Goal: Communication & Community: Answer question/provide support

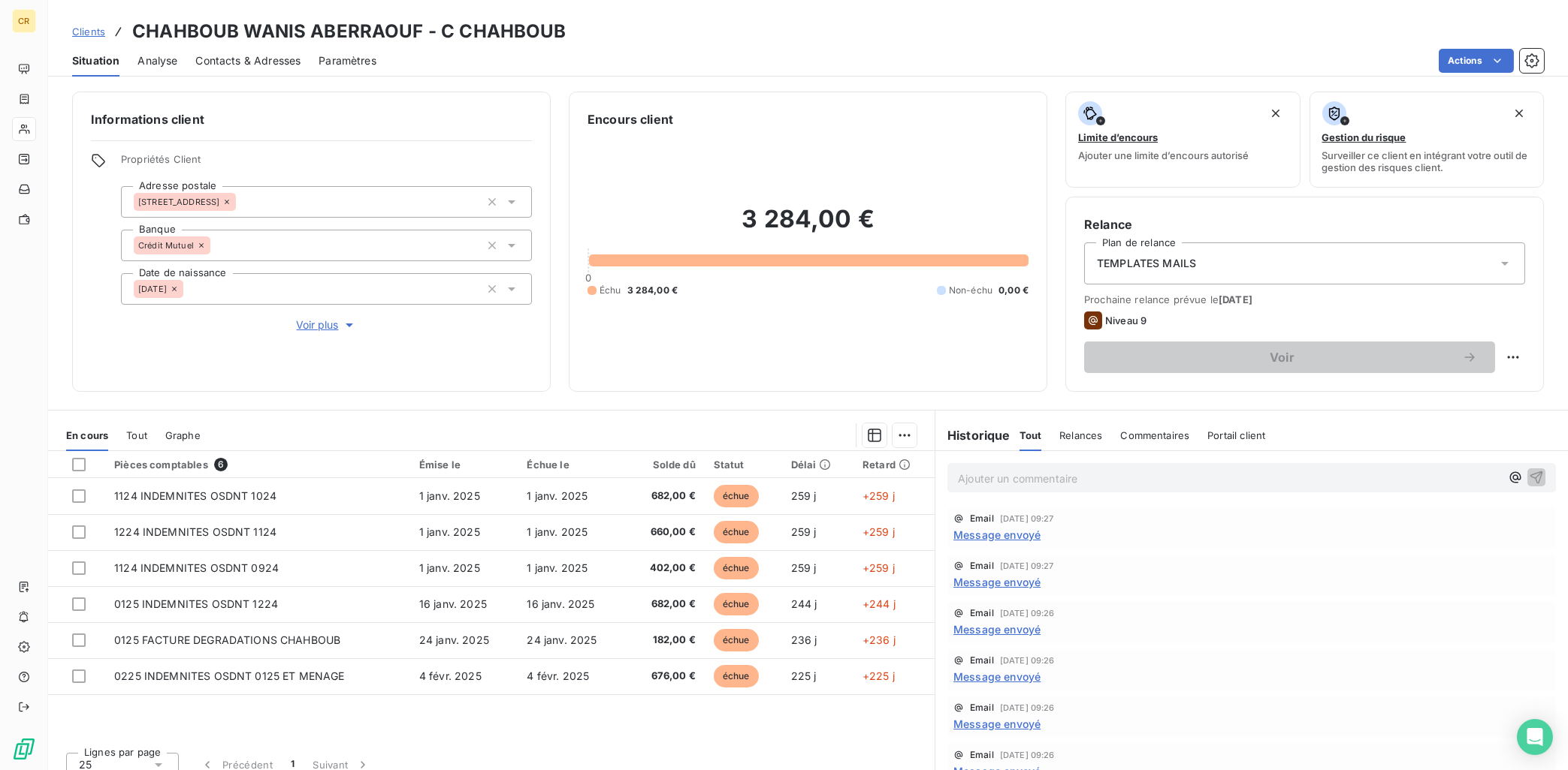
click at [1537, 58] on html "CR Clients CHAHBOUB WANIS ABERRAOUF - C CHAHBOUB Situation Analyse Contacts & A…" at bounding box center [784, 385] width 1568 height 770
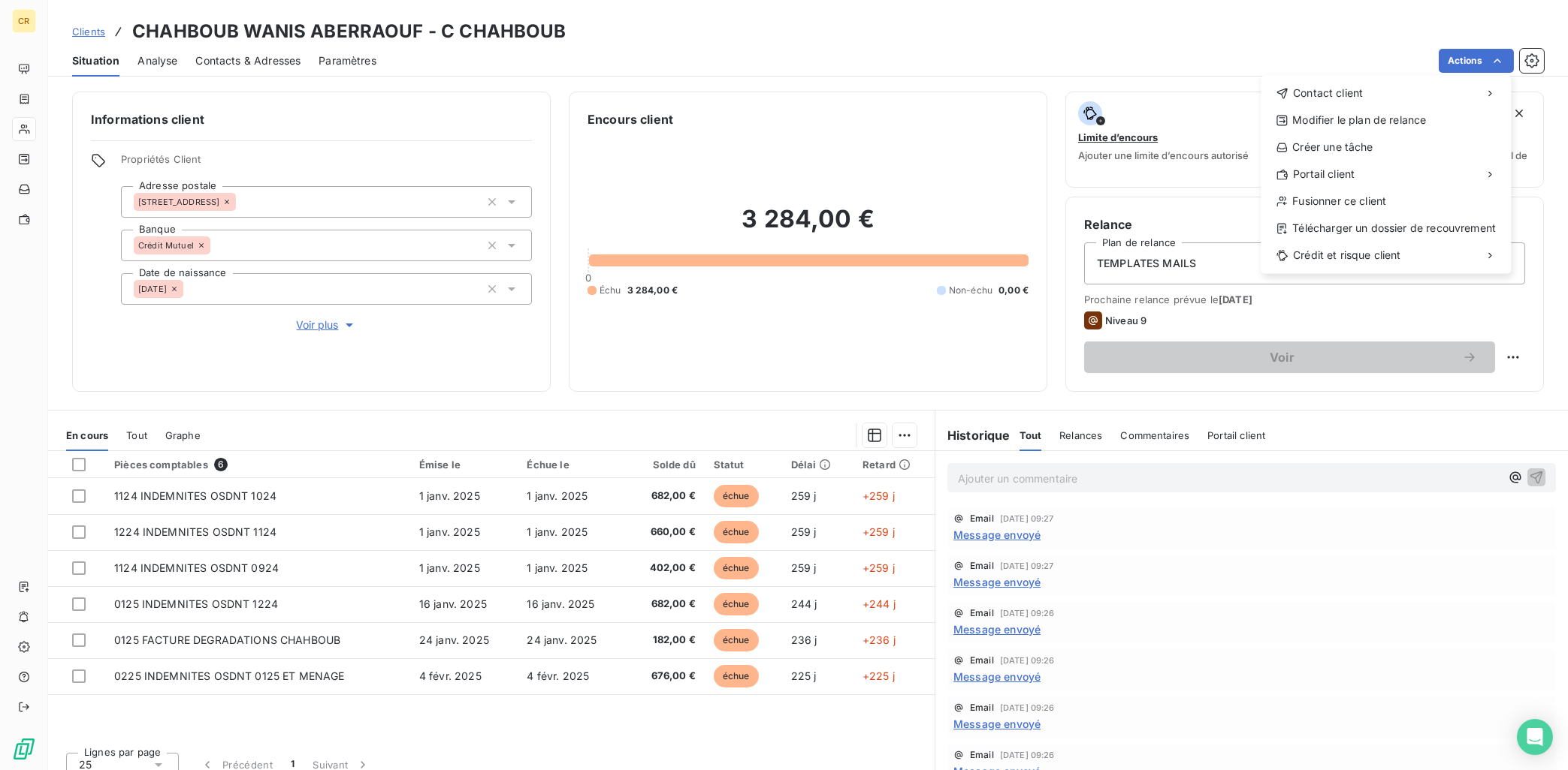
click at [1490, 64] on html "CR Clients CHAHBOUB WANIS ABERRAOUF - C CHAHBOUB Situation Analyse Contacts & A…" at bounding box center [784, 385] width 1568 height 770
click at [1162, 100] on div "Envoyer un email" at bounding box center [1149, 98] width 201 height 24
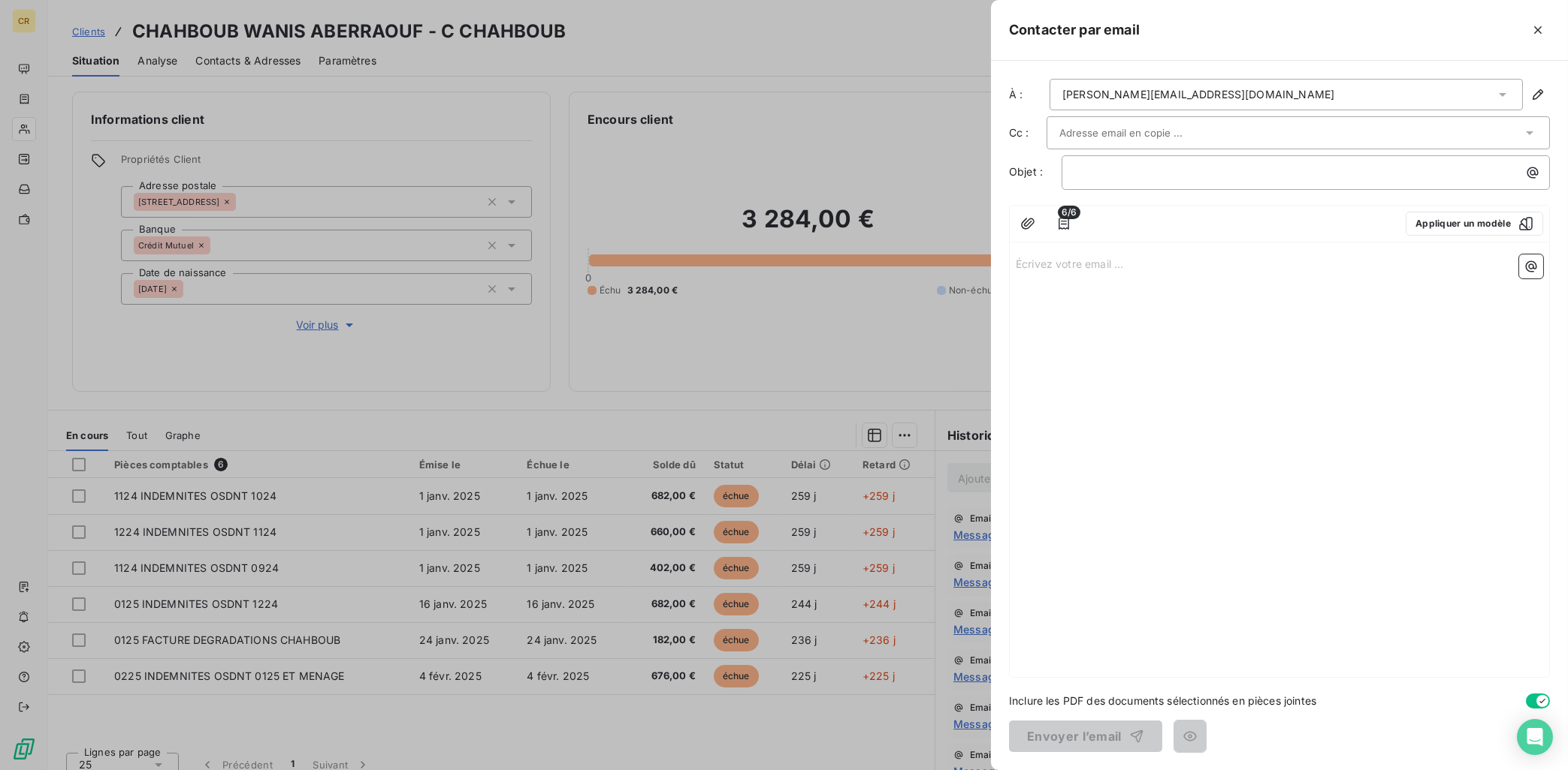
click at [1425, 94] on div "[PERSON_NAME][EMAIL_ADDRESS][DOMAIN_NAME]" at bounding box center [1285, 95] width 473 height 31
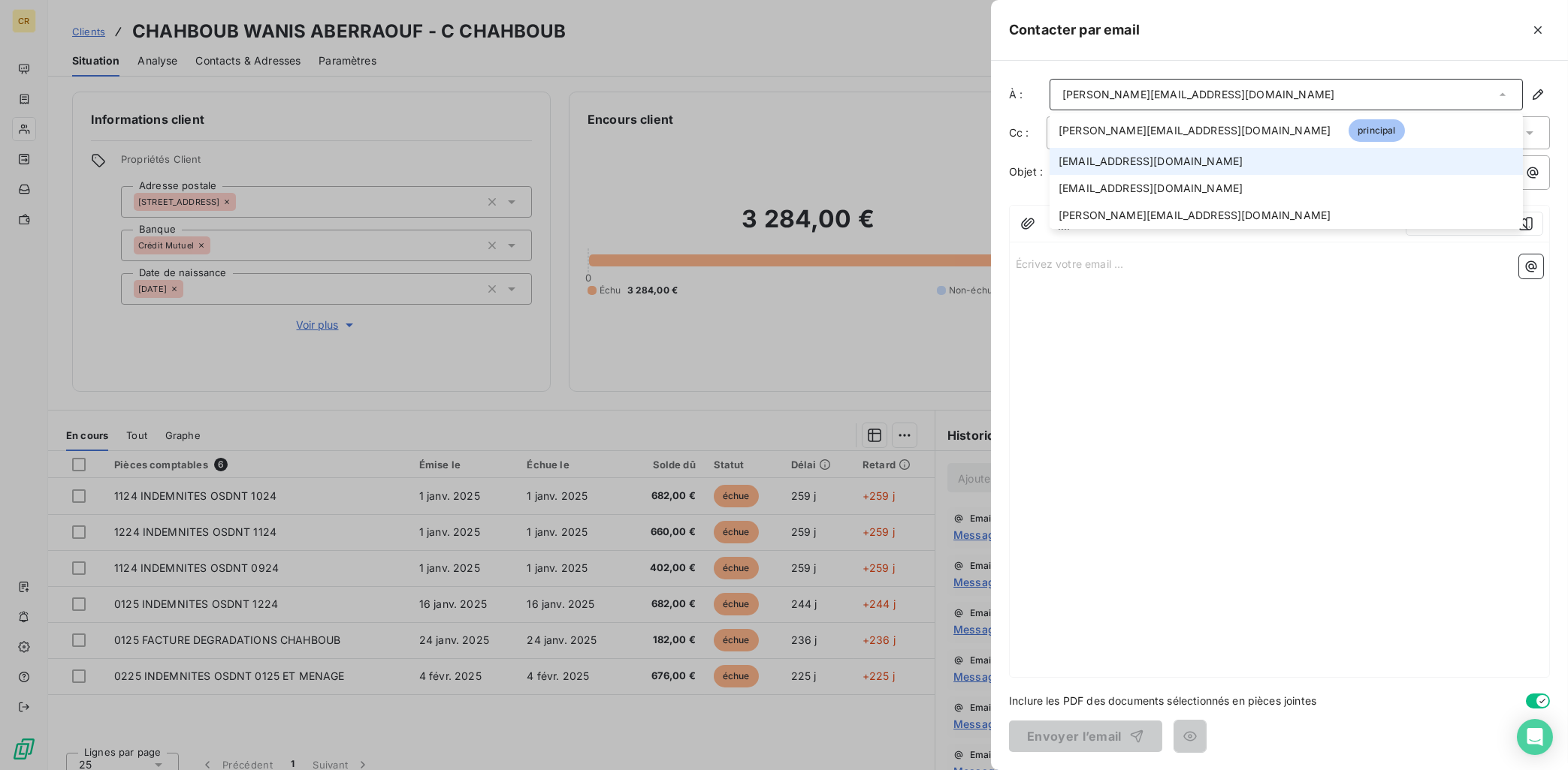
click at [1360, 156] on li "[EMAIL_ADDRESS][DOMAIN_NAME]" at bounding box center [1285, 162] width 473 height 27
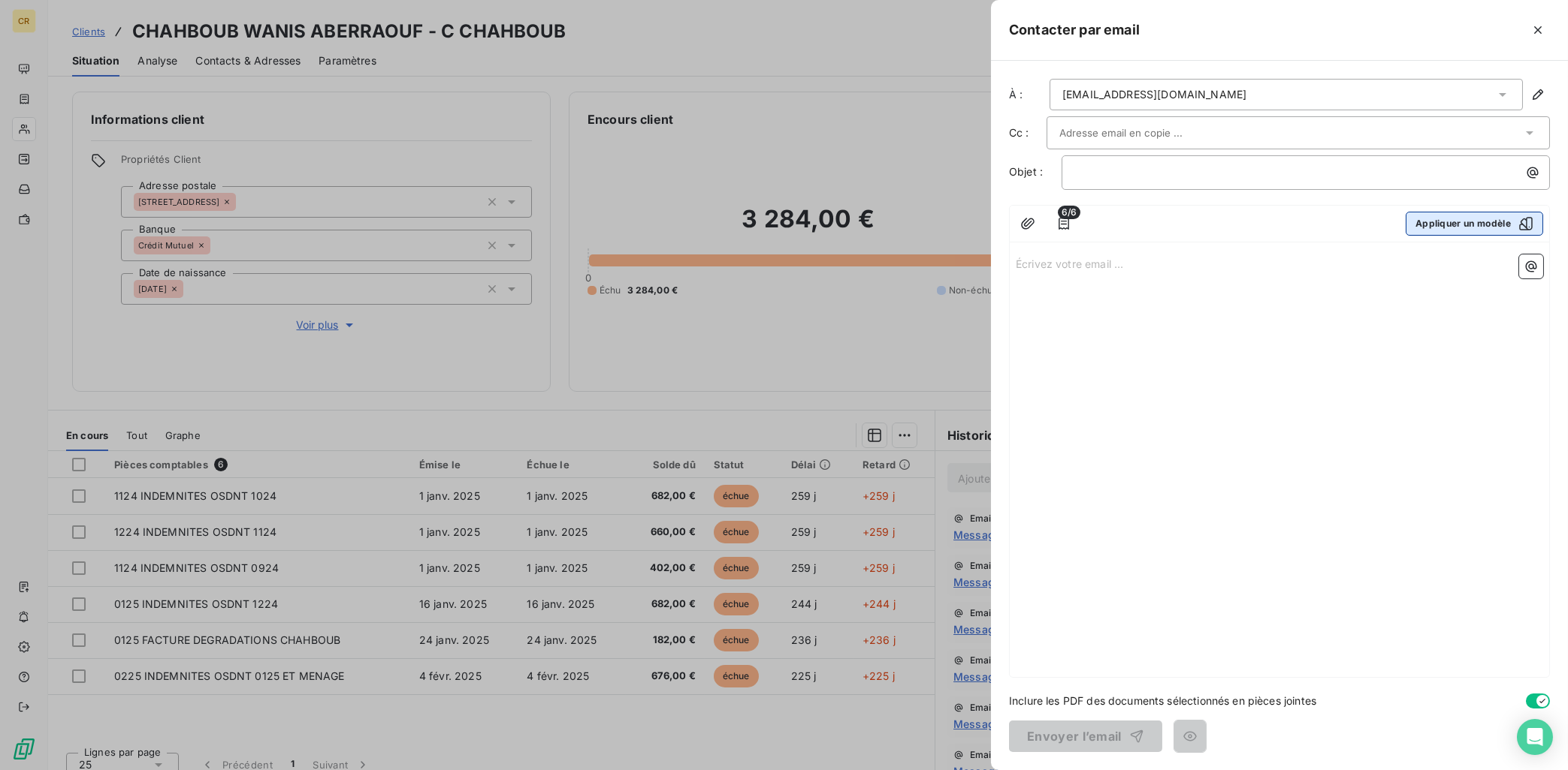
click at [1457, 224] on button "Appliquer un modèle" at bounding box center [1473, 223] width 137 height 24
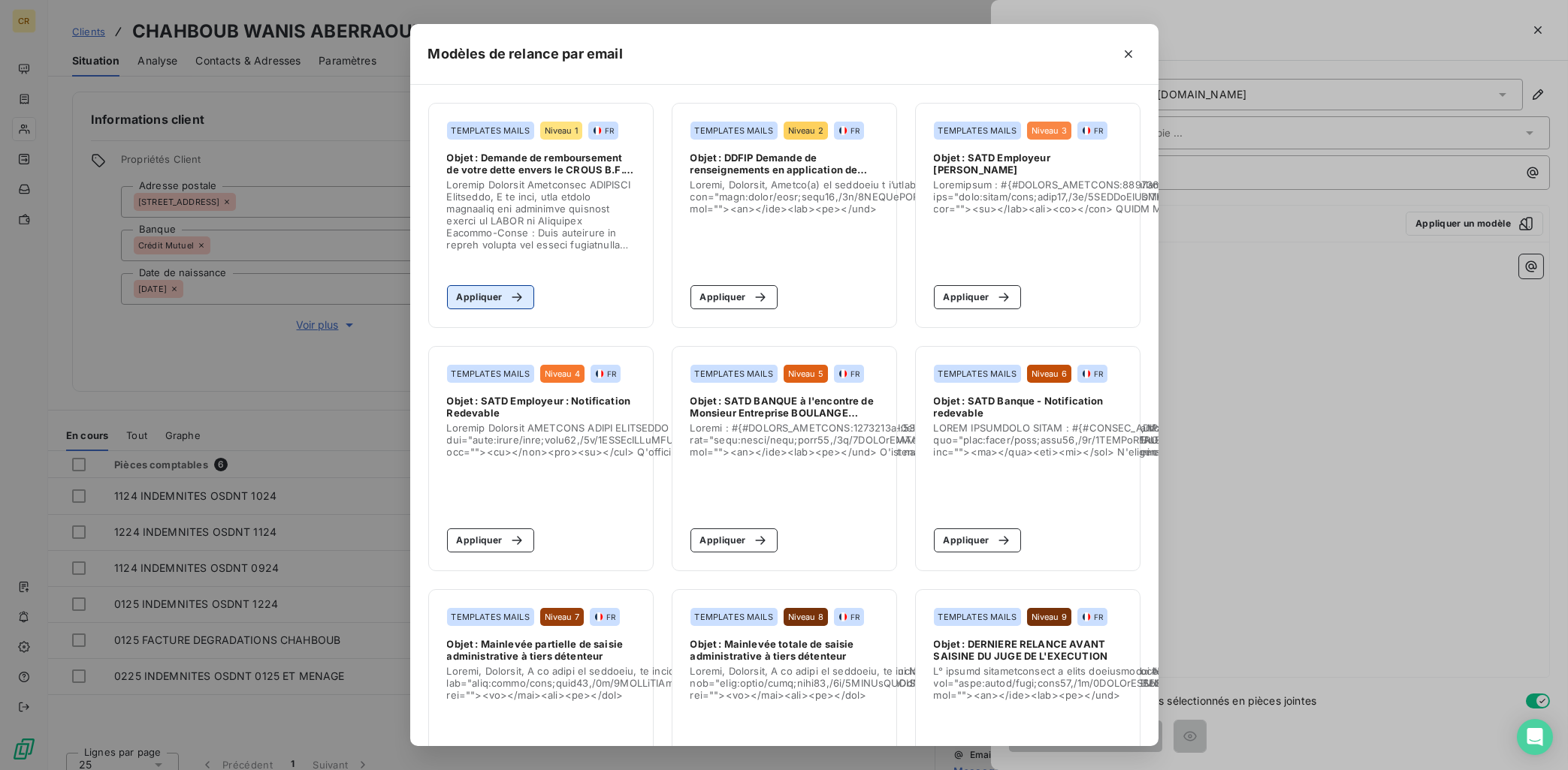
click at [496, 309] on button "Appliquer" at bounding box center [490, 297] width 88 height 24
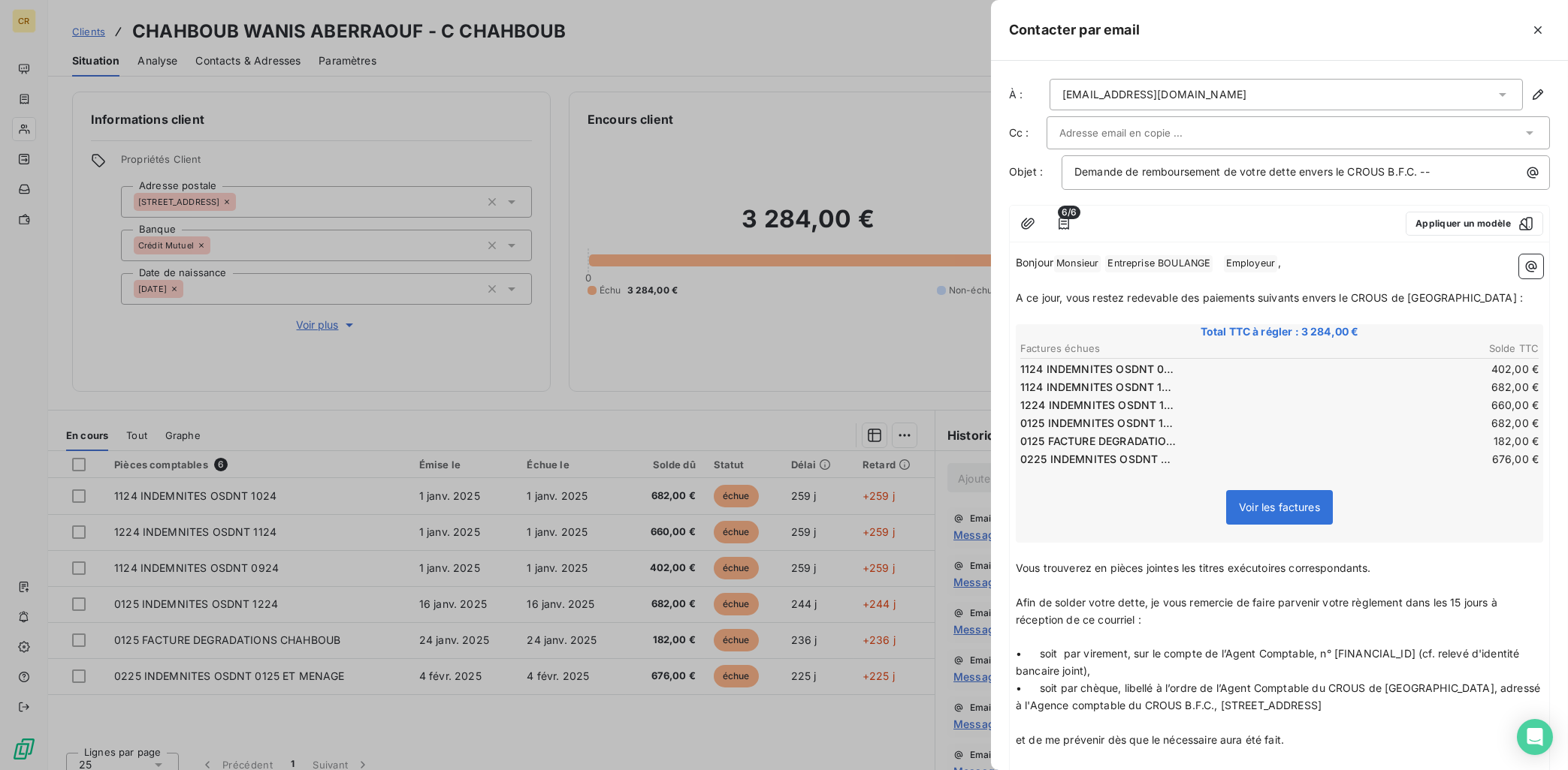
click at [1503, 99] on icon at bounding box center [1502, 94] width 15 height 15
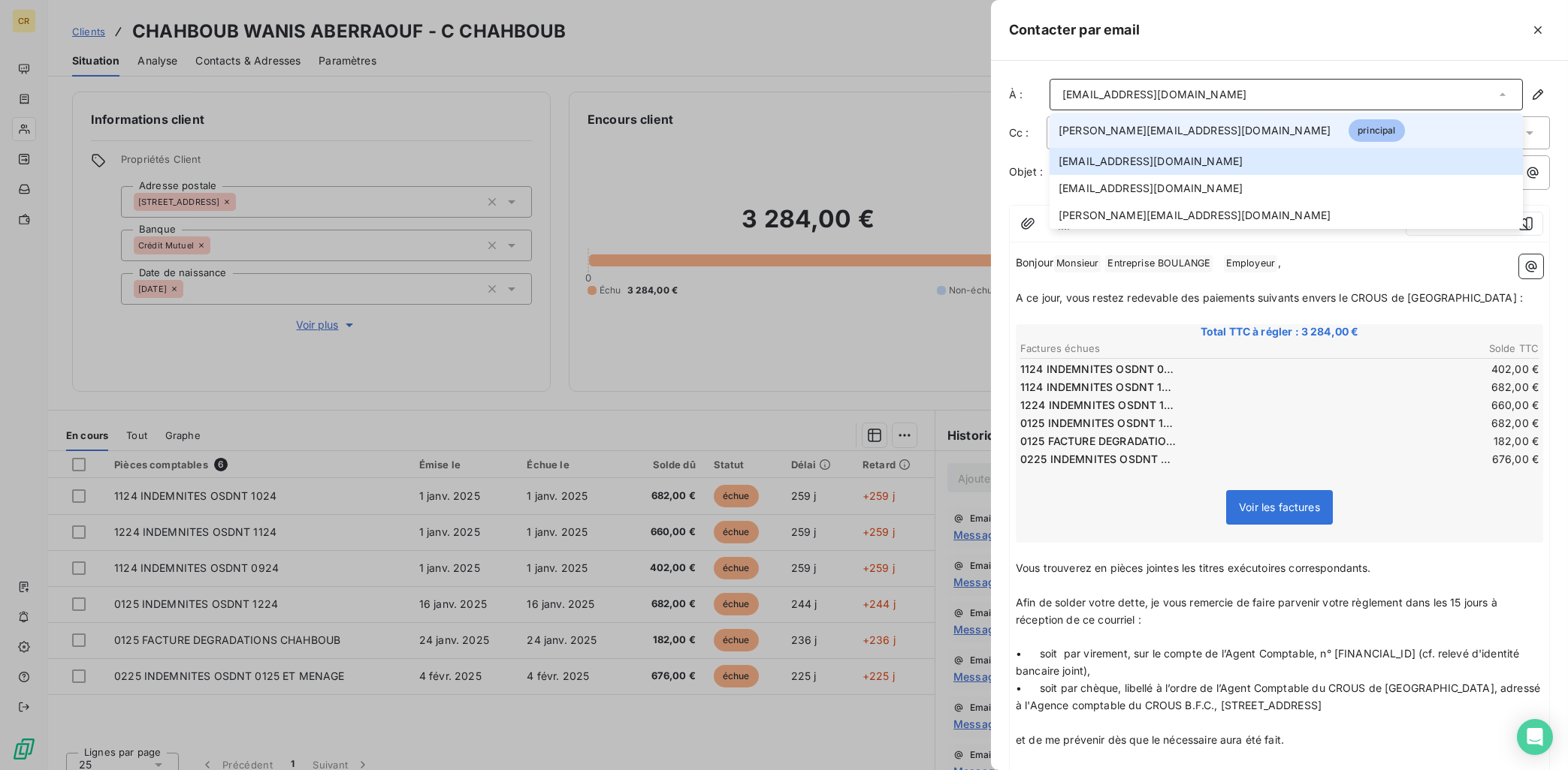
click at [1166, 123] on li "[PERSON_NAME][EMAIL_ADDRESS][DOMAIN_NAME] principal" at bounding box center [1285, 130] width 473 height 34
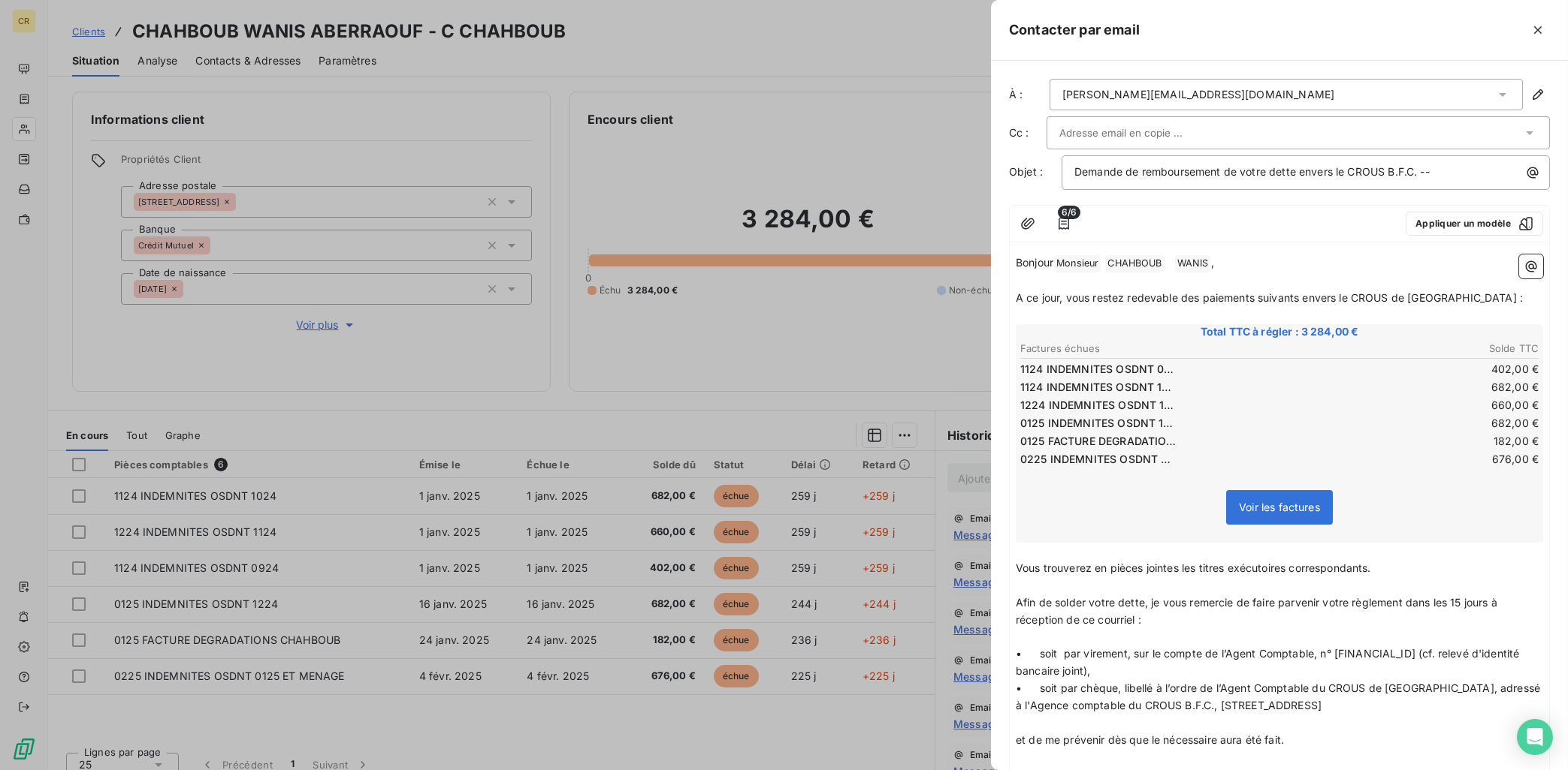
click at [911, 87] on div at bounding box center [784, 385] width 1568 height 770
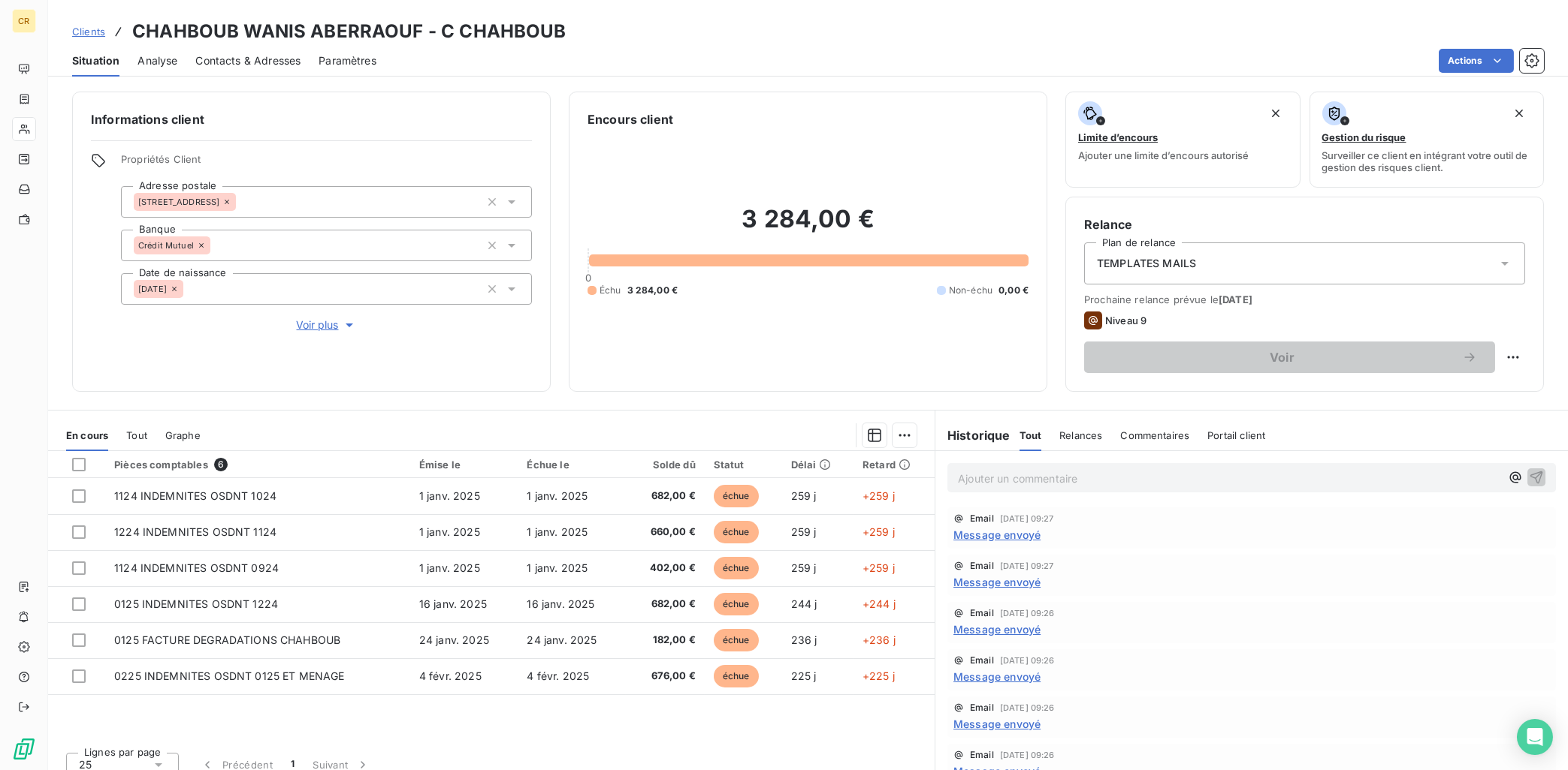
click at [230, 64] on span "Contacts & Adresses" at bounding box center [248, 60] width 105 height 15
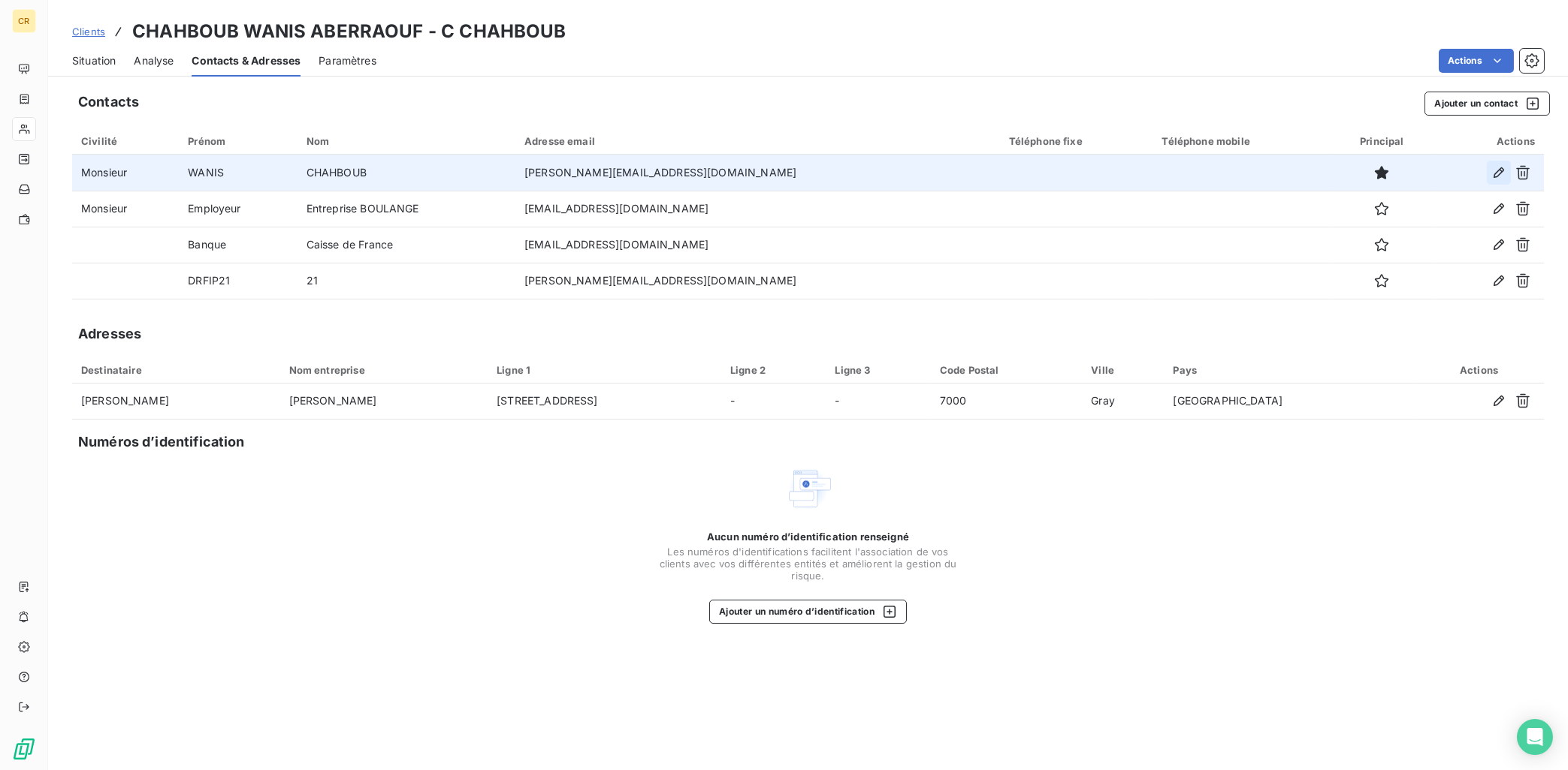
click at [1496, 172] on icon "button" at bounding box center [1498, 172] width 15 height 15
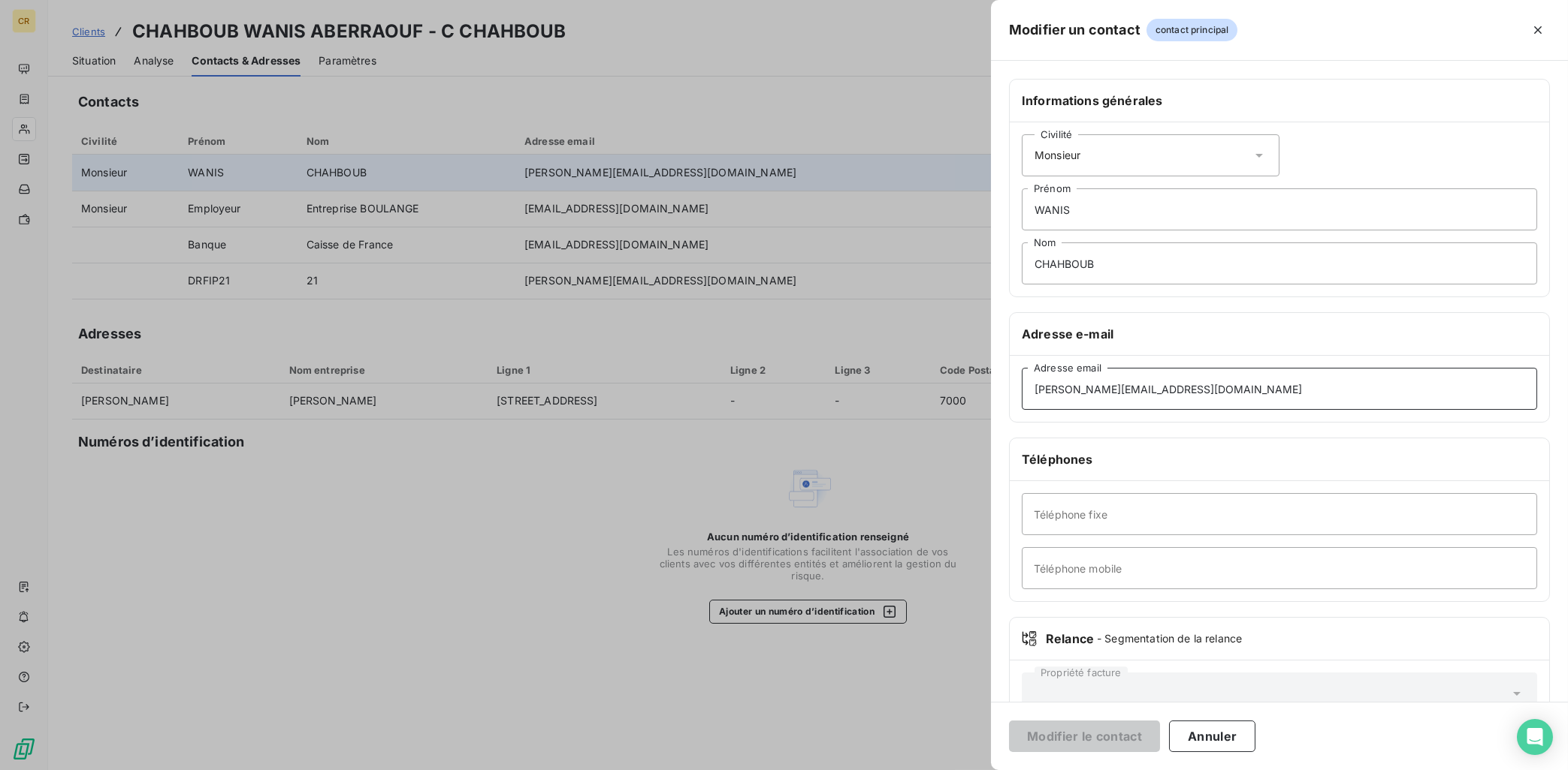
drag, startPoint x: 1107, startPoint y: 387, endPoint x: 1034, endPoint y: 391, distance: 73.1
click at [1034, 391] on input "[PERSON_NAME][EMAIL_ADDRESS][DOMAIN_NAME]" at bounding box center [1279, 388] width 515 height 42
type input "[EMAIL_ADDRESS][DOMAIN_NAME]"
click at [1009, 721] on button "Modifier le contact" at bounding box center [1084, 737] width 151 height 31
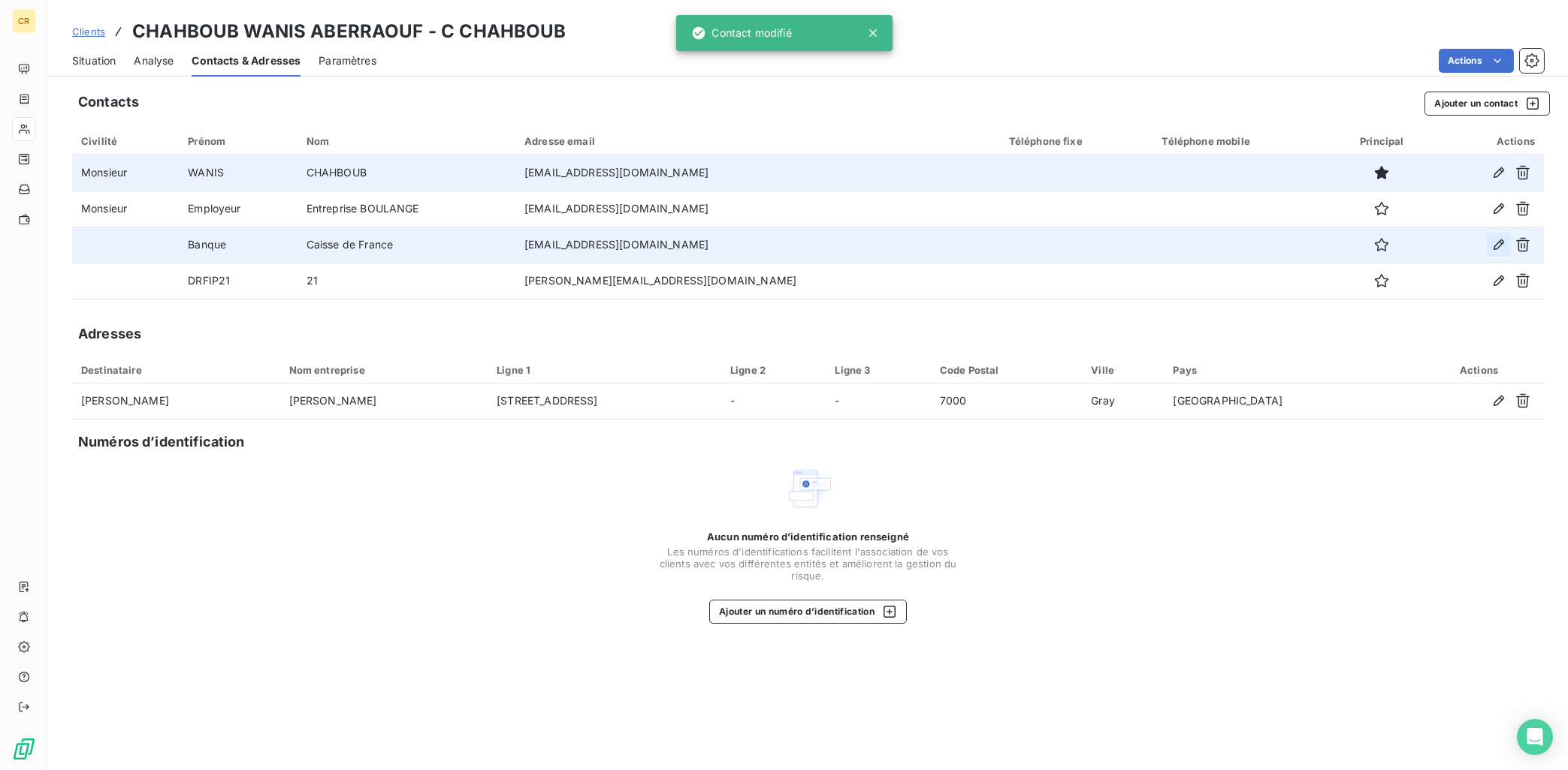
click at [1501, 247] on icon "button" at bounding box center [1498, 244] width 15 height 15
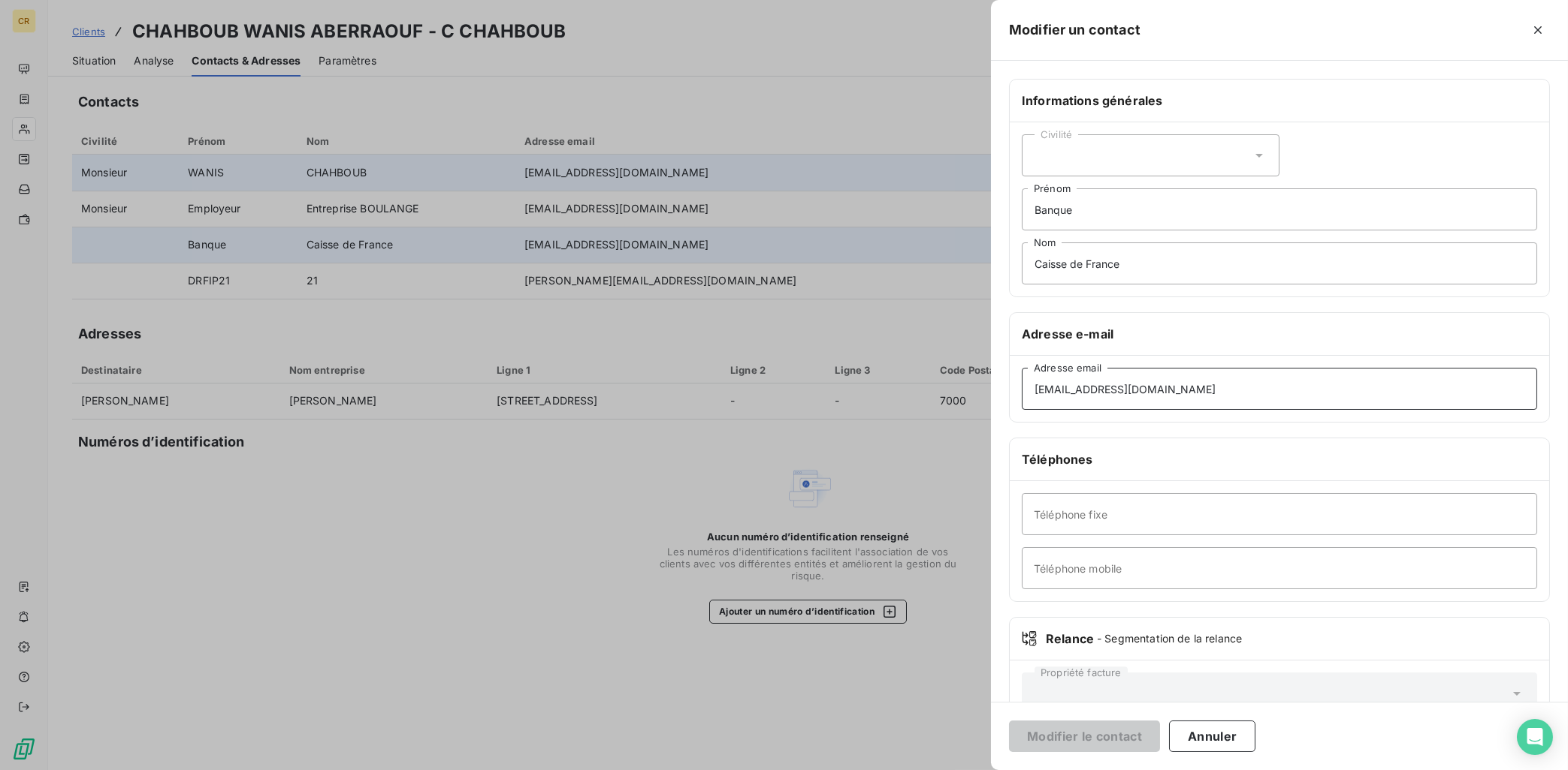
drag, startPoint x: 1111, startPoint y: 390, endPoint x: 961, endPoint y: 390, distance: 150.0
click at [961, 770] on div "Modifier un contact Informations générales Civilité Banque Prénom Caisse de Fra…" at bounding box center [784, 770] width 1568 height 0
drag, startPoint x: 1159, startPoint y: 386, endPoint x: 993, endPoint y: 394, distance: 166.2
click at [1022, 394] on input "[EMAIL_ADDRESS][DOMAIN_NAME]" at bounding box center [1279, 388] width 515 height 42
type input "[EMAIL_ADDRESS][DOMAIN_NAME]"
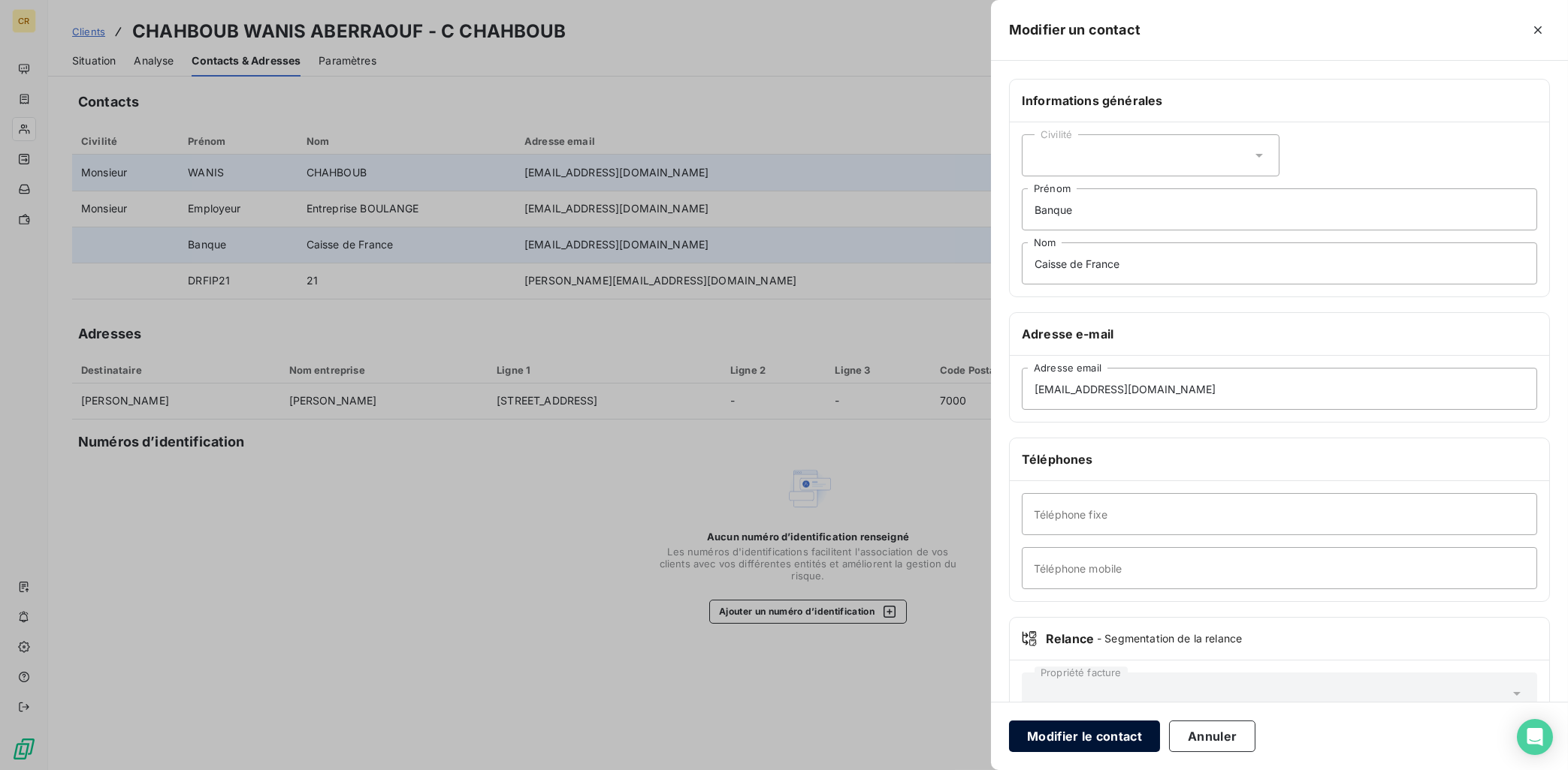
click at [1121, 727] on button "Modifier le contact" at bounding box center [1084, 737] width 151 height 31
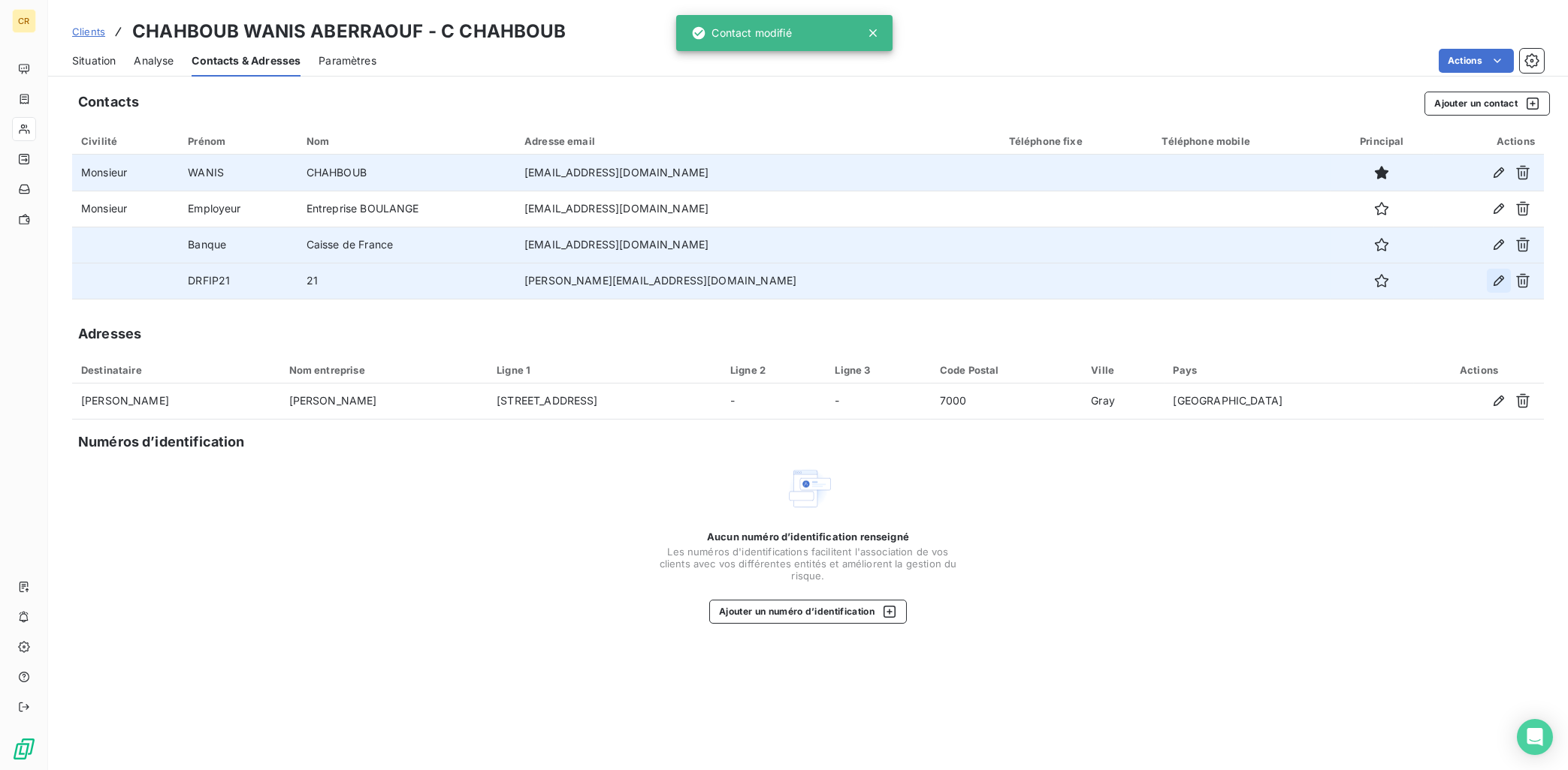
click at [1496, 286] on icon "button" at bounding box center [1498, 281] width 11 height 11
type input "DRFIP21"
type input "21"
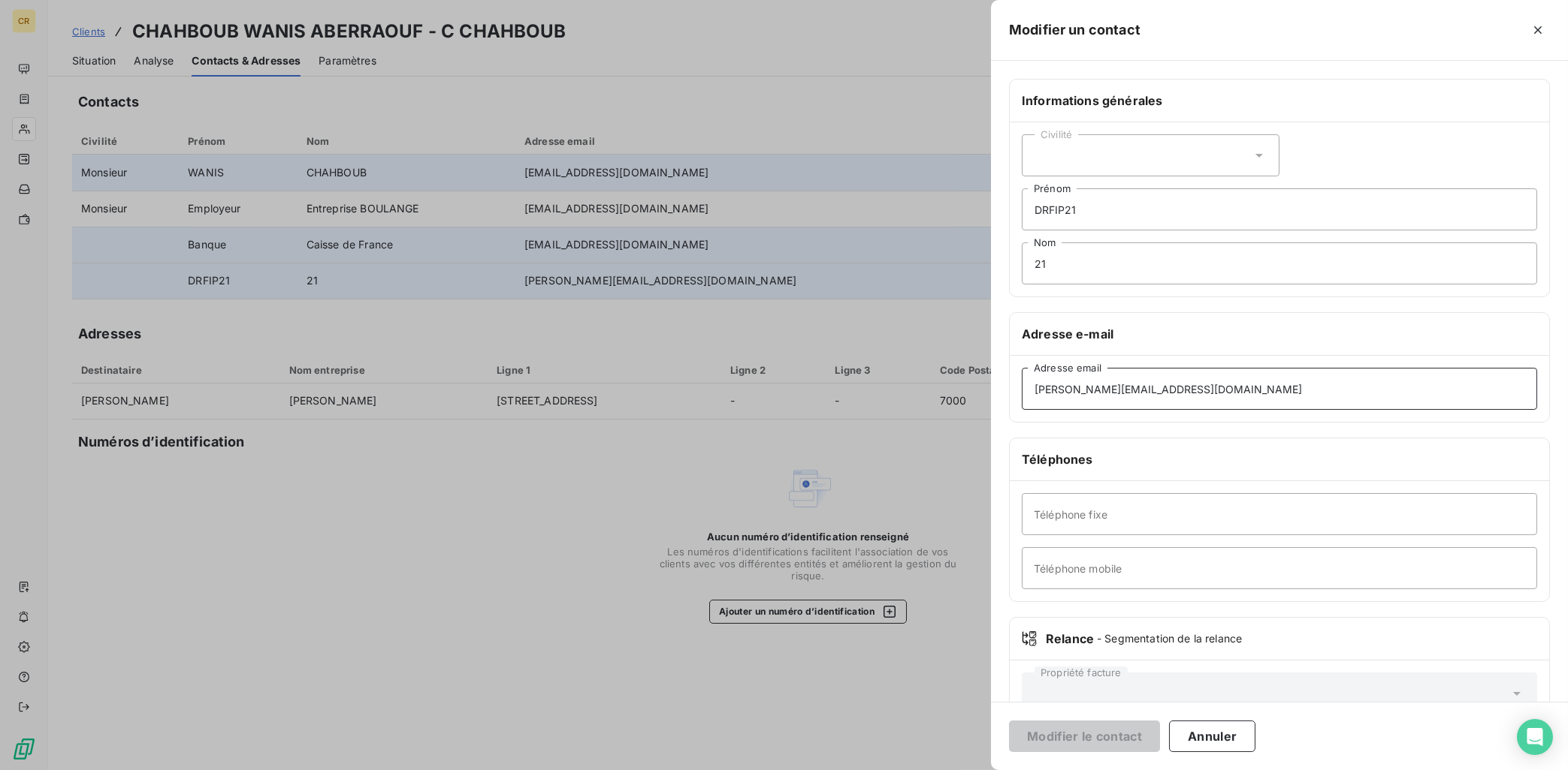
drag, startPoint x: 1231, startPoint y: 383, endPoint x: 896, endPoint y: 386, distance: 335.0
click at [896, 770] on div "Modifier un contact Informations générales Civilité DRFIP21 Prénom 21 Nom Adres…" at bounding box center [784, 770] width 1568 height 0
drag, startPoint x: 1028, startPoint y: 387, endPoint x: 1003, endPoint y: 390, distance: 25.2
click at [1022, 390] on input "[PERSON_NAME][EMAIL_ADDRESS][DOMAIN_NAME]" at bounding box center [1279, 388] width 515 height 42
paste input "[EMAIL_ADDRESS]"
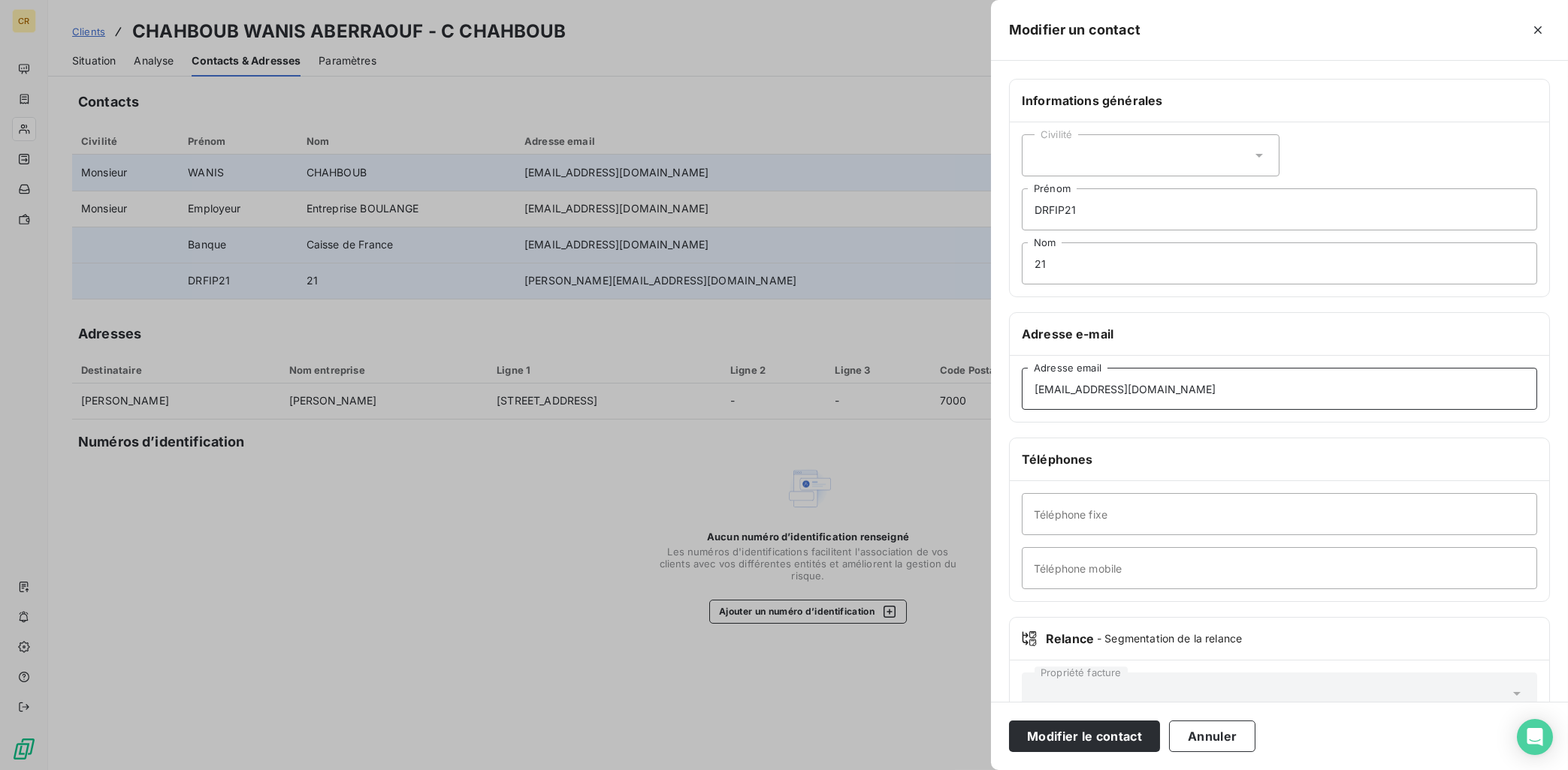
drag, startPoint x: 1208, startPoint y: 395, endPoint x: 978, endPoint y: 393, distance: 230.0
click at [1022, 393] on input "[EMAIL_ADDRESS][DOMAIN_NAME]" at bounding box center [1279, 388] width 515 height 42
type input "[EMAIL_ADDRESS][DOMAIN_NAME]"
click at [1095, 728] on button "Modifier le contact" at bounding box center [1084, 737] width 151 height 31
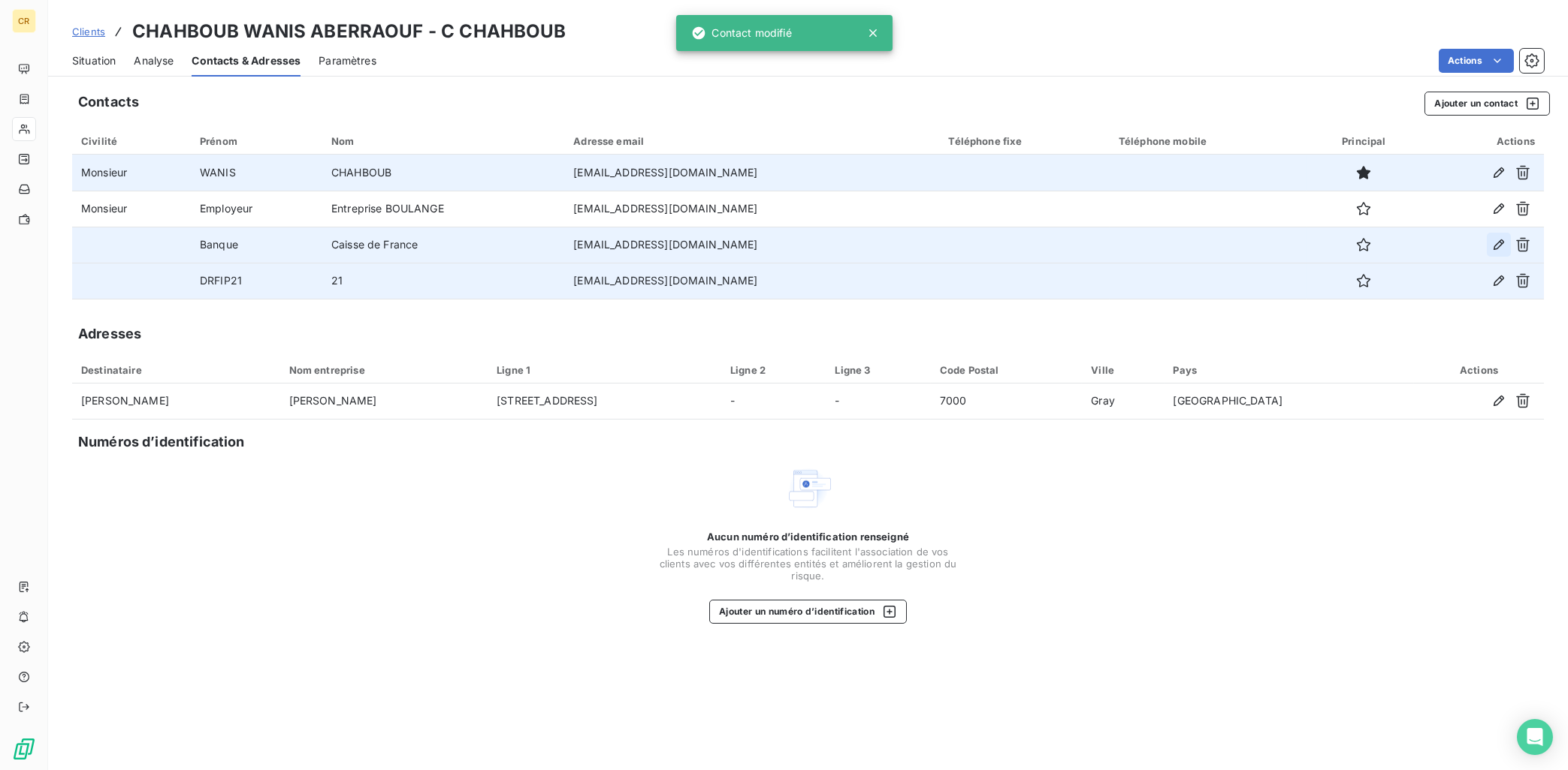
click at [1493, 249] on icon "button" at bounding box center [1498, 244] width 15 height 15
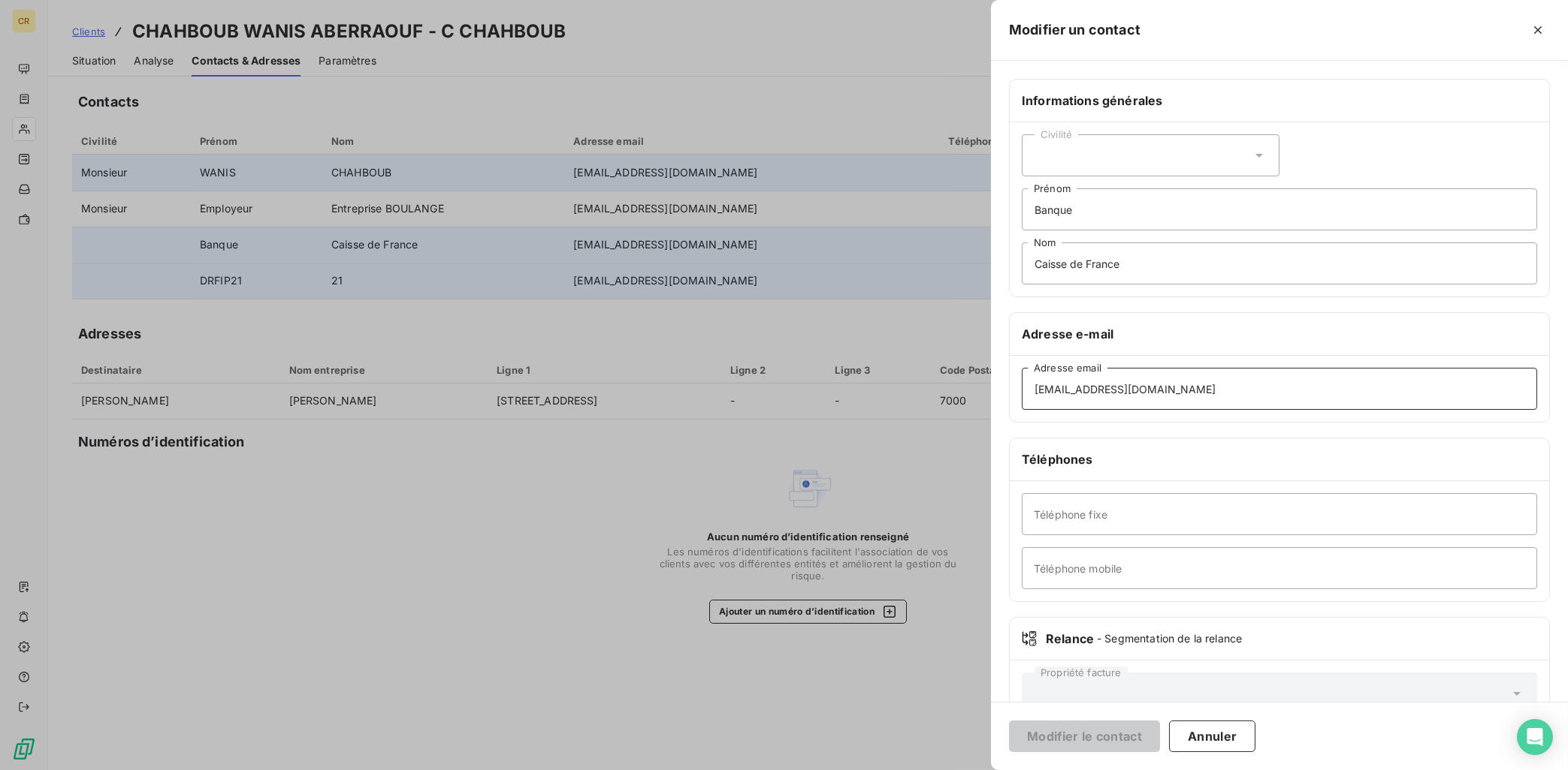
drag, startPoint x: 1196, startPoint y: 396, endPoint x: 996, endPoint y: 386, distance: 200.2
click at [996, 386] on div "Informations générales Civilité Banque Prénom Caisse de France Nom Adresse e-ma…" at bounding box center [1279, 412] width 577 height 667
drag, startPoint x: 1170, startPoint y: 387, endPoint x: 993, endPoint y: 401, distance: 177.6
click at [1022, 401] on input "[EMAIL_ADDRESS][DOMAIN_NAME]" at bounding box center [1279, 388] width 515 height 42
paste input "crous-bfc"
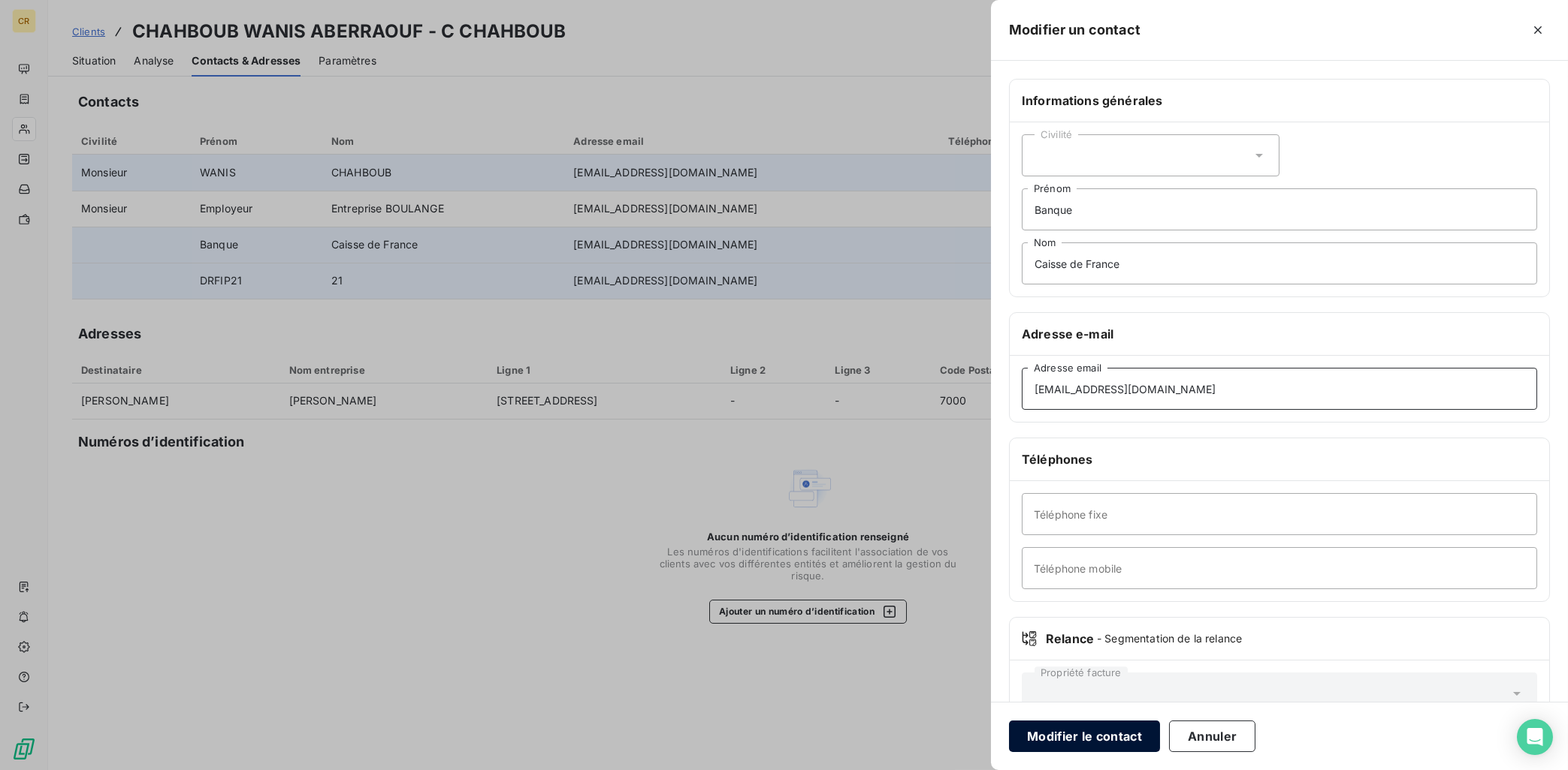
type input "[EMAIL_ADDRESS][DOMAIN_NAME]"
click at [1079, 732] on button "Modifier le contact" at bounding box center [1084, 737] width 151 height 31
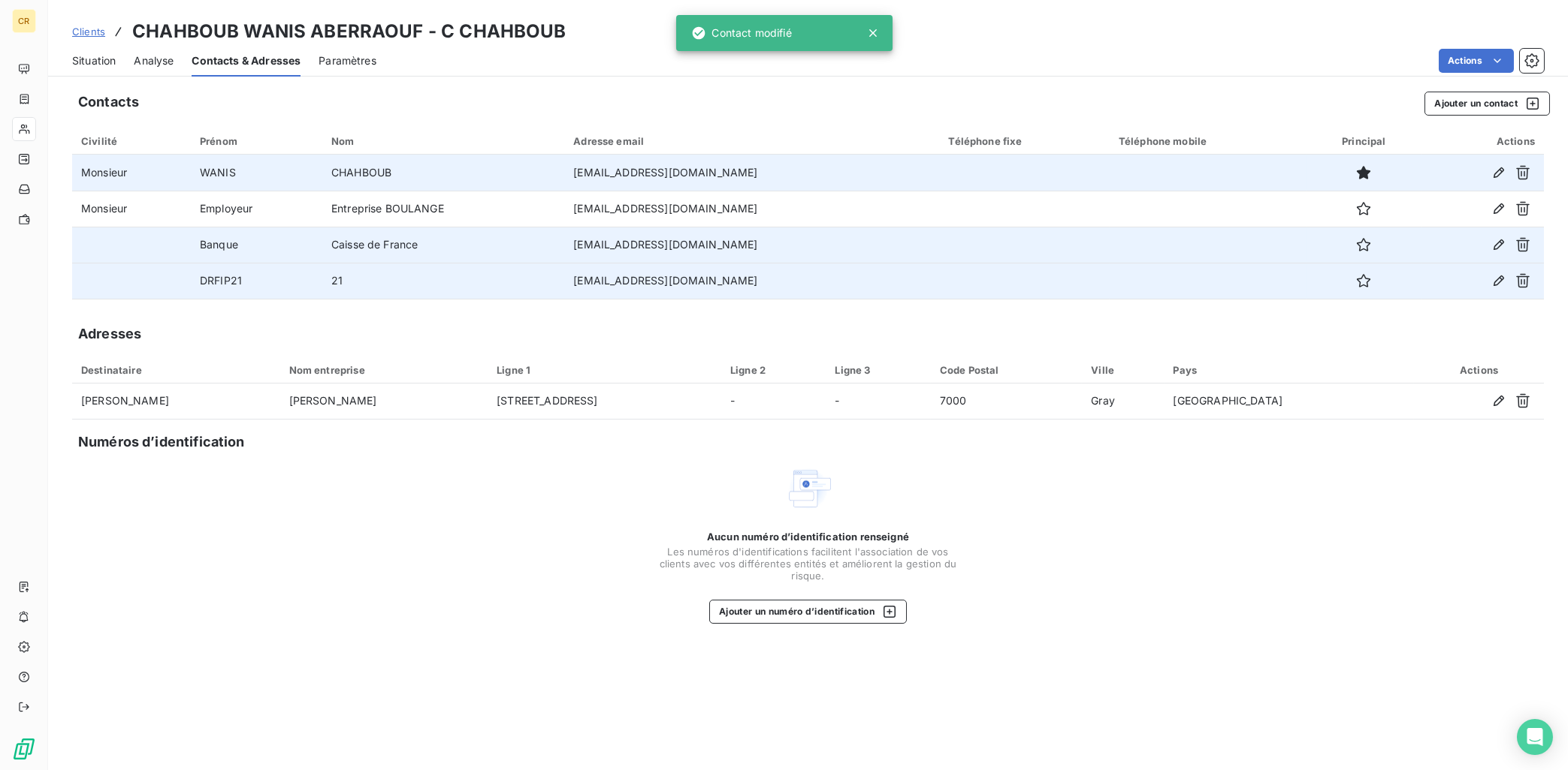
click at [634, 170] on td "[EMAIL_ADDRESS][DOMAIN_NAME]" at bounding box center [752, 173] width 374 height 36
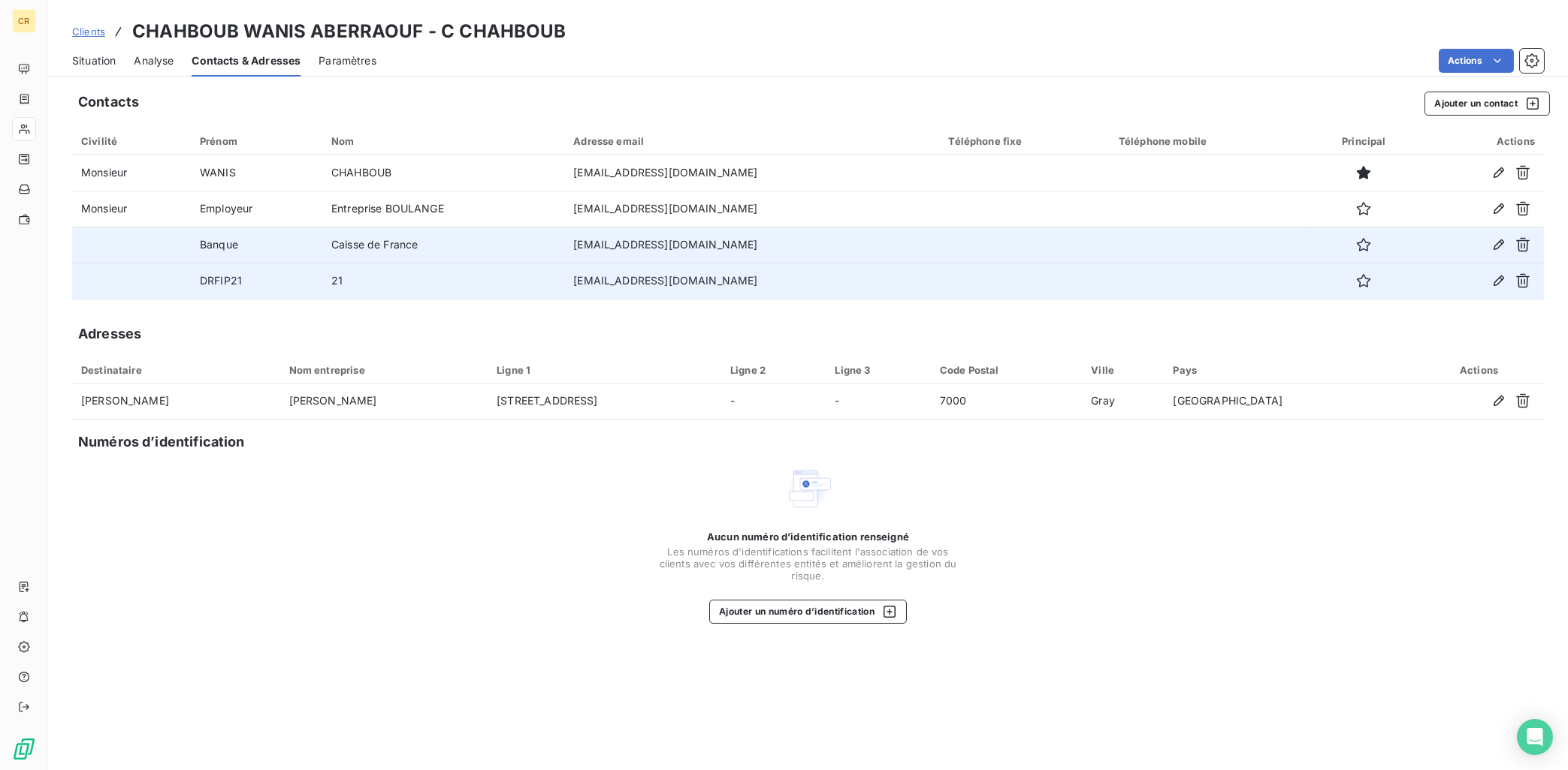
click at [99, 51] on div "Situation" at bounding box center [94, 60] width 44 height 31
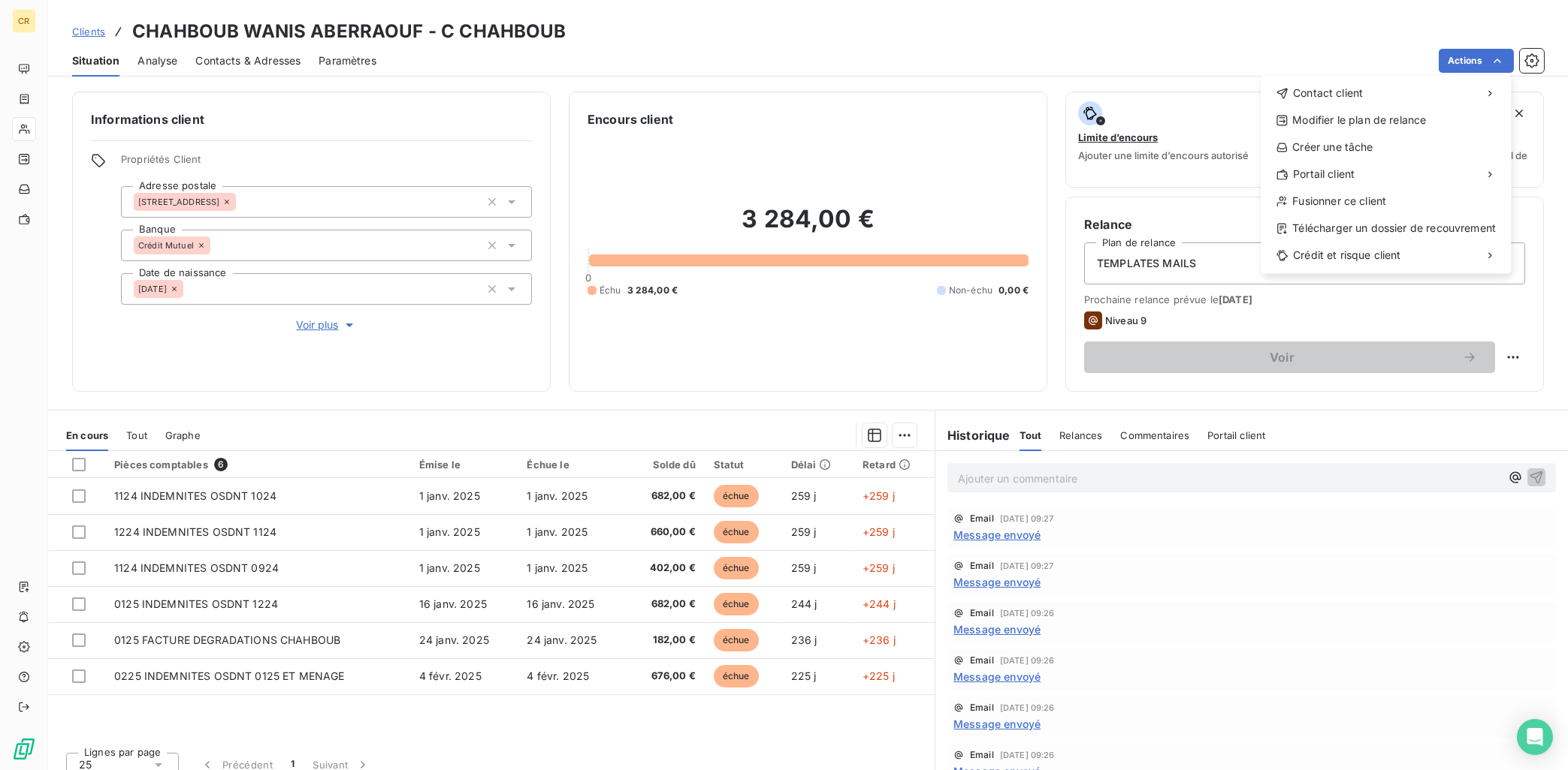
click at [1499, 58] on html "CR Clients CHAHBOUB WANIS ABERRAOUF - C CHAHBOUB Situation Analyse Contacts & A…" at bounding box center [784, 385] width 1568 height 770
click at [1121, 103] on div "Envoyer un email" at bounding box center [1149, 98] width 201 height 24
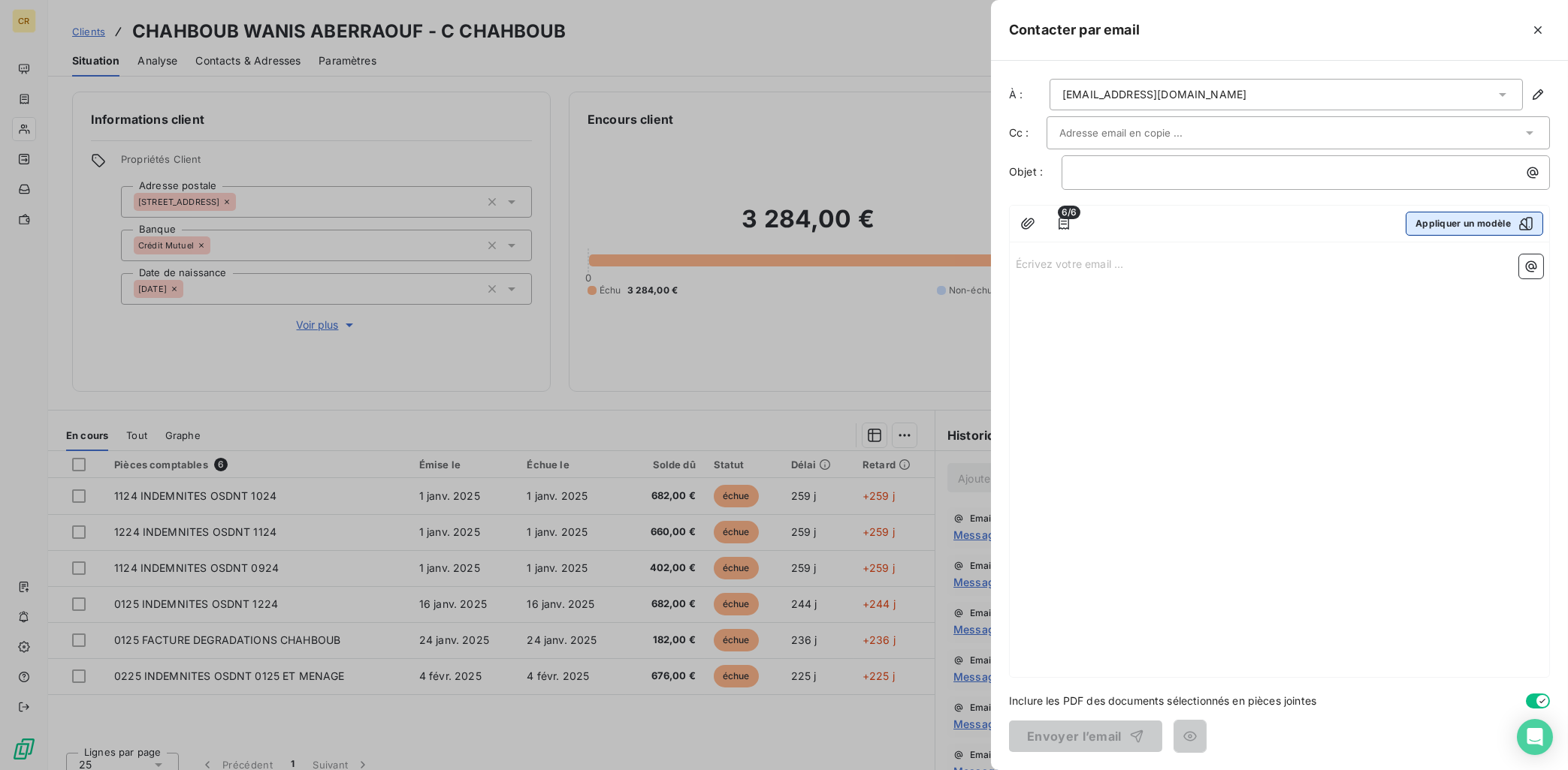
click at [1439, 232] on button "Appliquer un modèle" at bounding box center [1473, 223] width 137 height 24
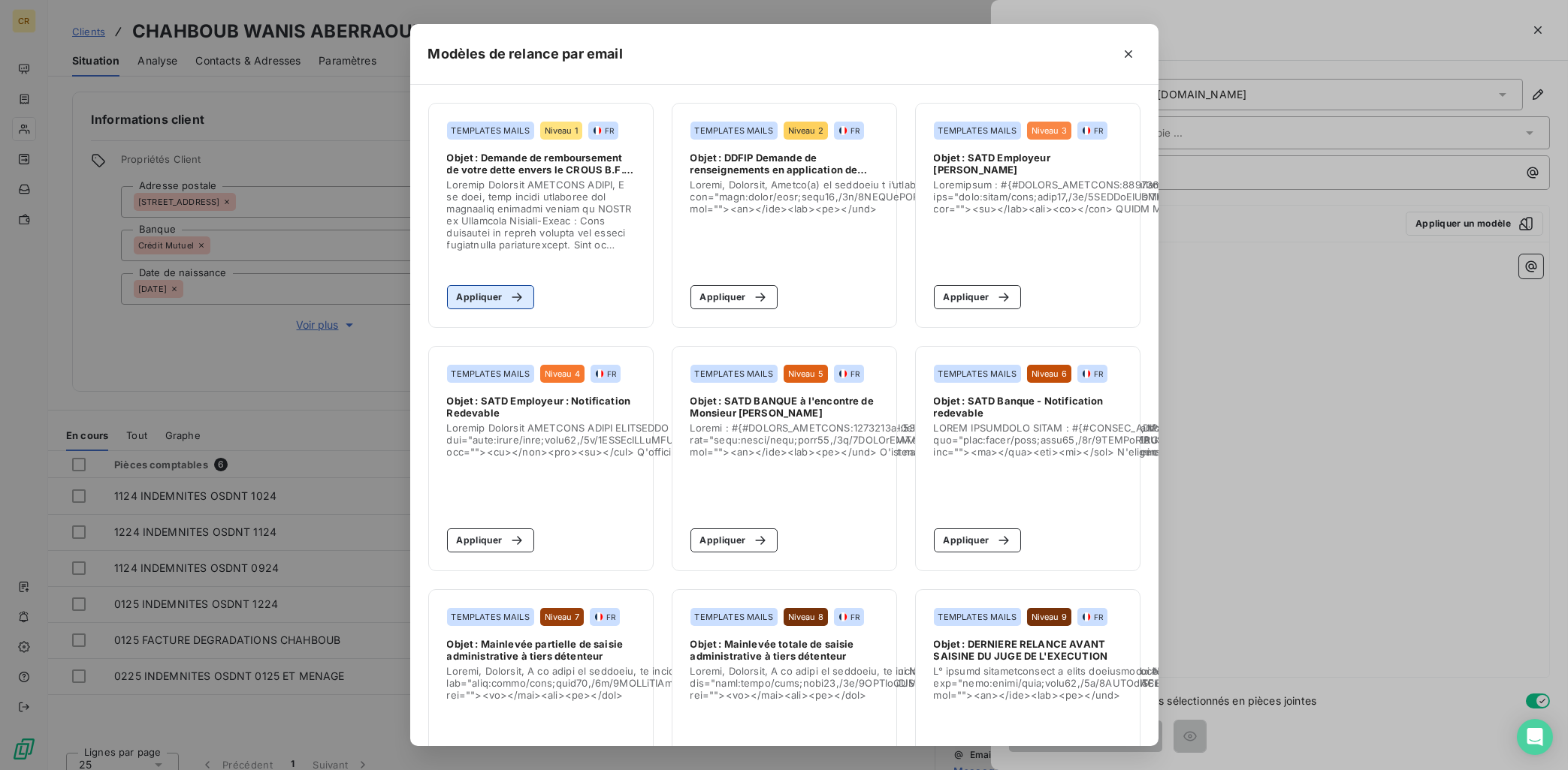
click at [493, 289] on button "Appliquer" at bounding box center [490, 297] width 88 height 24
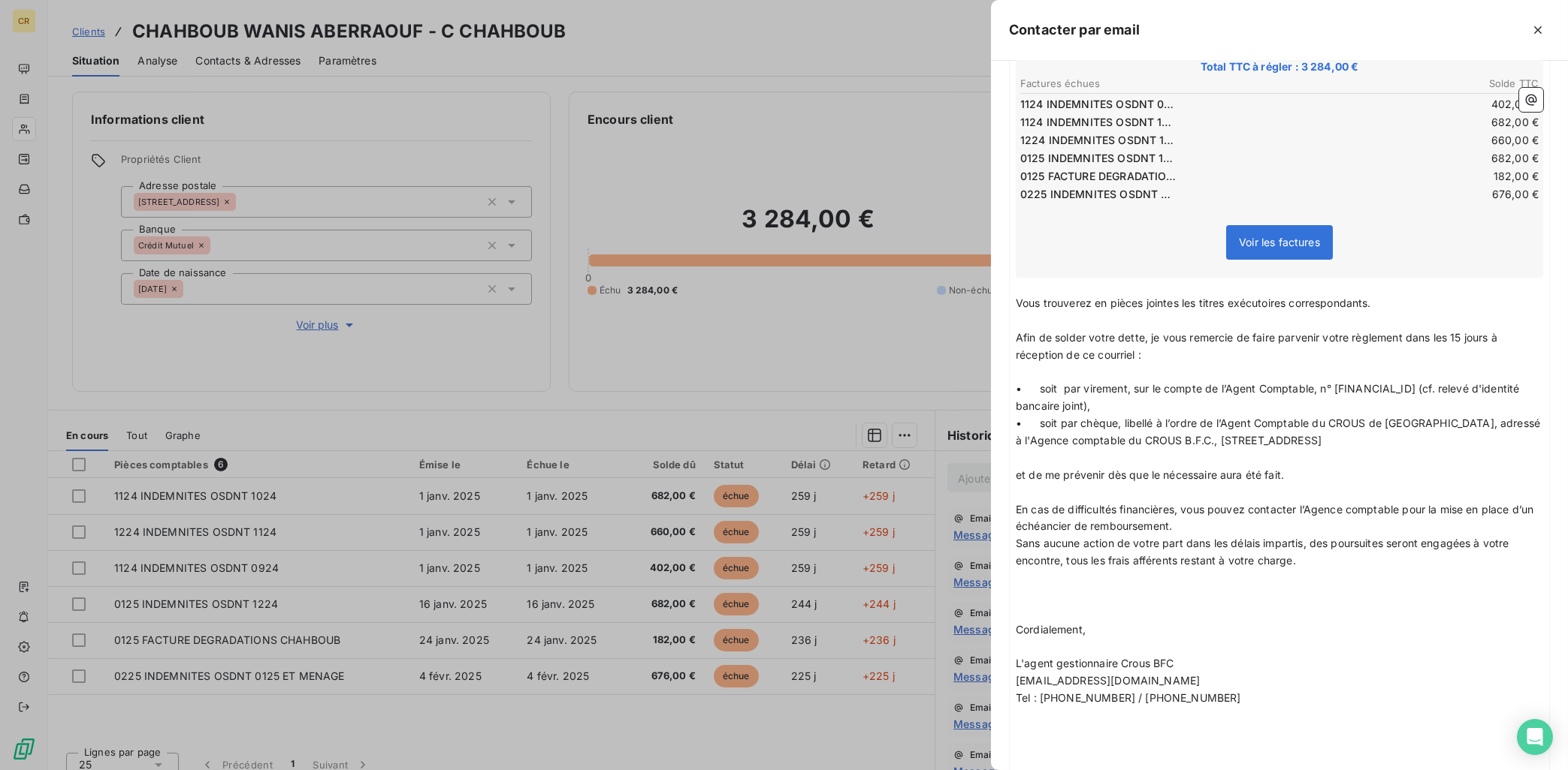
scroll to position [404, 0]
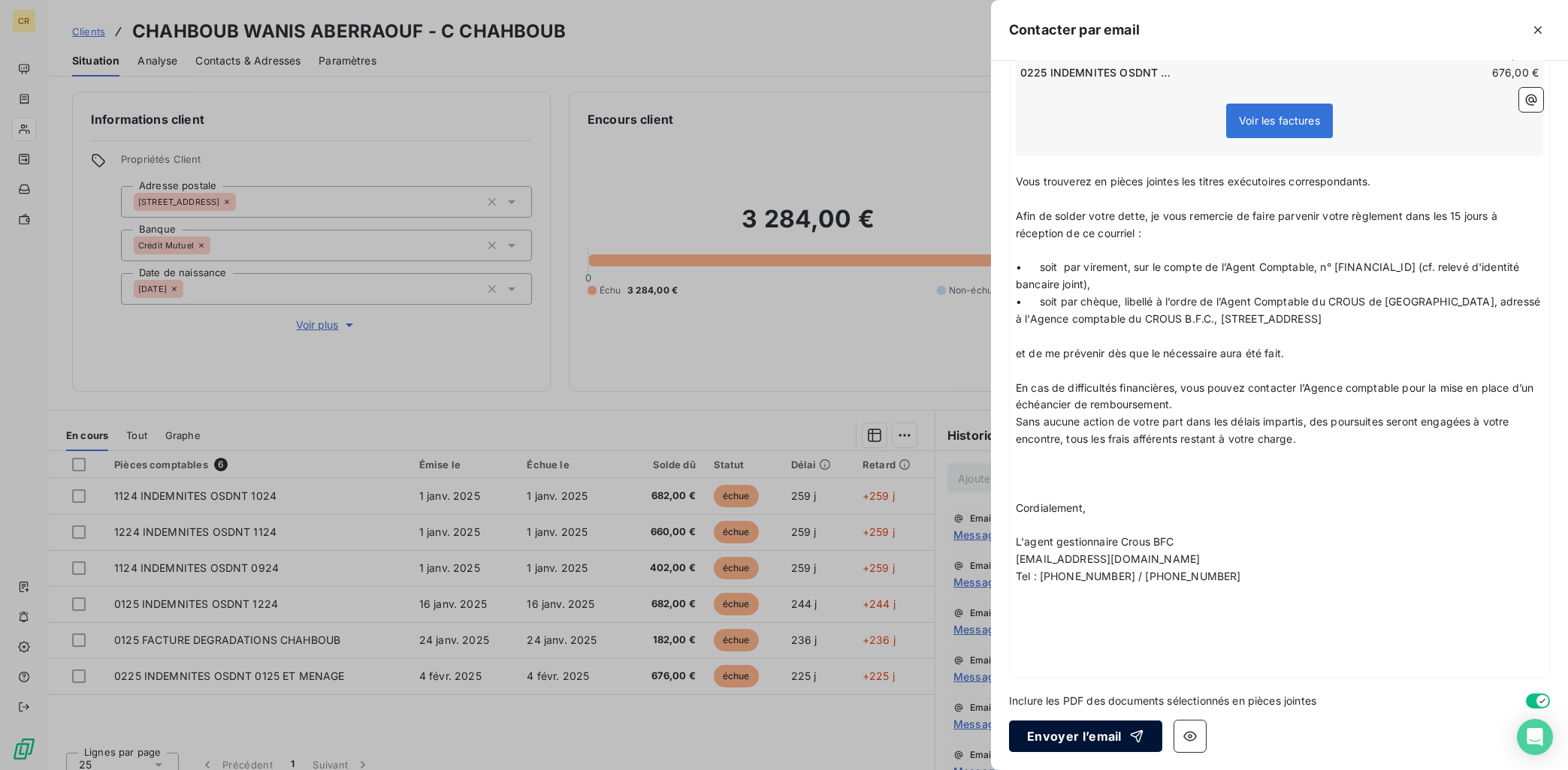
click at [1078, 738] on button "Envoyer l’email" at bounding box center [1085, 737] width 153 height 31
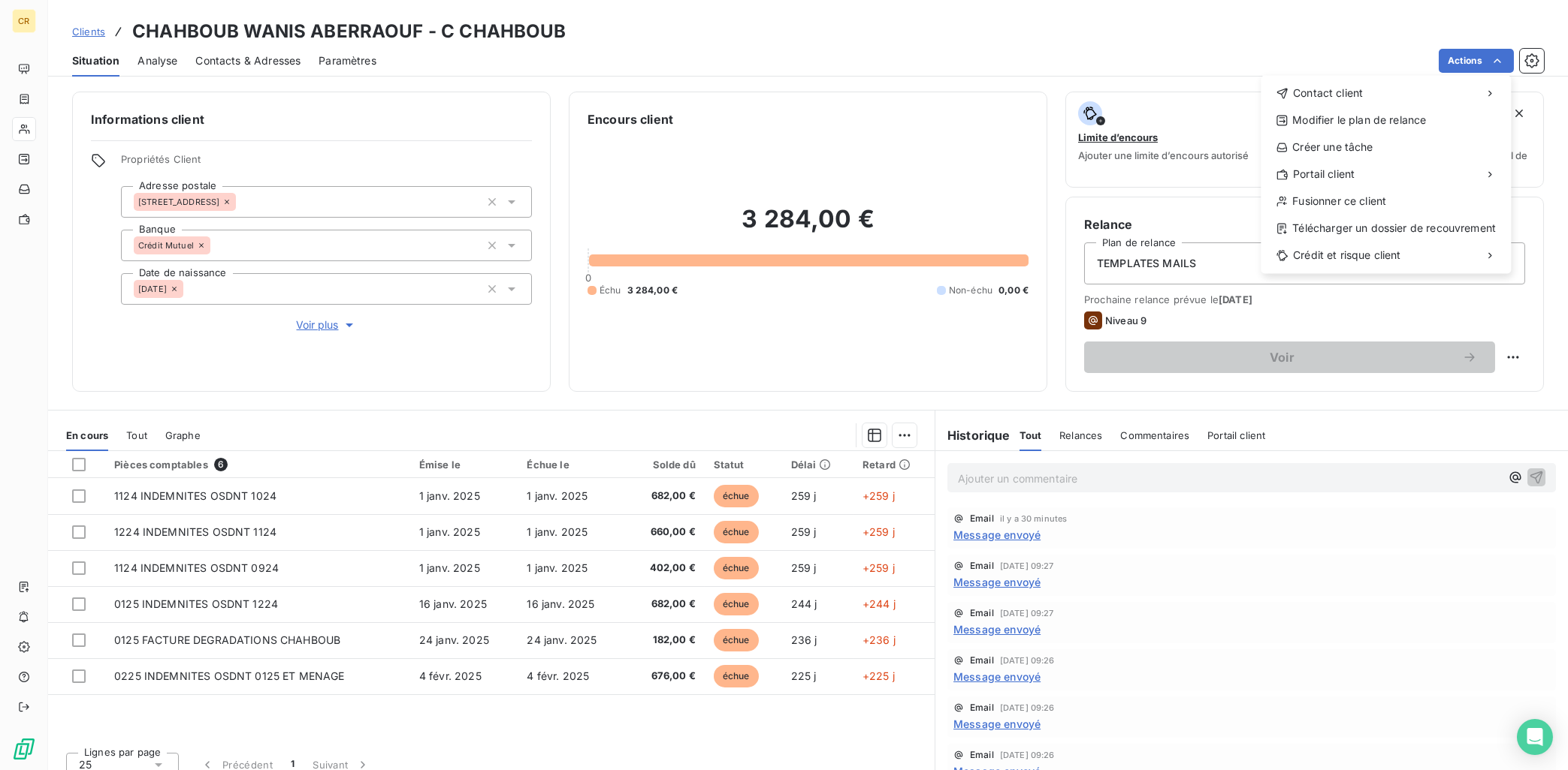
click at [1503, 60] on html "CR Clients CHAHBOUB WANIS ABERRAOUF - C CHAHBOUB Situation Analyse Contacts & A…" at bounding box center [784, 385] width 1568 height 770
click at [1186, 98] on div "Envoyer un email" at bounding box center [1149, 98] width 201 height 24
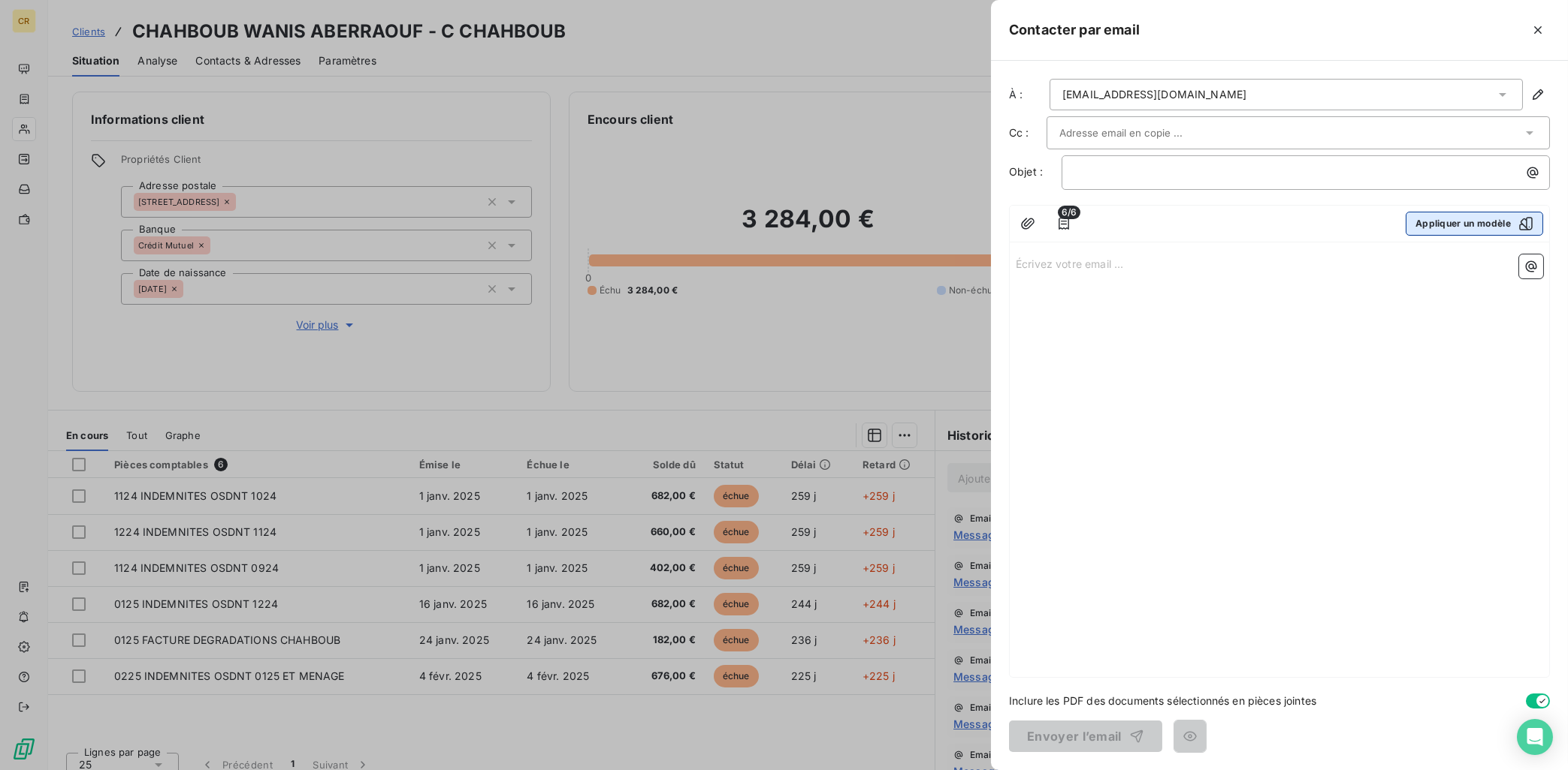
click at [1512, 217] on div "button" at bounding box center [1521, 223] width 22 height 15
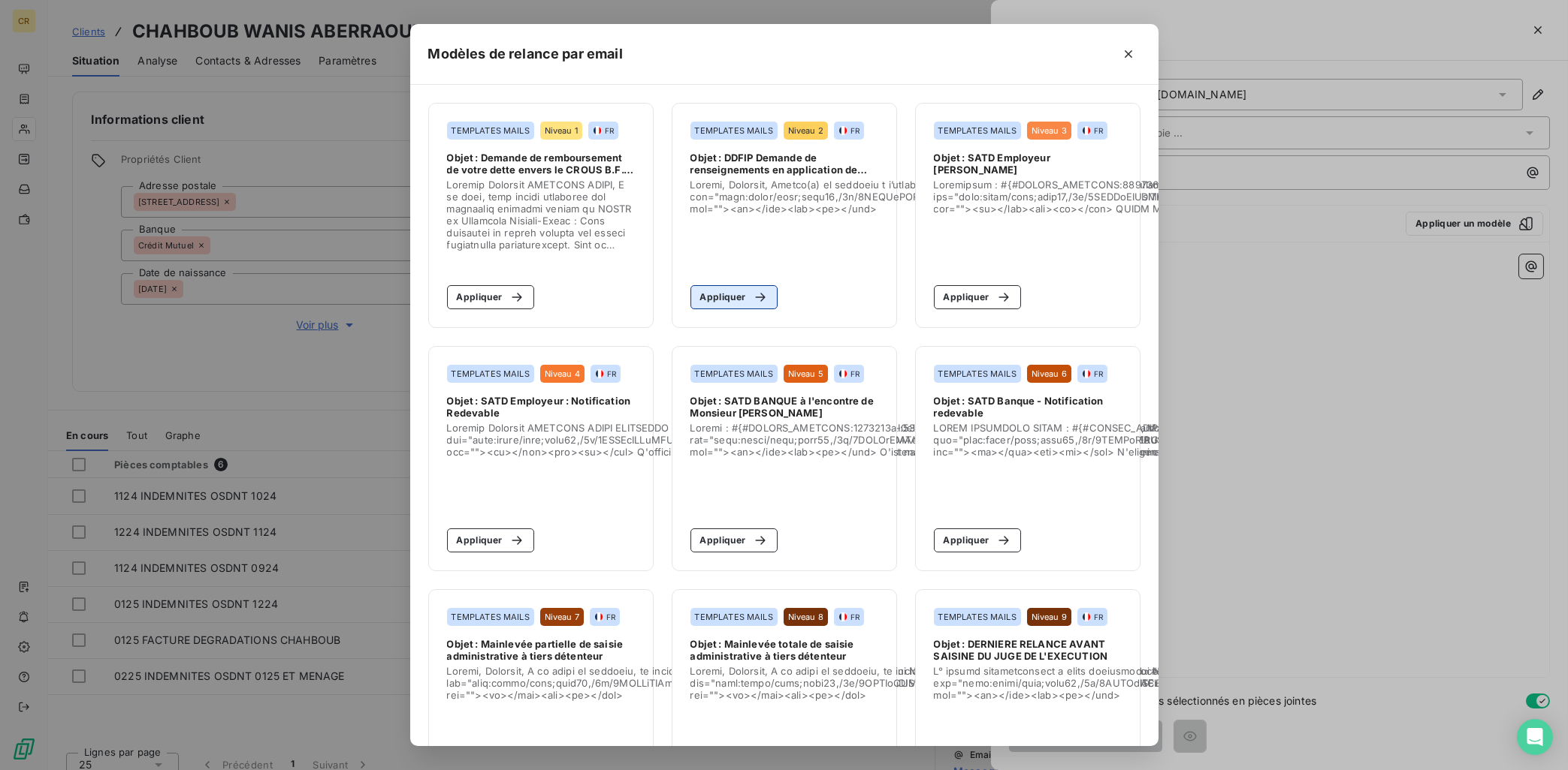
click at [727, 297] on button "Appliquer" at bounding box center [734, 297] width 88 height 24
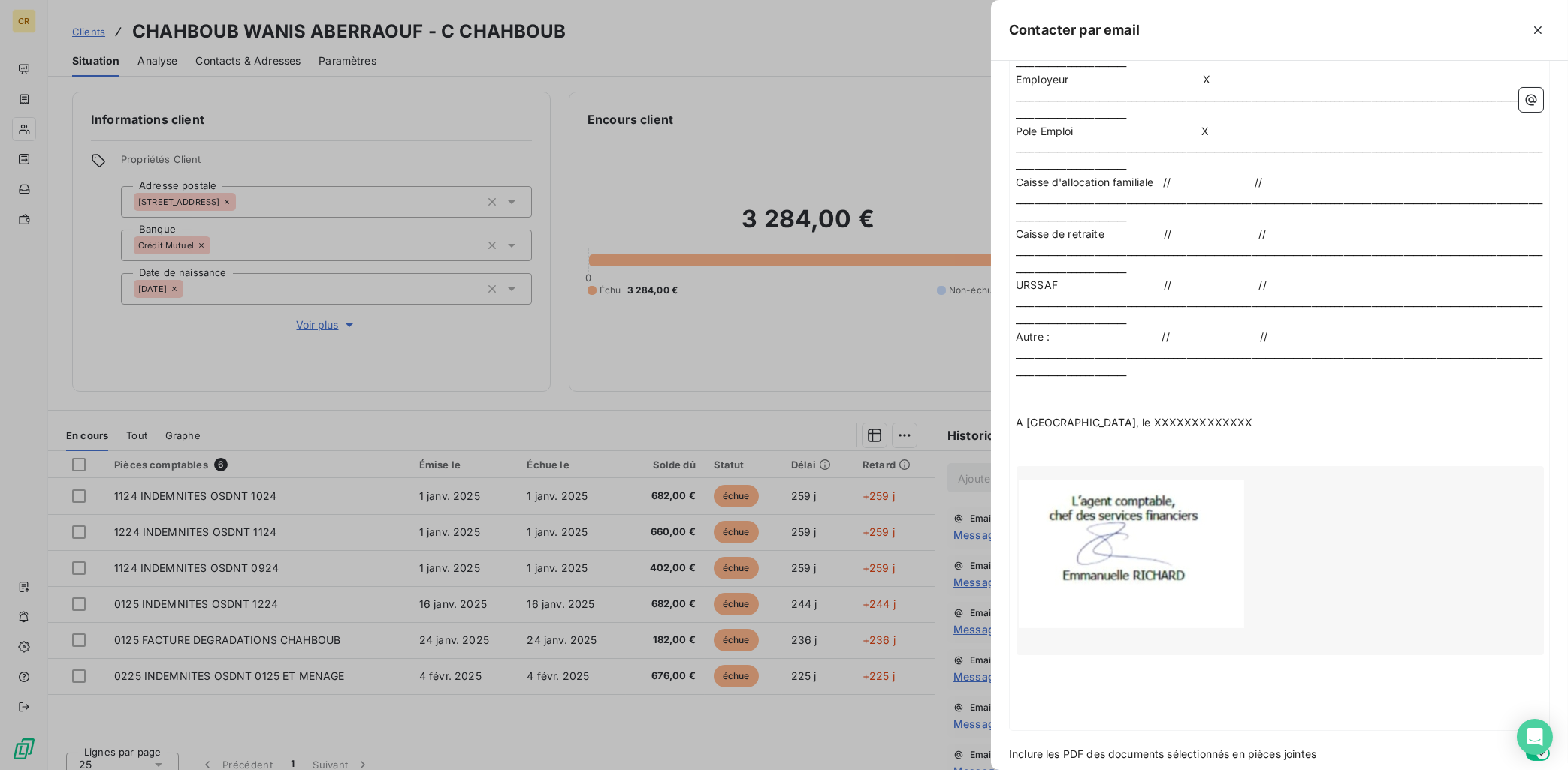
scroll to position [1335, 0]
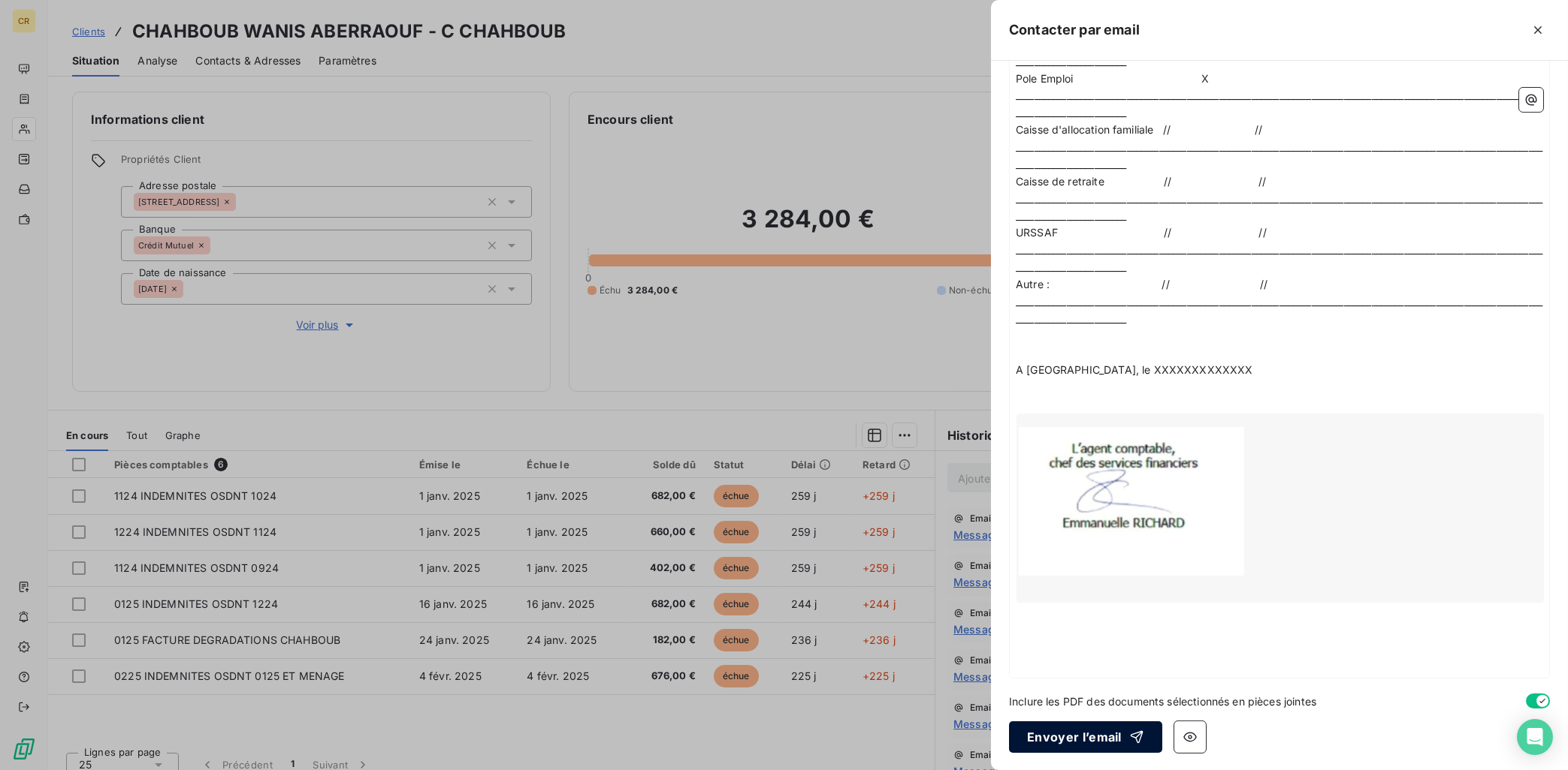
click at [1077, 740] on button "Envoyer l’email" at bounding box center [1085, 737] width 153 height 31
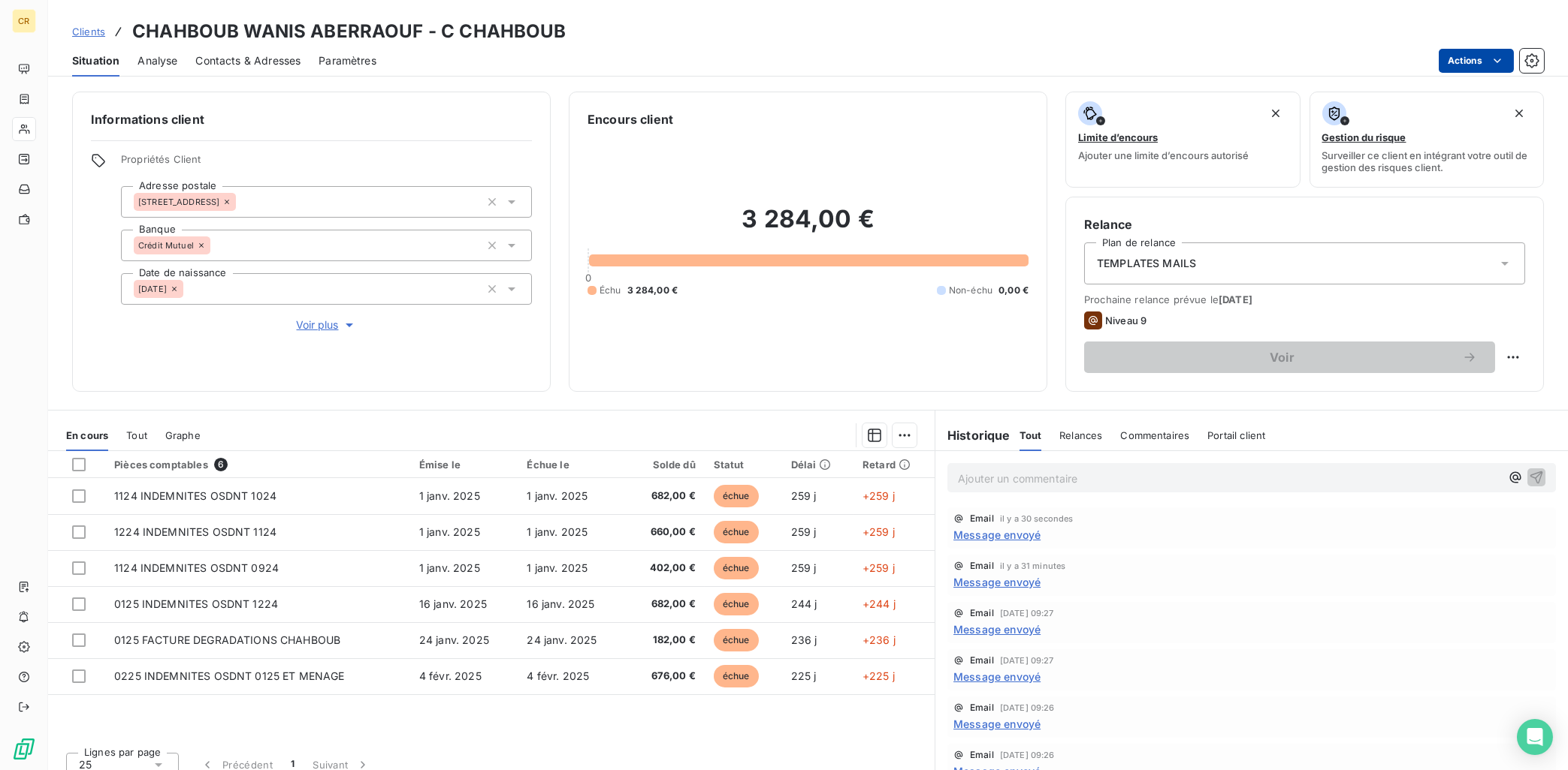
click at [1498, 55] on html "CR Clients CHAHBOUB WANIS ABERRAOUF - C CHAHBOUB Situation Analyse Contacts & A…" at bounding box center [784, 385] width 1568 height 770
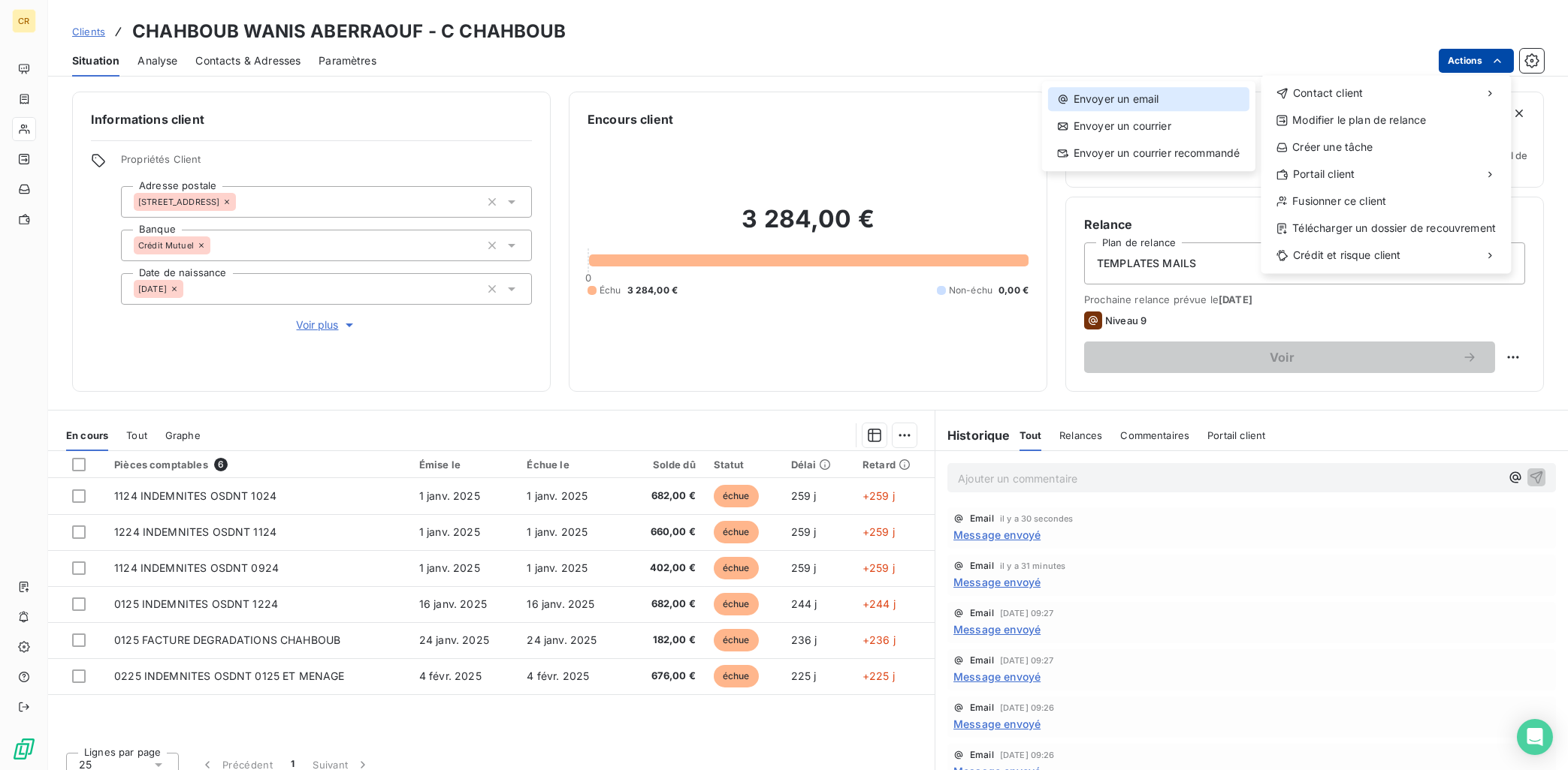
click at [1094, 101] on div "Envoyer un email" at bounding box center [1149, 98] width 201 height 24
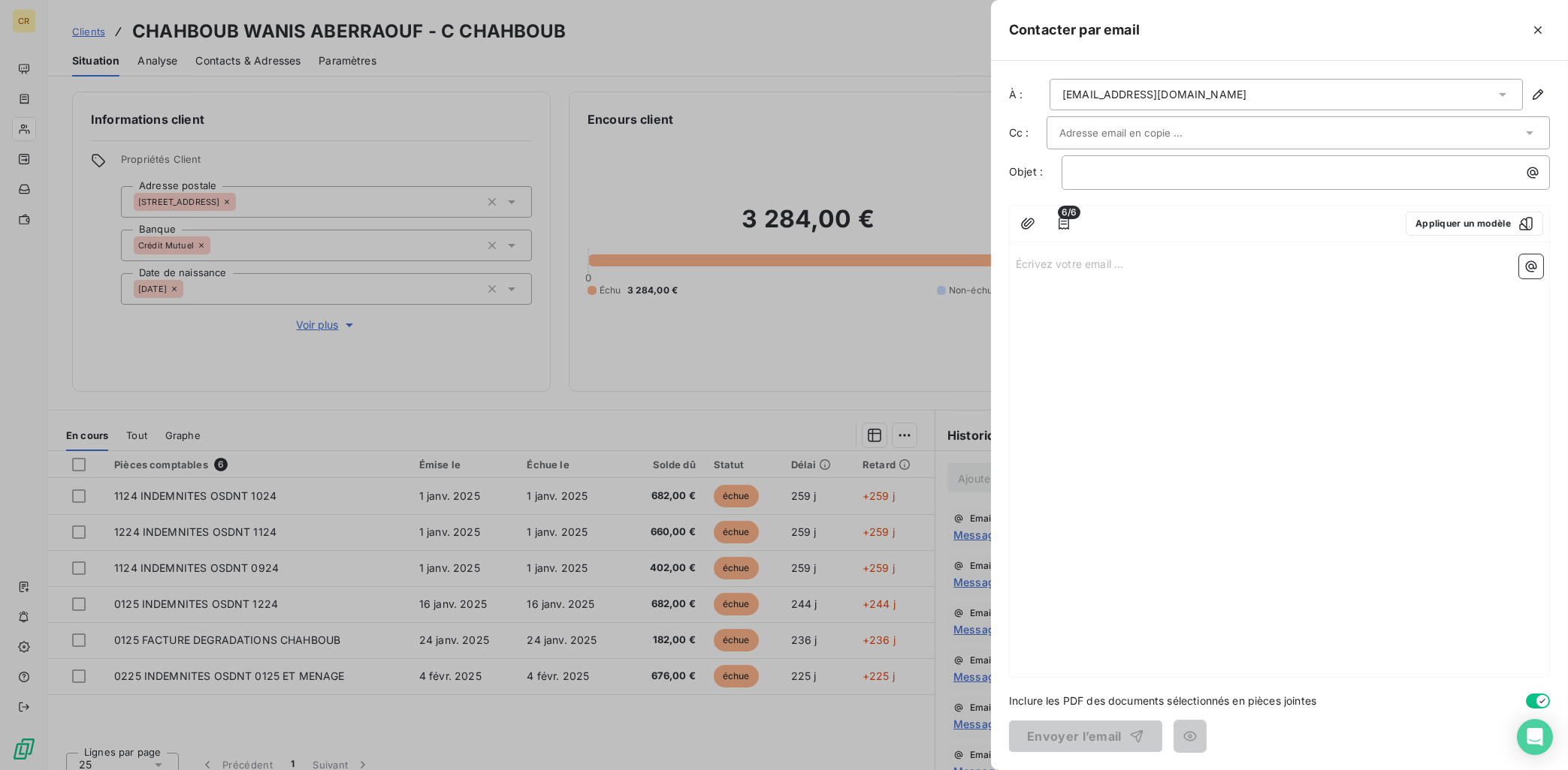
click at [1361, 93] on div "[EMAIL_ADDRESS][DOMAIN_NAME]" at bounding box center [1285, 95] width 473 height 31
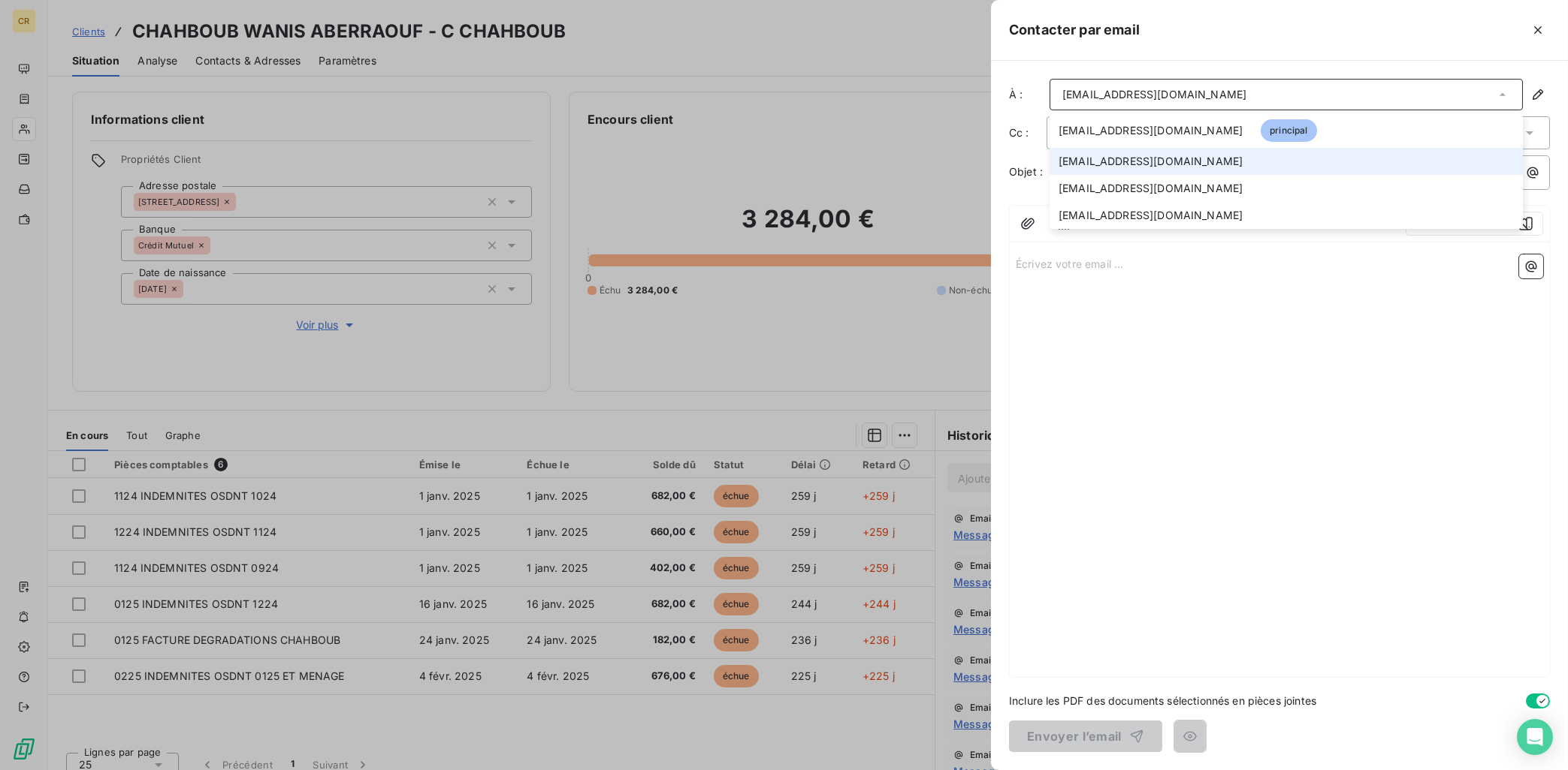
click at [1176, 159] on span "[EMAIL_ADDRESS][DOMAIN_NAME]" at bounding box center [1150, 161] width 184 height 15
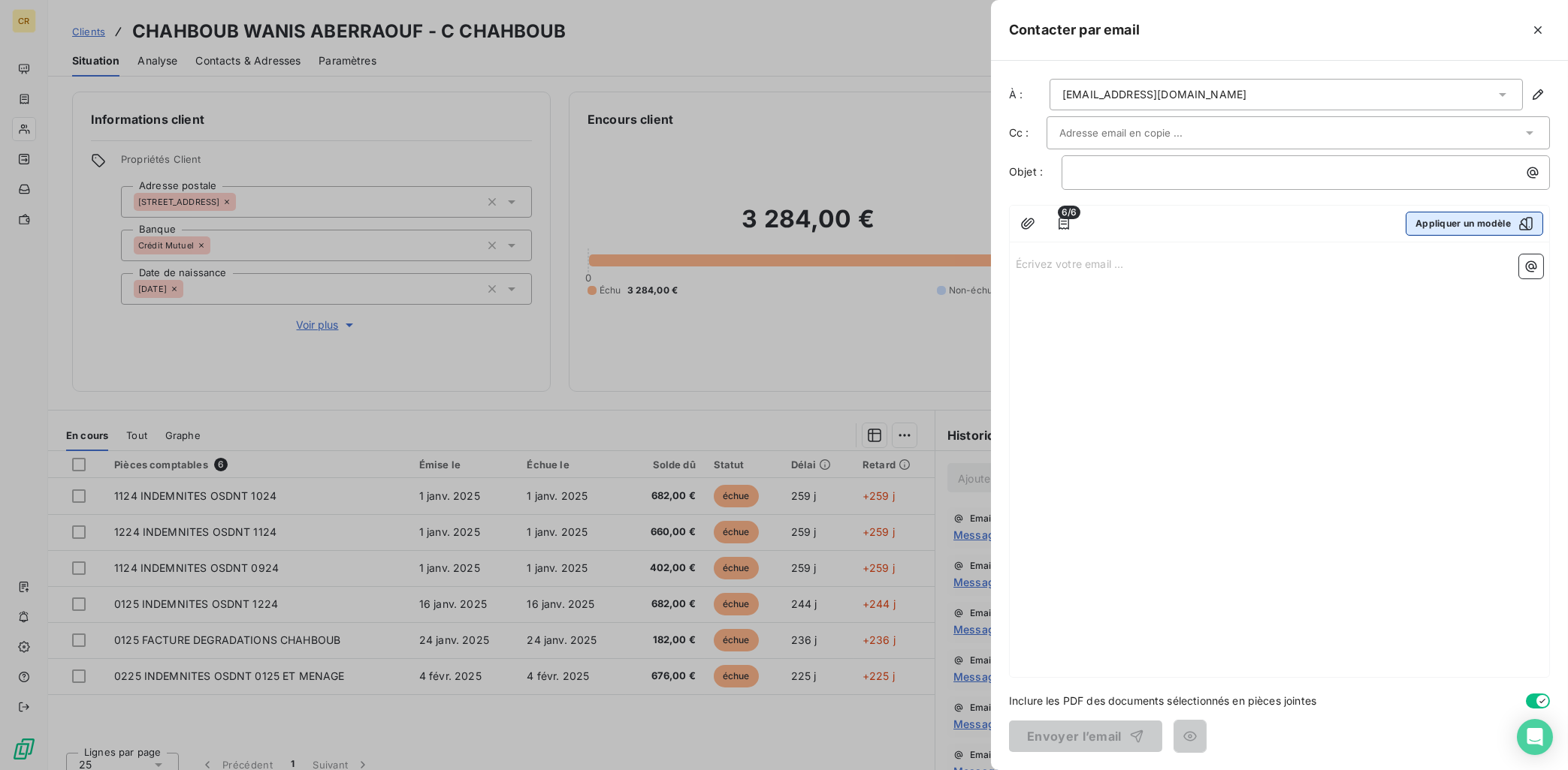
click at [1457, 221] on button "Appliquer un modèle" at bounding box center [1473, 223] width 137 height 24
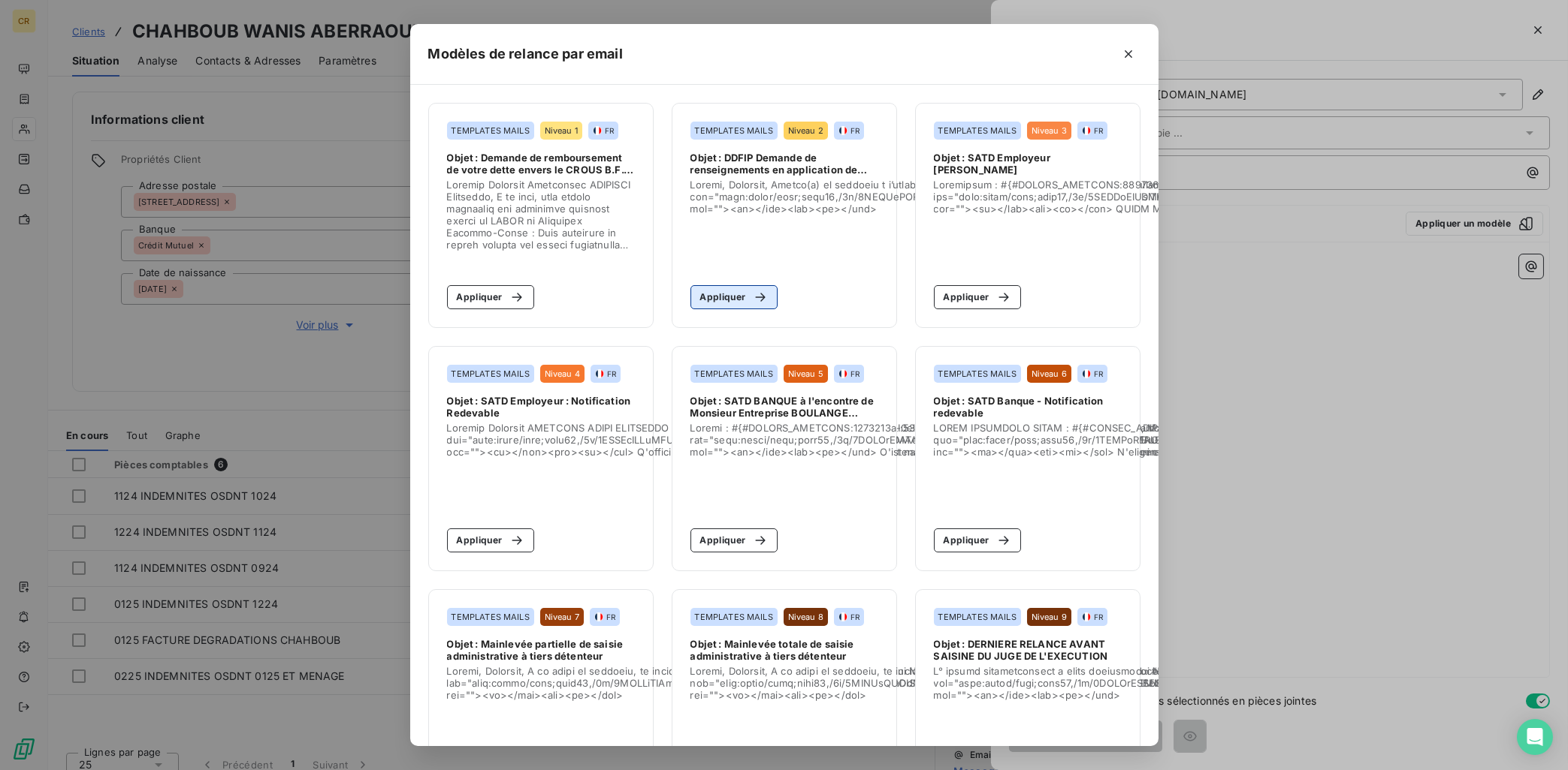
click at [732, 303] on button "Appliquer" at bounding box center [734, 297] width 88 height 24
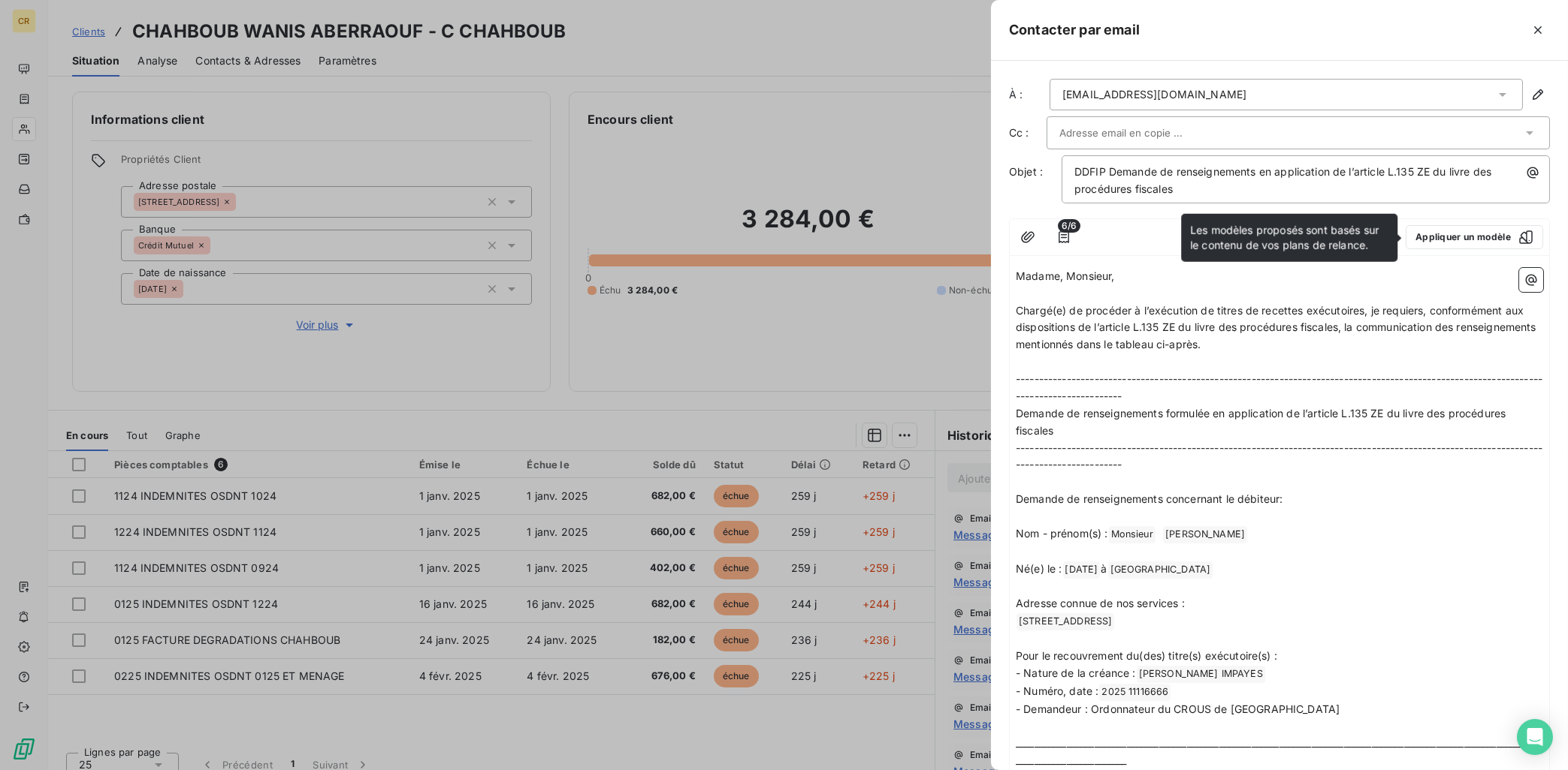
click at [1314, 92] on div "[EMAIL_ADDRESS][DOMAIN_NAME]" at bounding box center [1285, 95] width 473 height 31
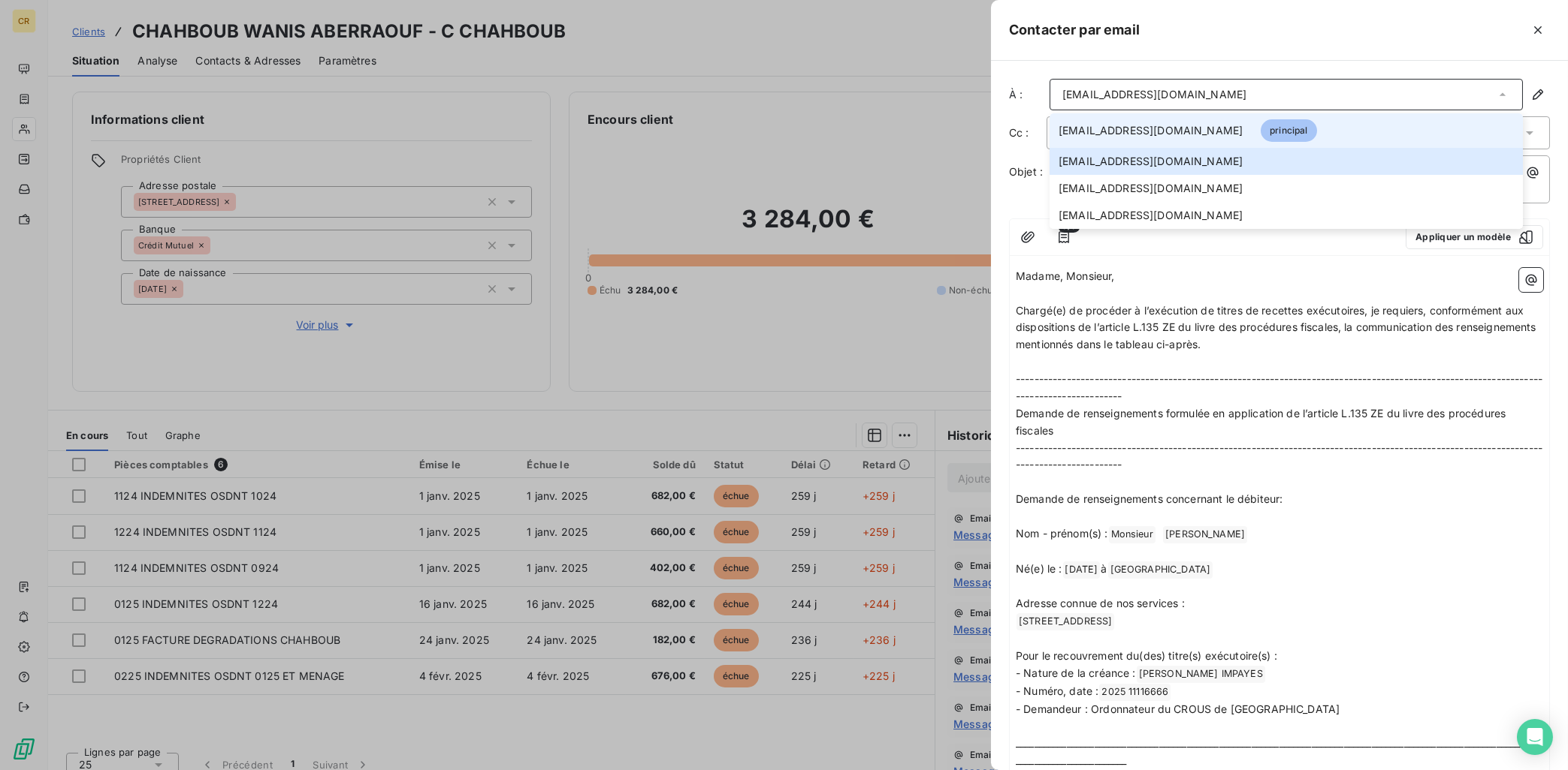
click at [1185, 123] on li "[EMAIL_ADDRESS][DOMAIN_NAME] principal" at bounding box center [1285, 130] width 473 height 34
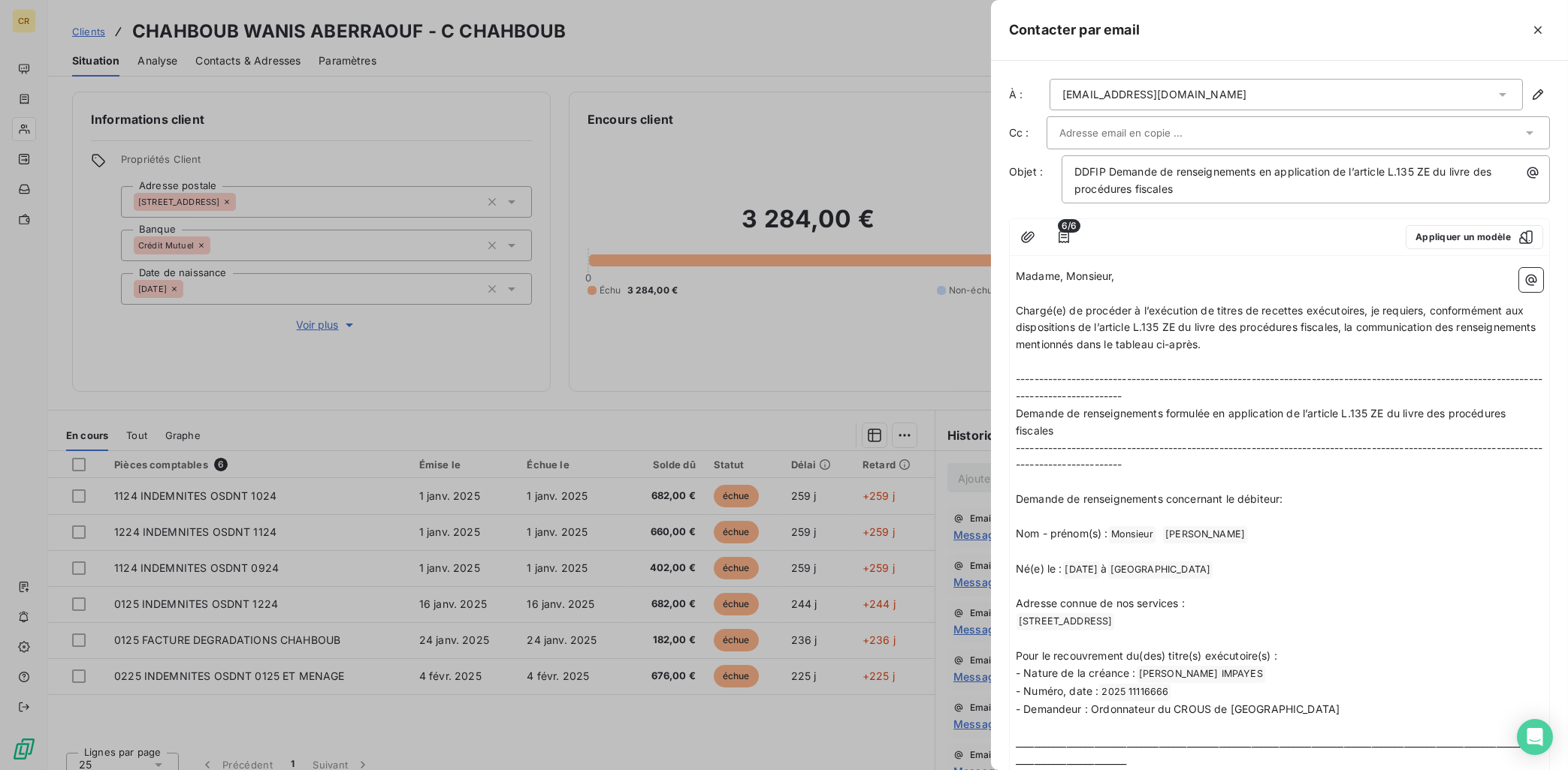
click at [1206, 96] on div "[EMAIL_ADDRESS][DOMAIN_NAME]" at bounding box center [1285, 95] width 473 height 31
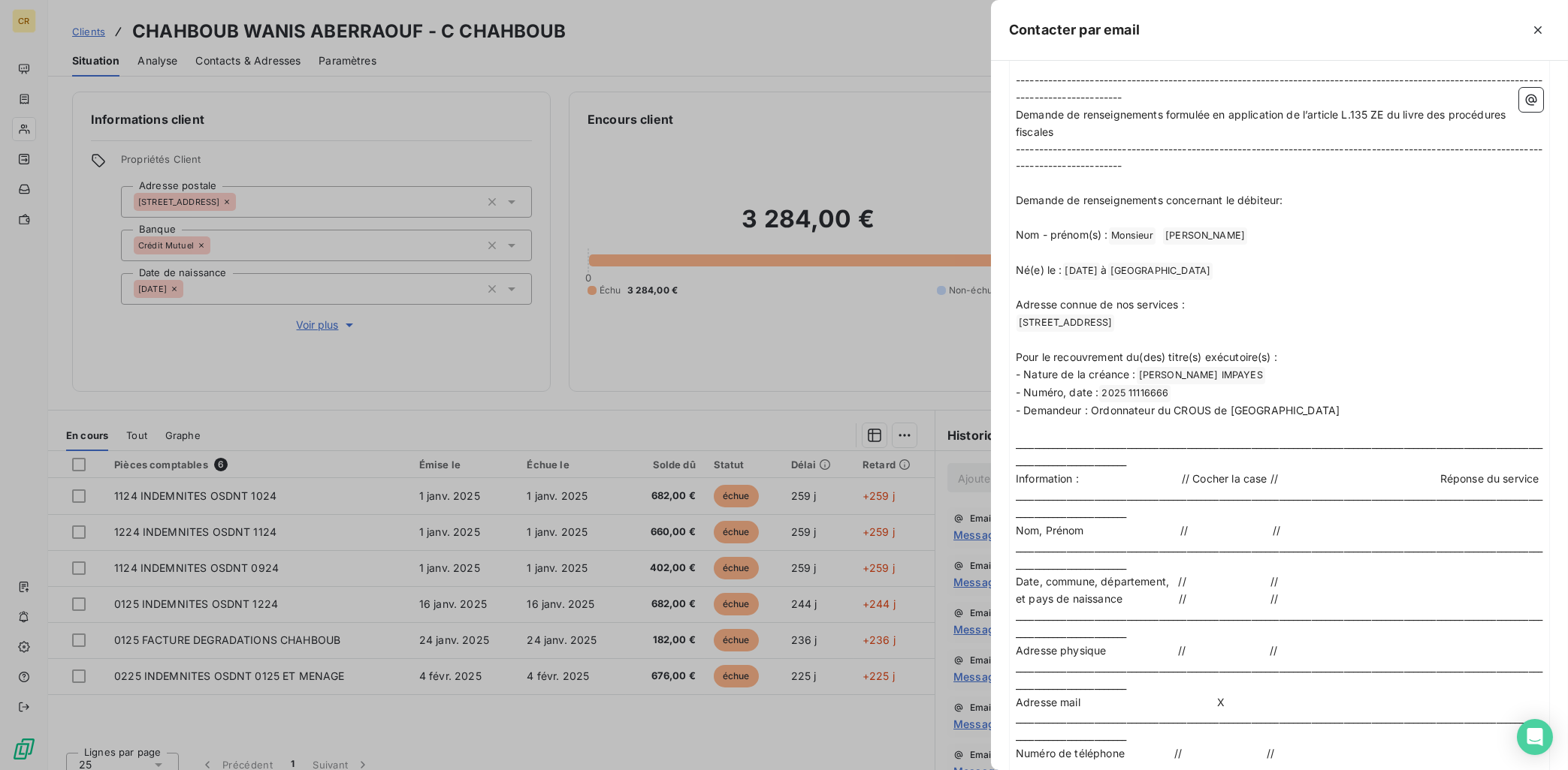
scroll to position [0, 0]
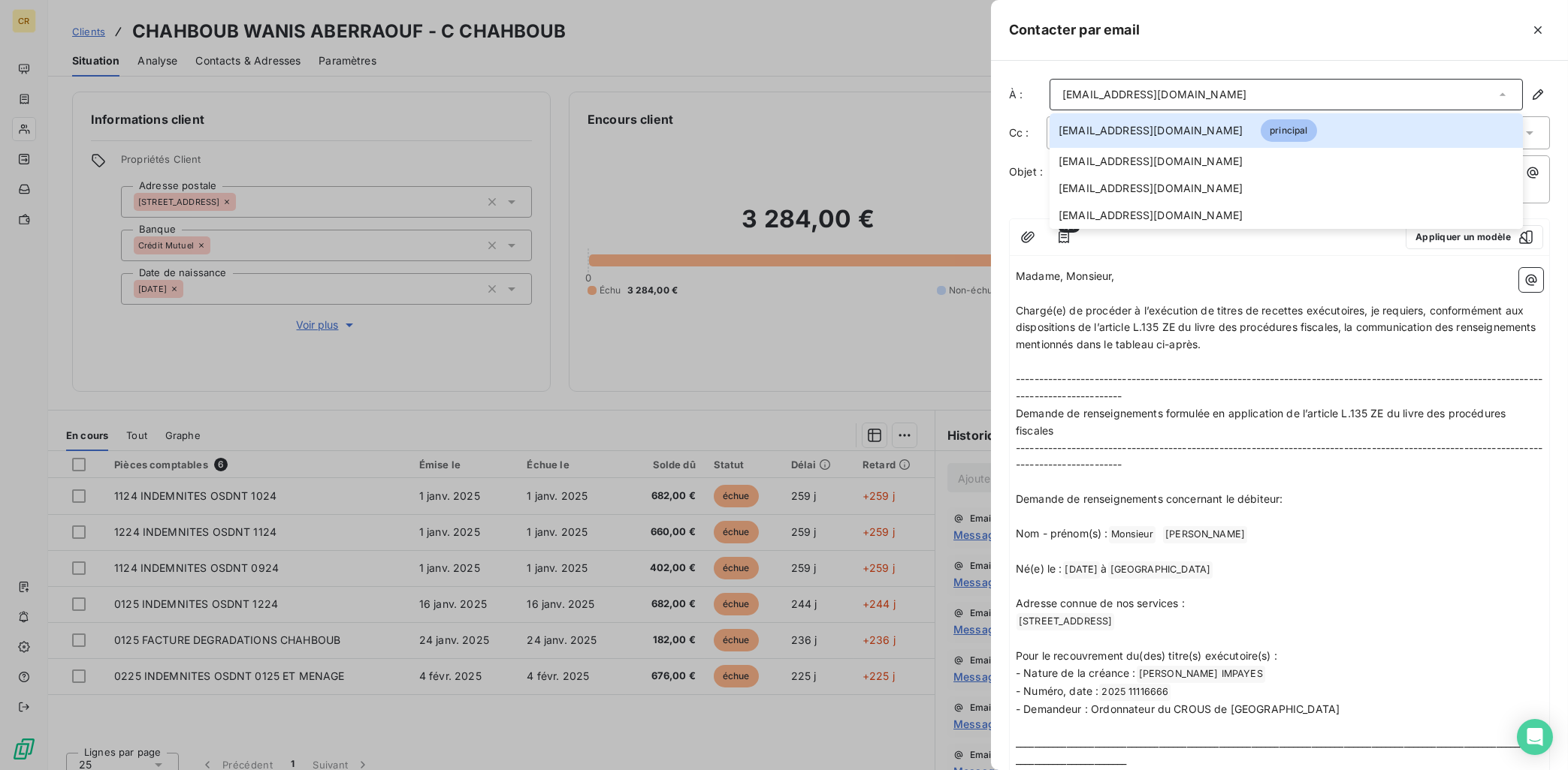
click at [1169, 19] on div at bounding box center [1345, 29] width 411 height 24
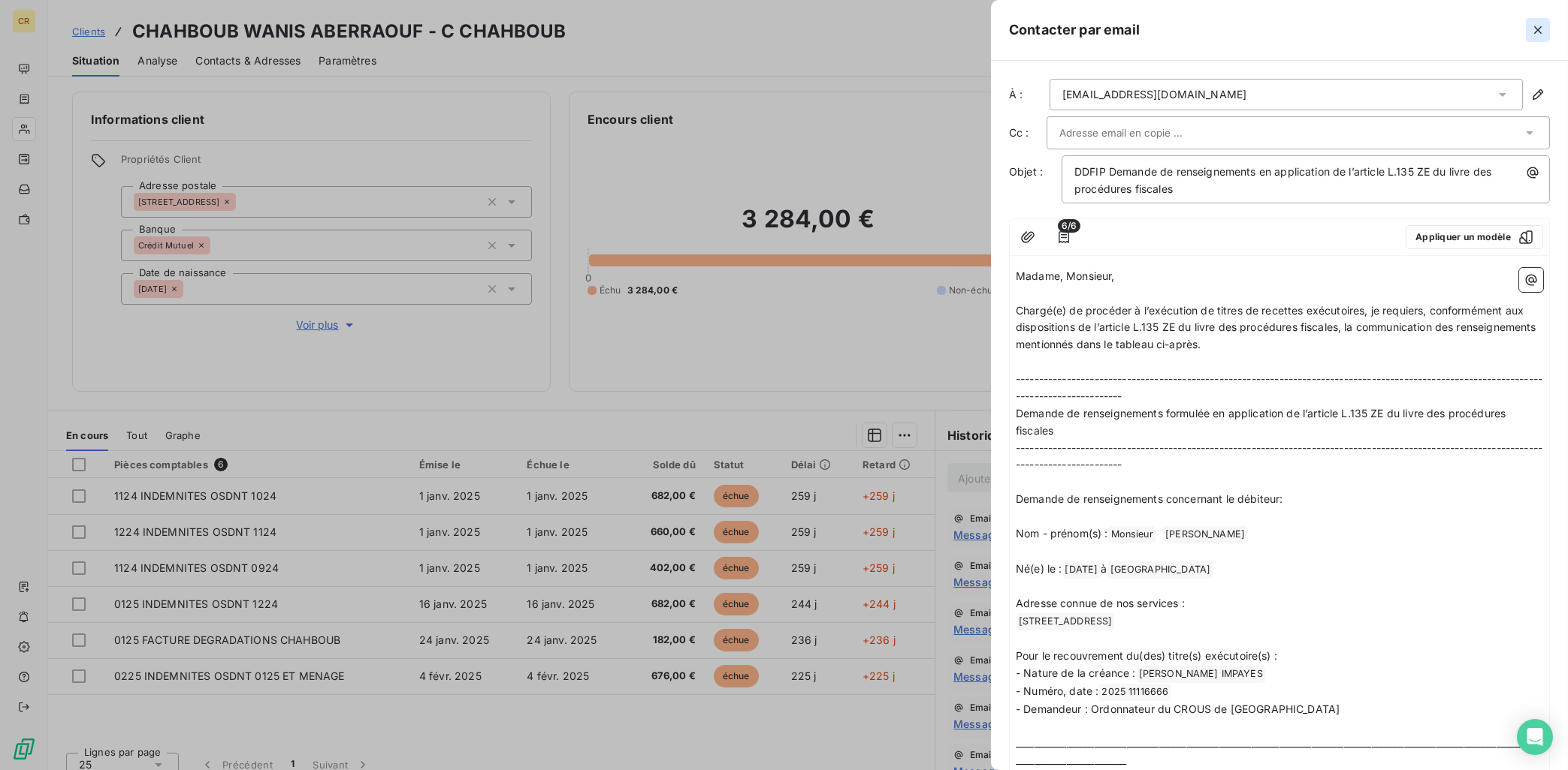
click at [1539, 25] on icon "button" at bounding box center [1537, 29] width 15 height 15
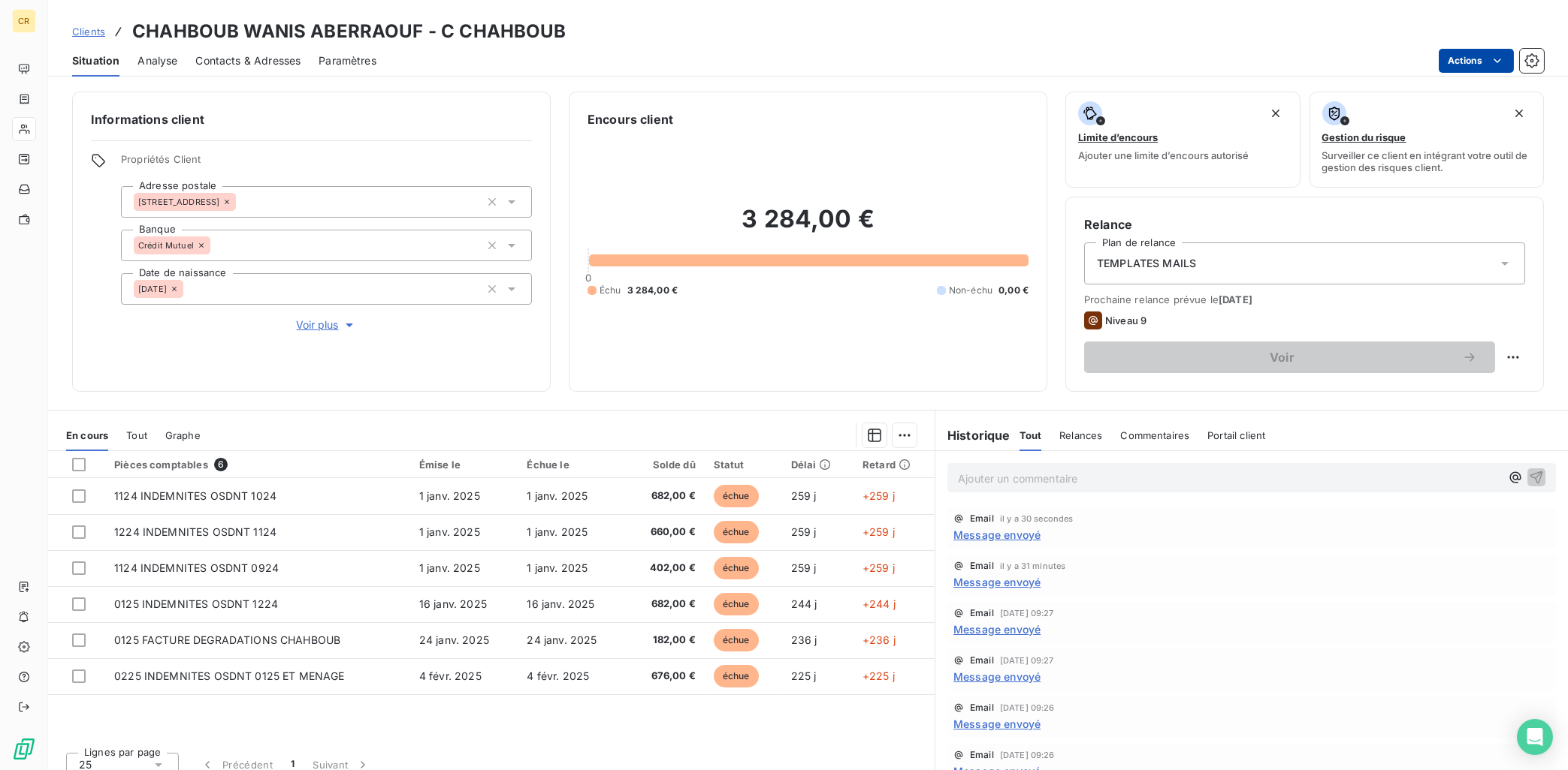
click at [1498, 58] on html "CR Clients CHAHBOUB WANIS ABERRAOUF - C CHAHBOUB Situation Analyse Contacts & A…" at bounding box center [784, 385] width 1568 height 770
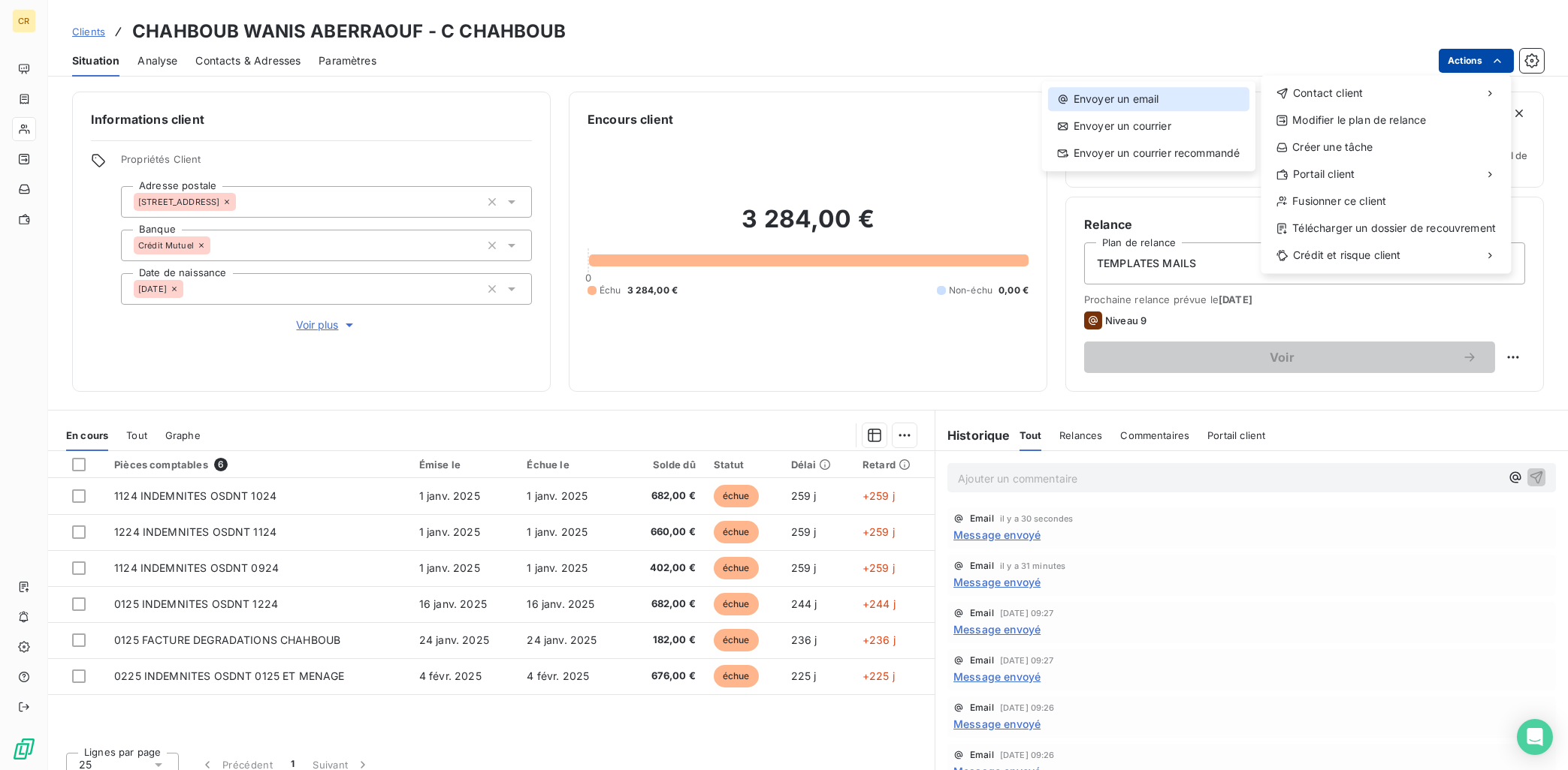
click at [1169, 96] on div "Envoyer un email" at bounding box center [1149, 98] width 201 height 24
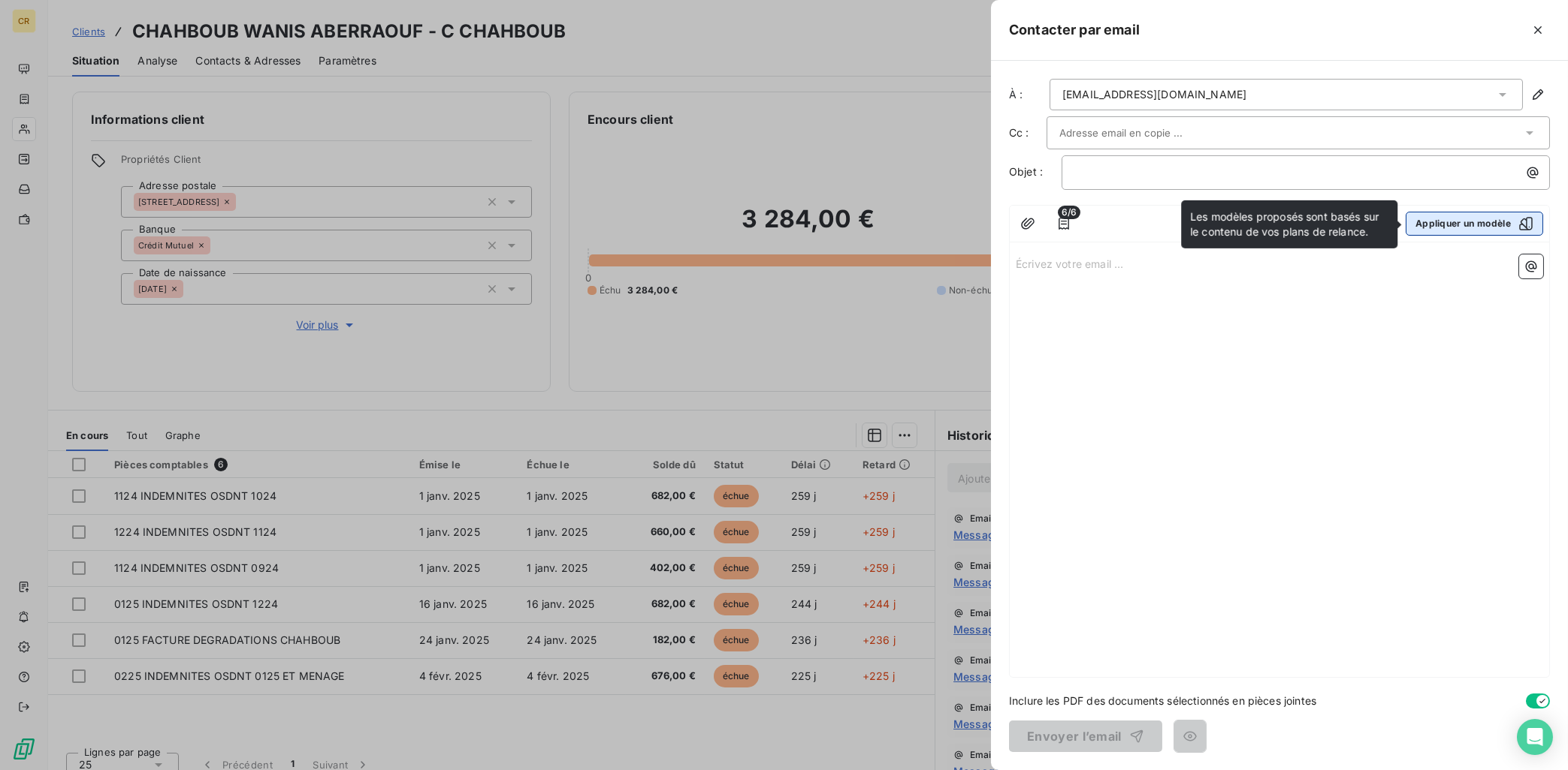
click at [1454, 225] on button "Appliquer un modèle" at bounding box center [1473, 223] width 137 height 24
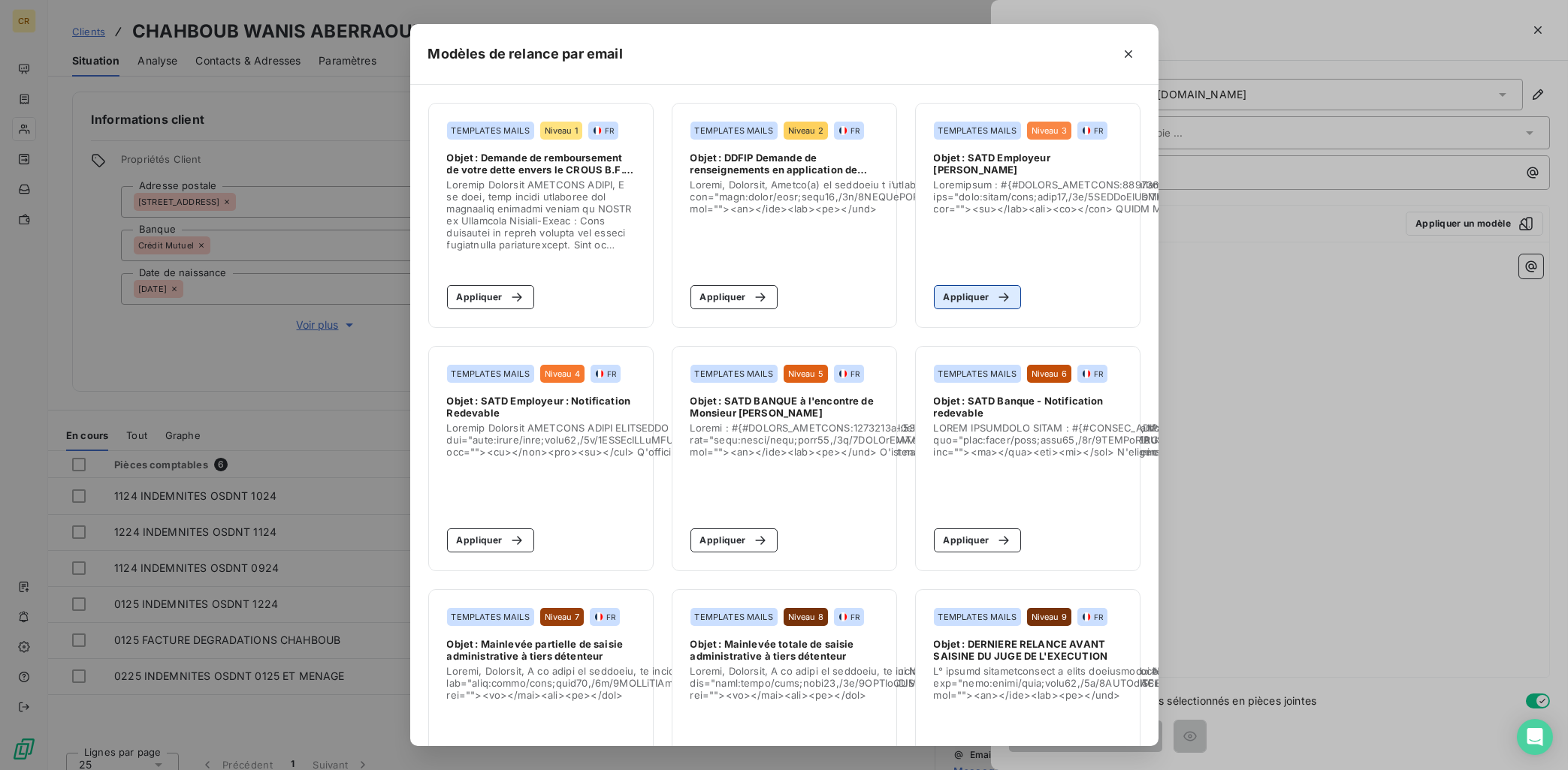
click at [961, 296] on button "Appliquer" at bounding box center [978, 297] width 88 height 24
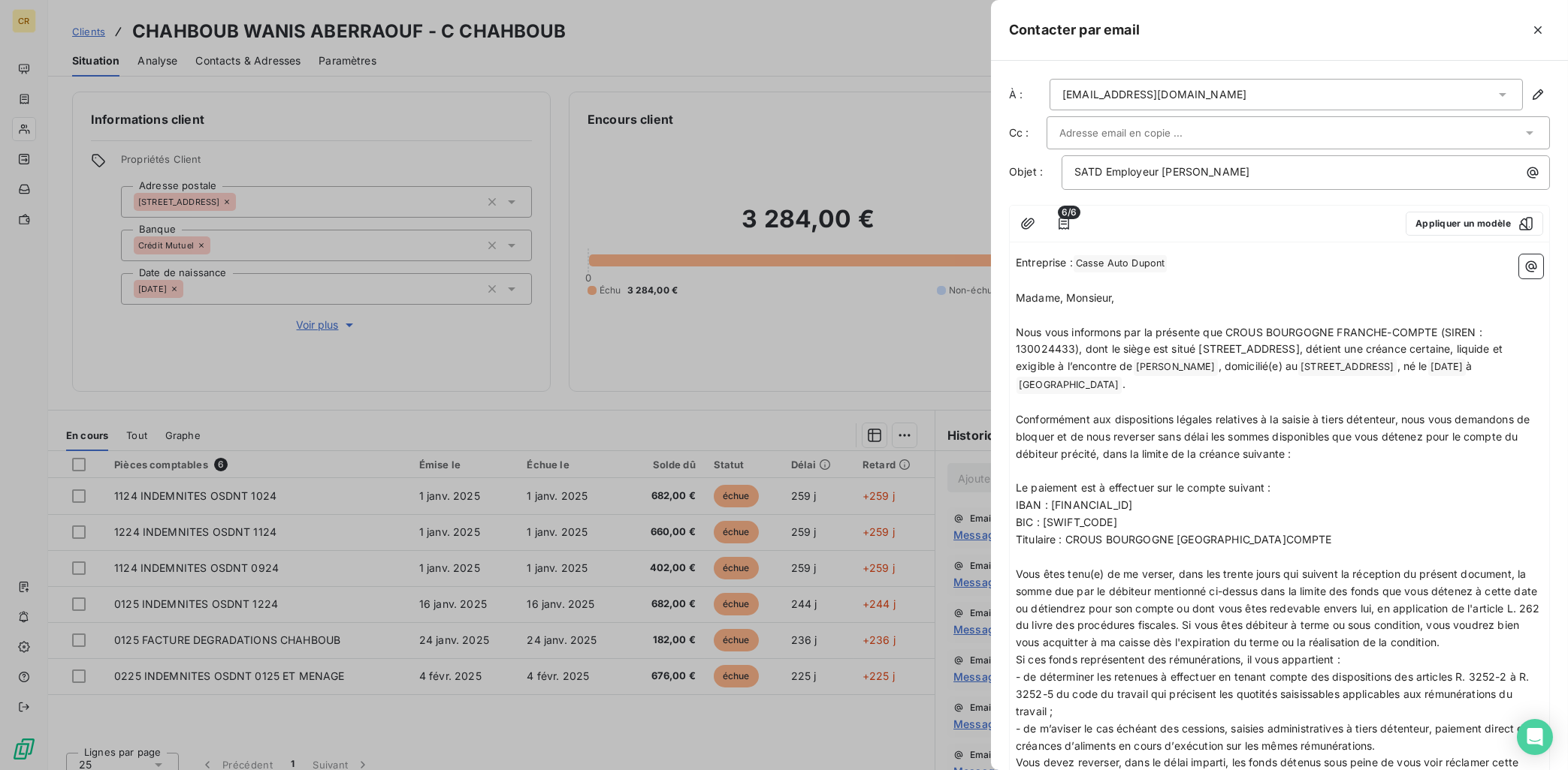
click at [1145, 93] on div "[EMAIL_ADDRESS][DOMAIN_NAME]" at bounding box center [1154, 94] width 184 height 15
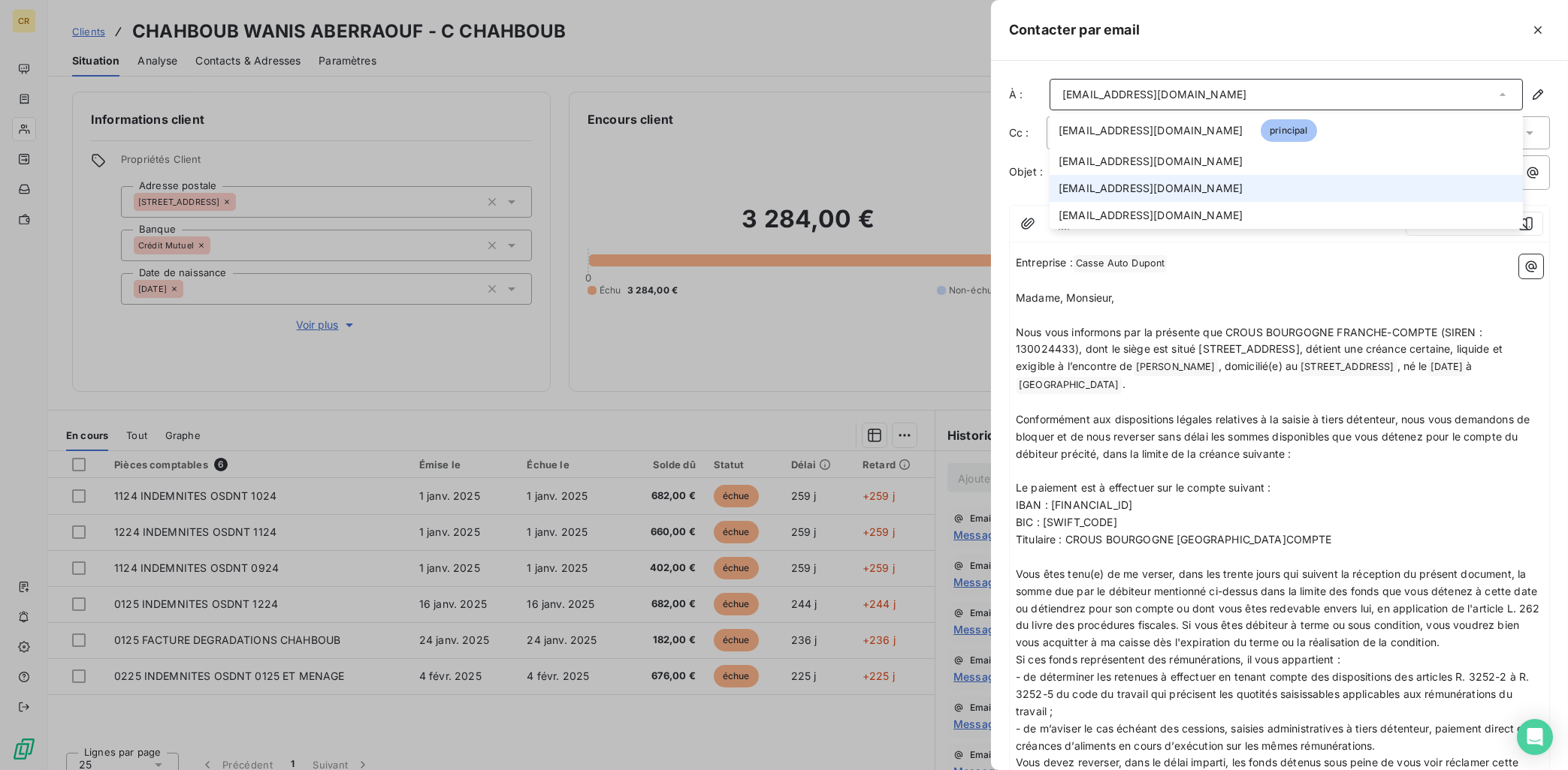
click at [1150, 181] on span "[EMAIL_ADDRESS][DOMAIN_NAME]" at bounding box center [1150, 188] width 184 height 15
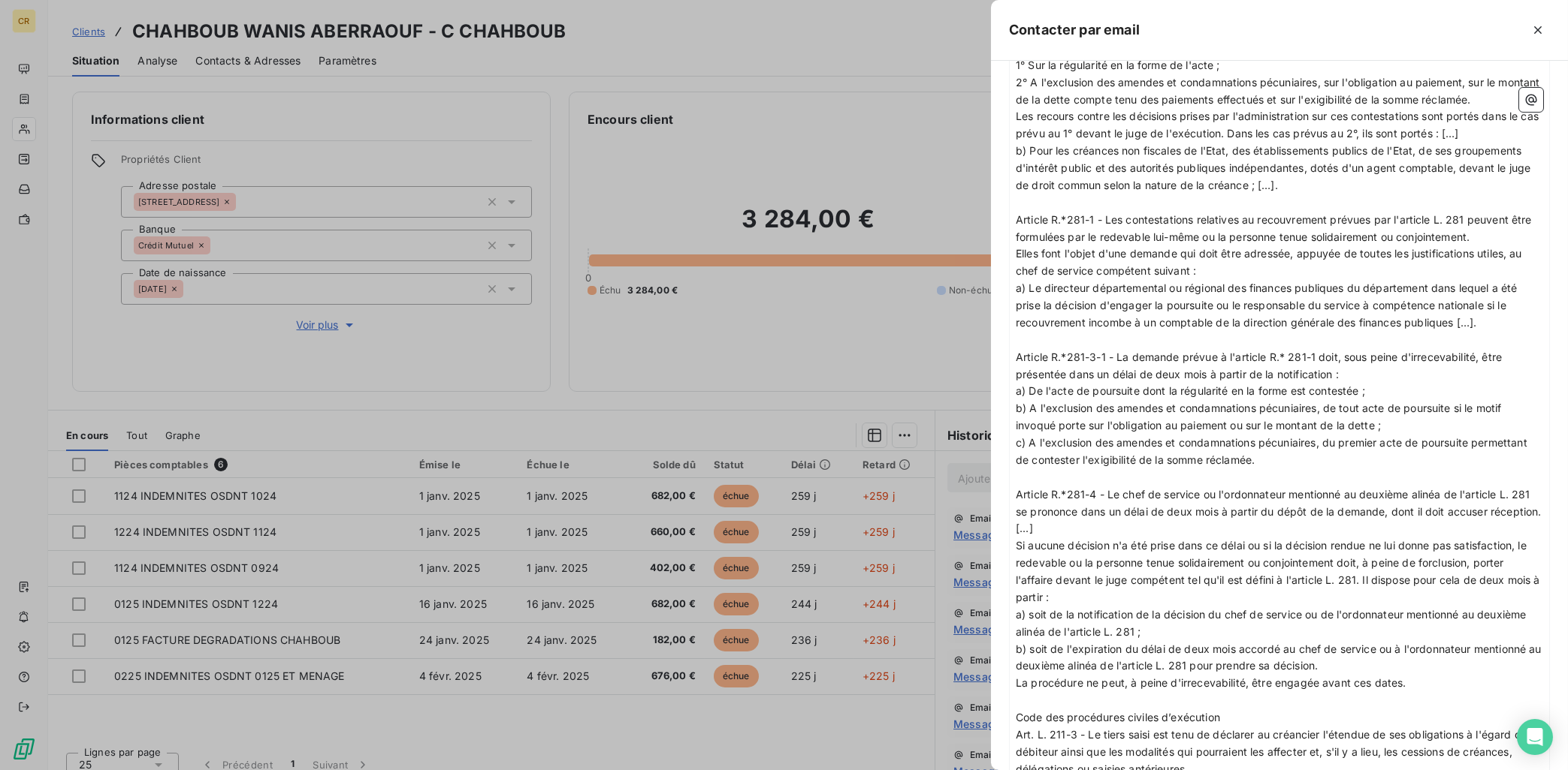
scroll to position [1888, 0]
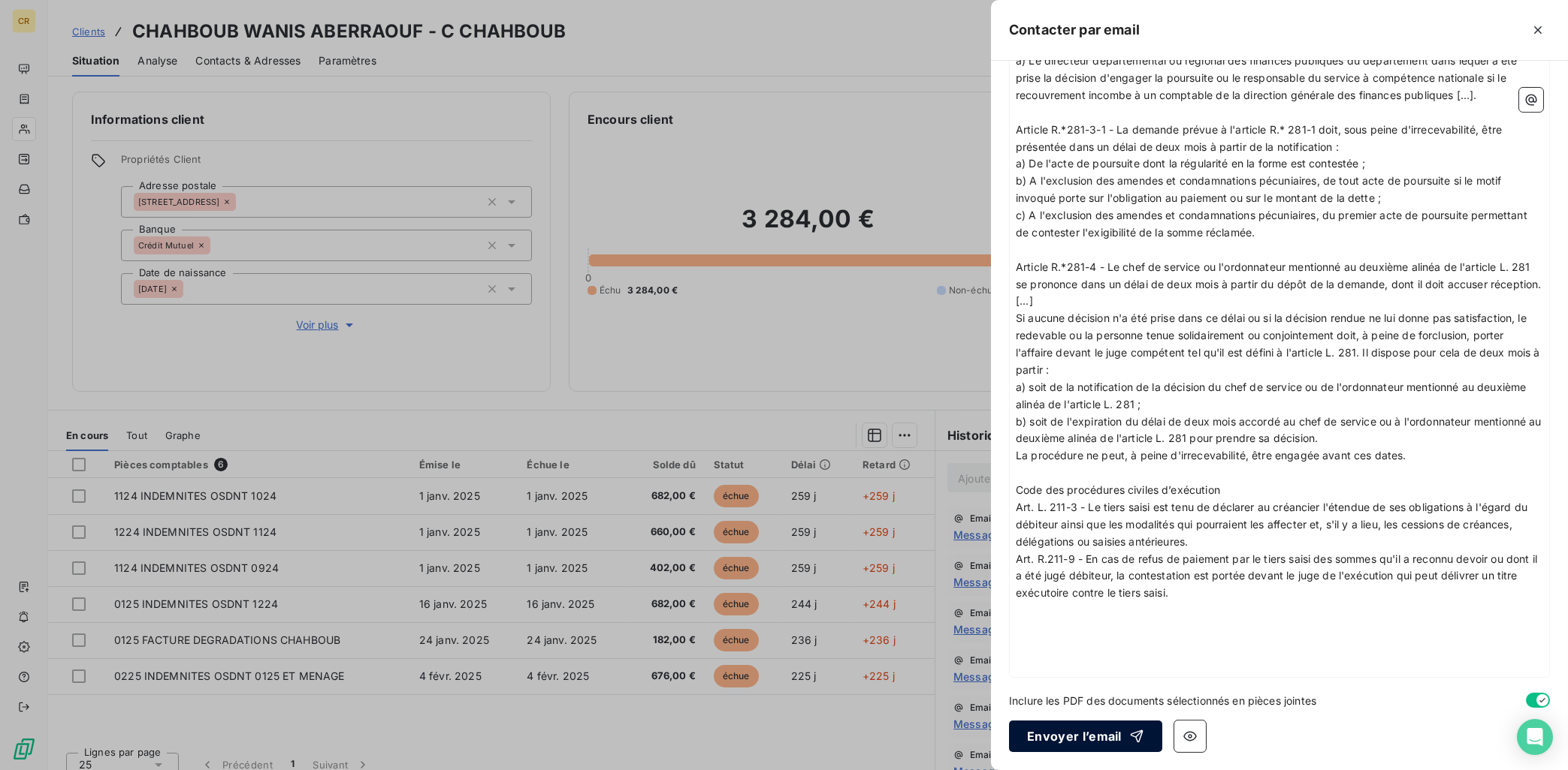
click at [1083, 739] on button "Envoyer l’email" at bounding box center [1085, 737] width 153 height 31
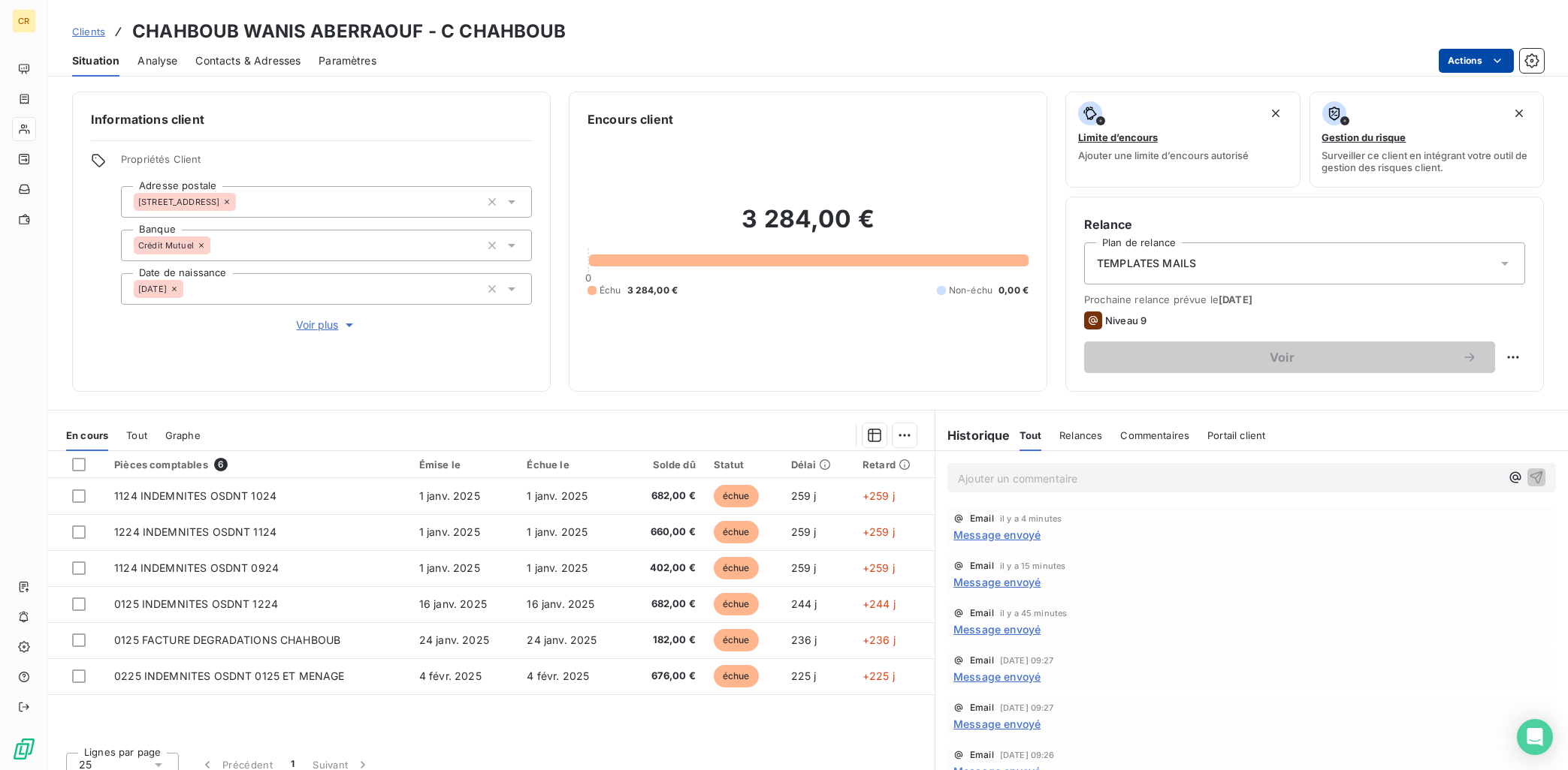
click at [230, 69] on div "Contacts & Adresses" at bounding box center [248, 60] width 105 height 31
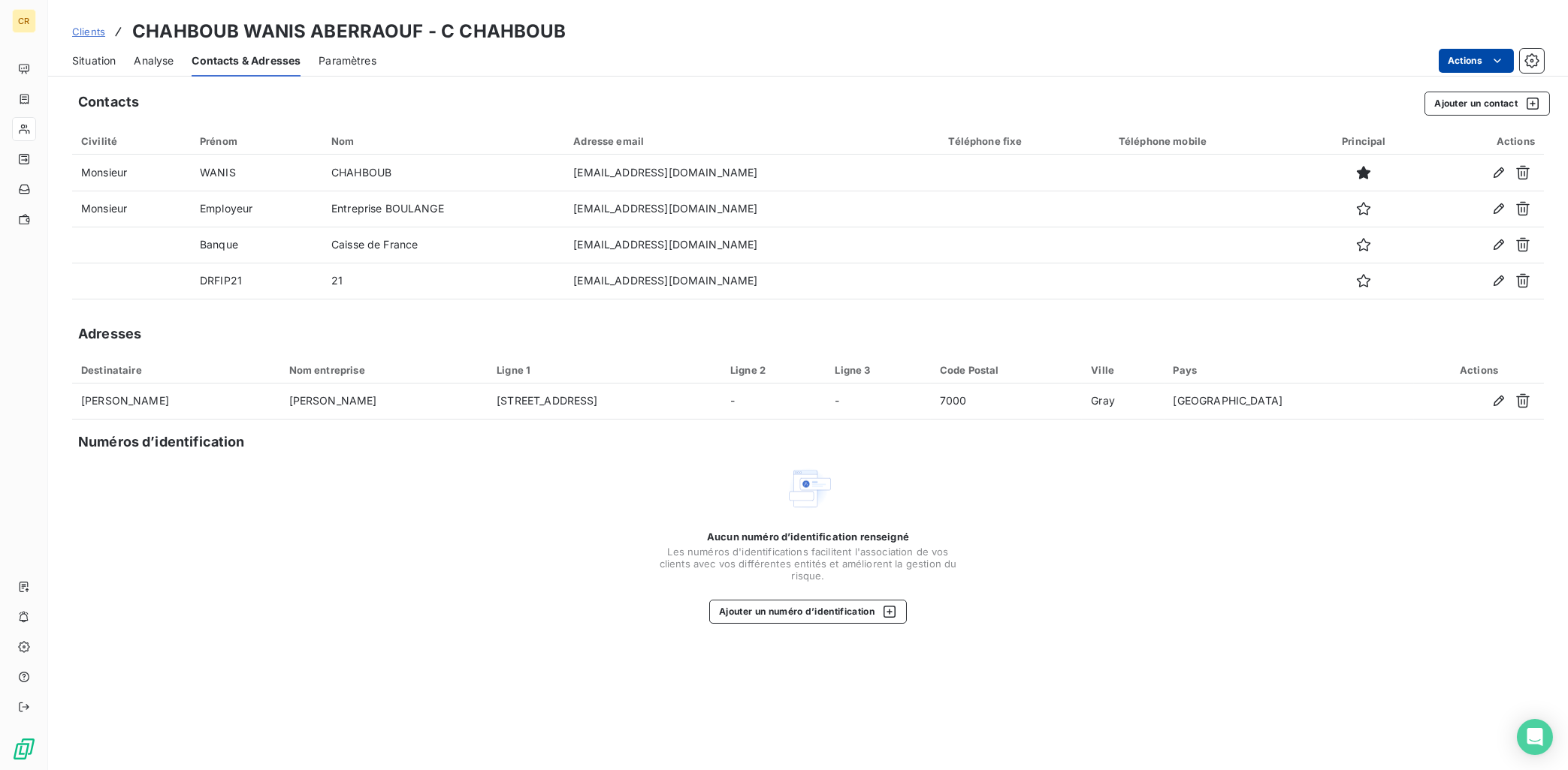
click at [1501, 58] on html "CR Clients CHAHBOUB WANIS ABERRAOUF - C CHAHBOUB Situation Analyse Contacts & A…" at bounding box center [784, 385] width 1568 height 770
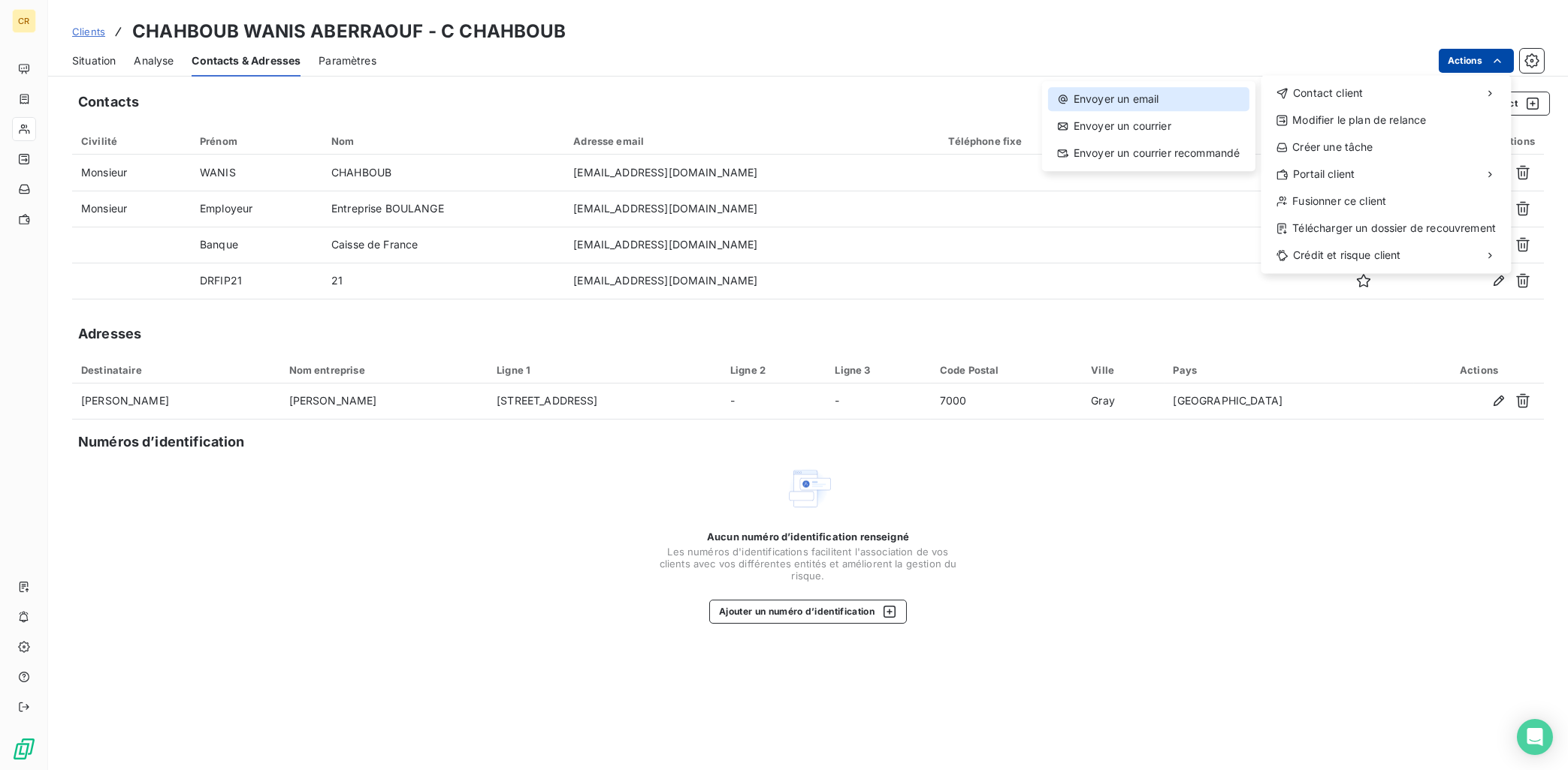
click at [1155, 94] on div "Envoyer un email" at bounding box center [1149, 98] width 201 height 24
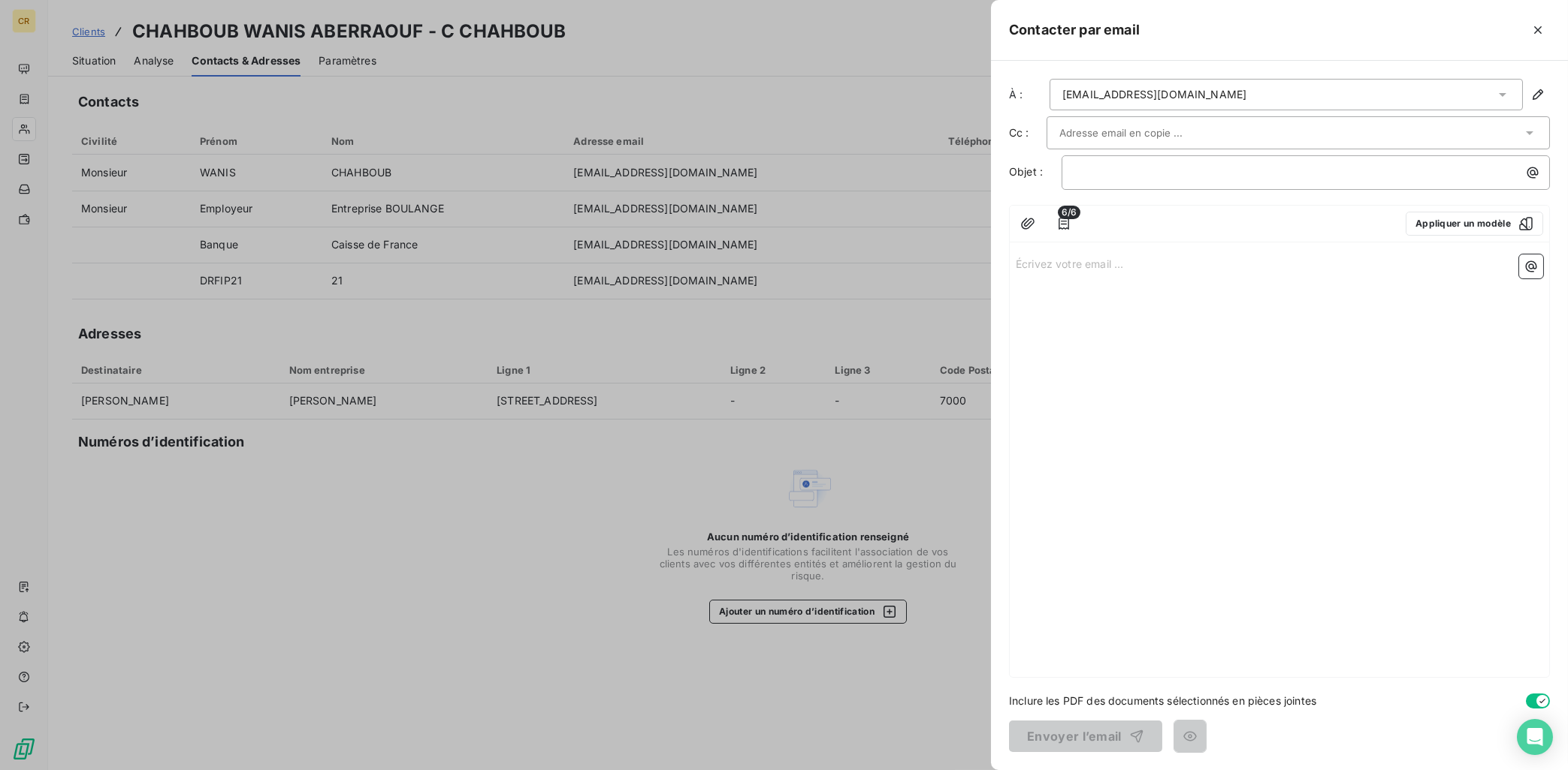
click at [1185, 101] on div "[EMAIL_ADDRESS][DOMAIN_NAME]" at bounding box center [1154, 94] width 184 height 15
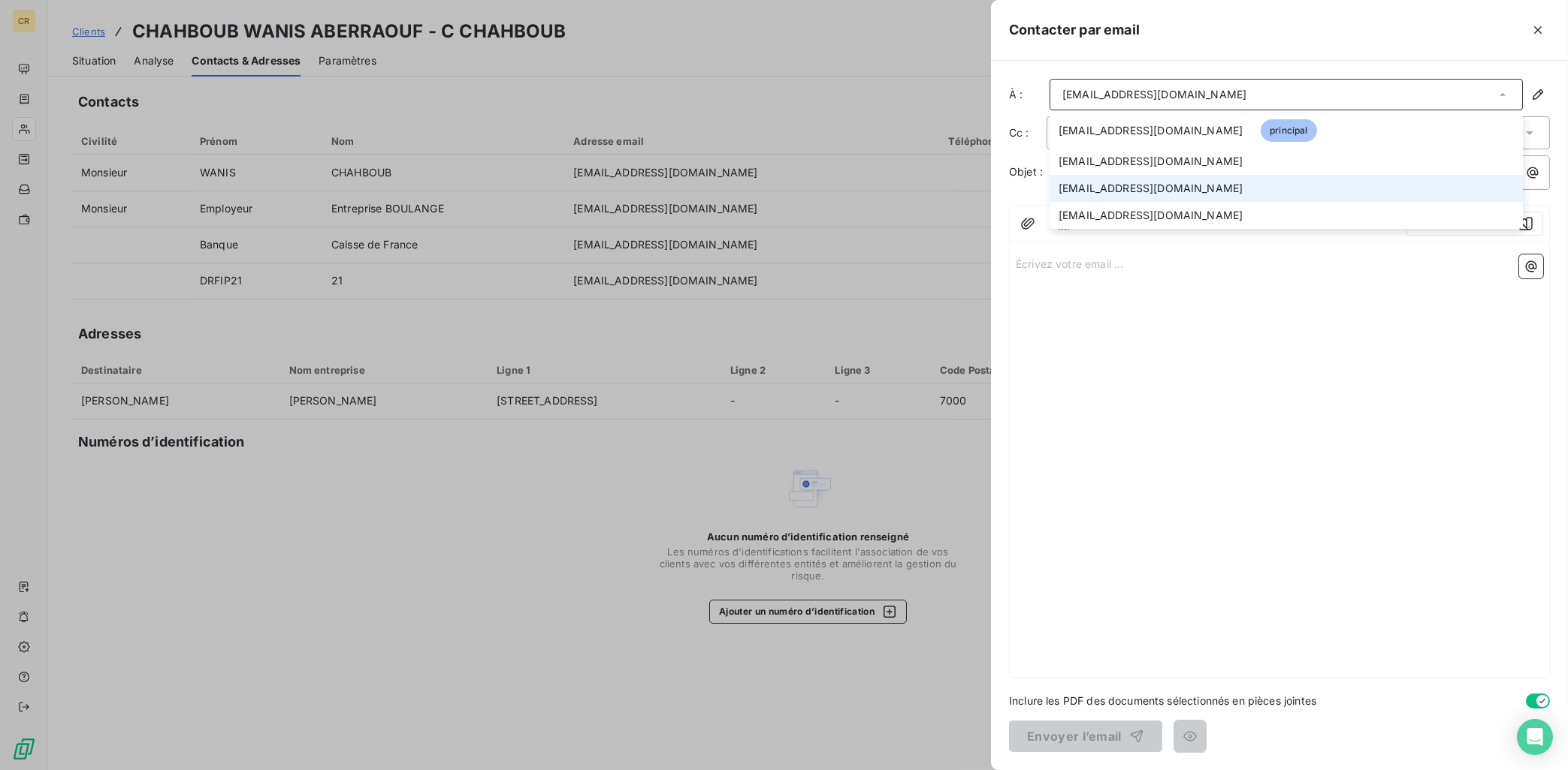
click at [1193, 190] on span "[EMAIL_ADDRESS][DOMAIN_NAME]" at bounding box center [1150, 188] width 184 height 15
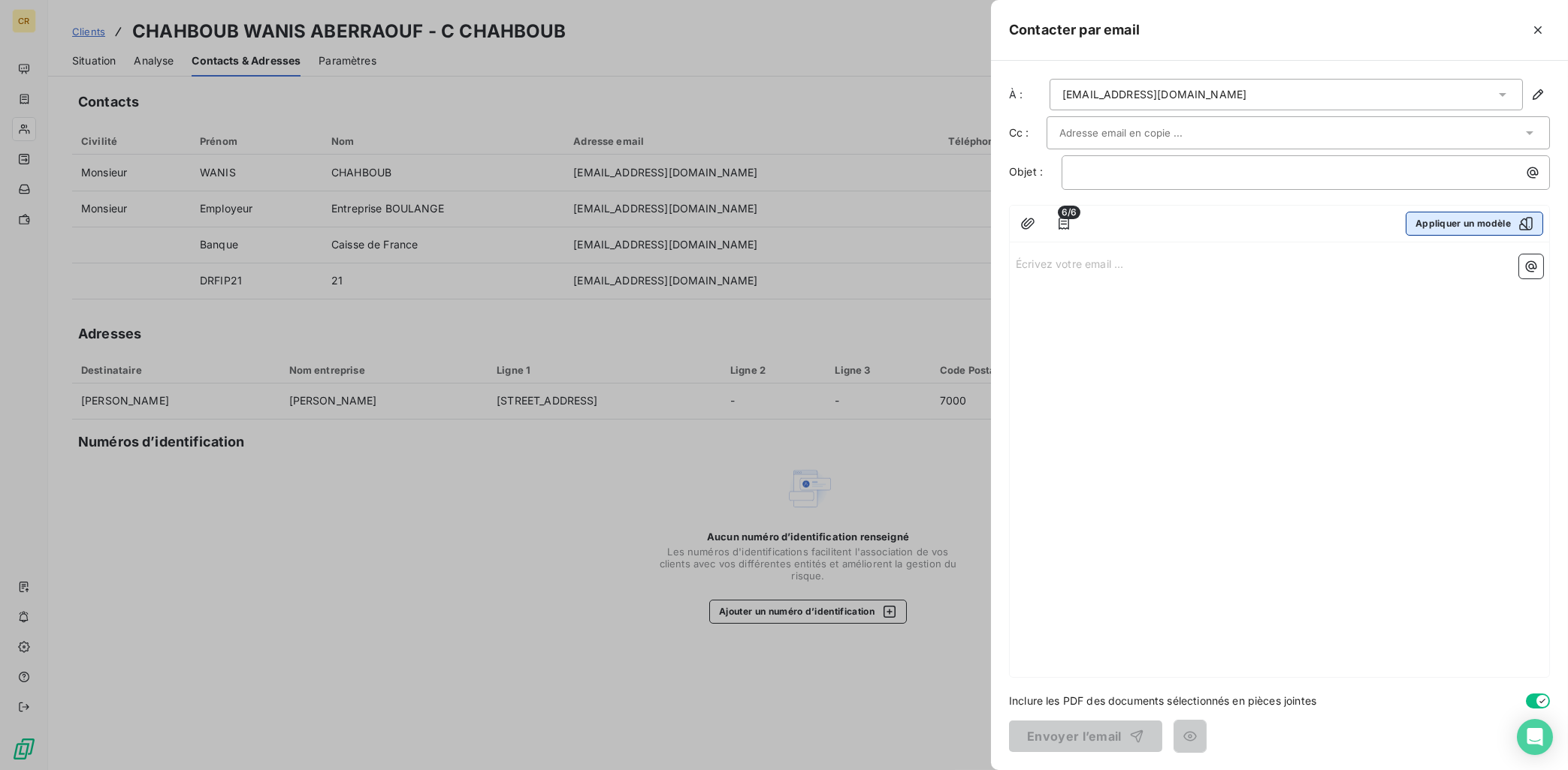
click at [1444, 217] on button "Appliquer un modèle" at bounding box center [1473, 223] width 137 height 24
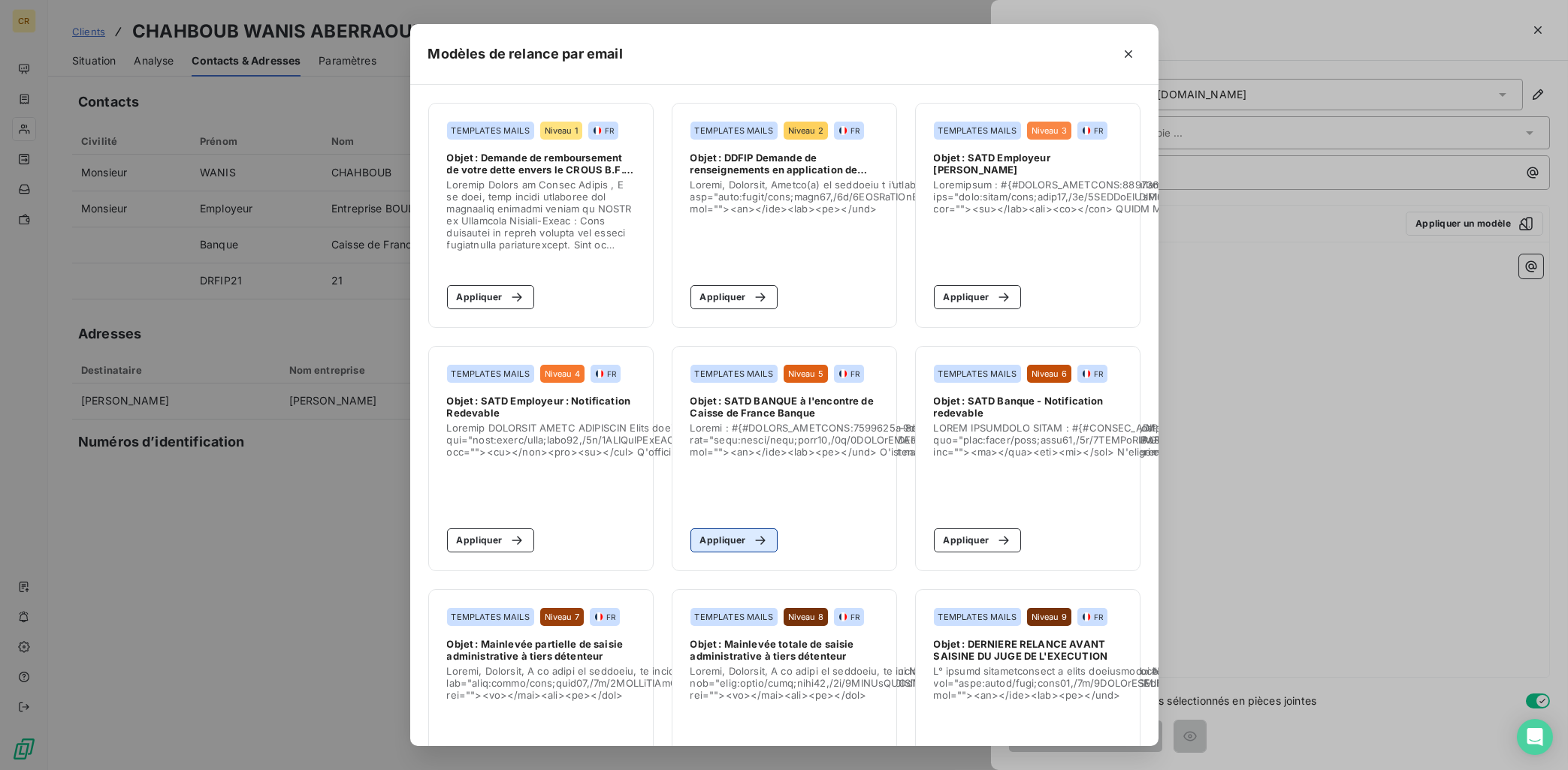
click at [747, 540] on div "button" at bounding box center [756, 540] width 22 height 15
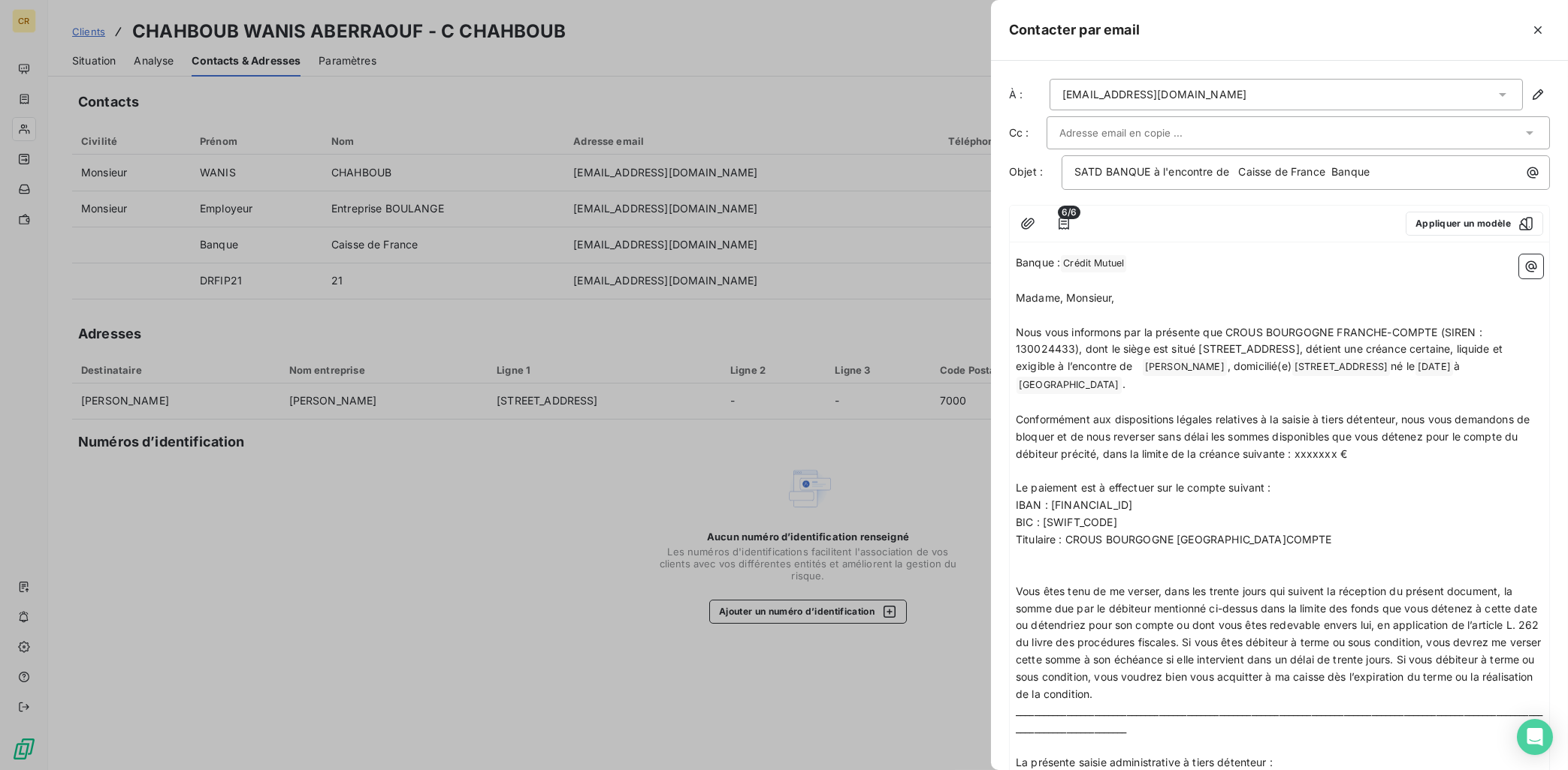
click at [1237, 431] on span "Conformément aux dispositions légales relatives à la saisie à tiers détenteur, …" at bounding box center [1274, 437] width 517 height 48
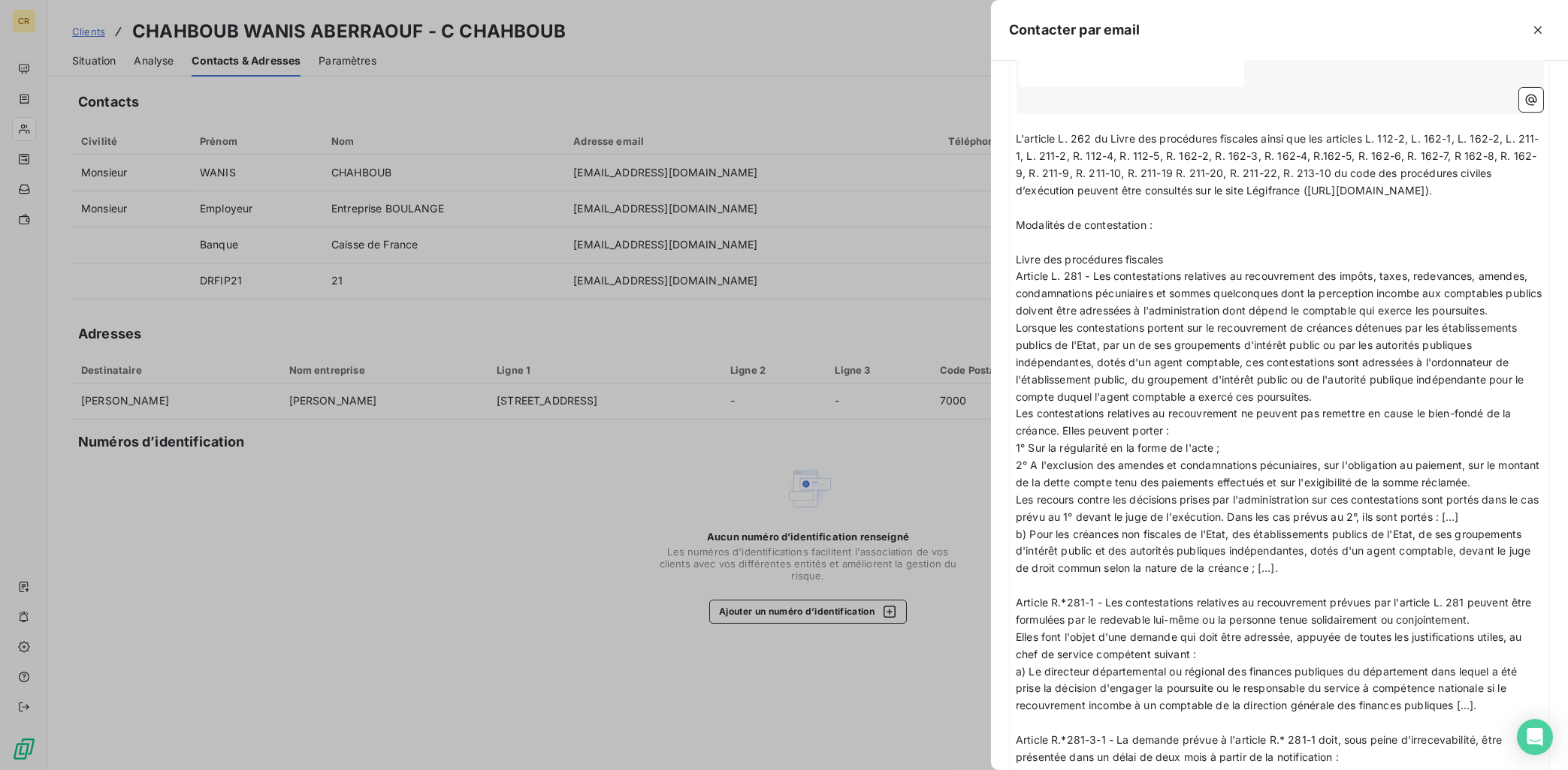
scroll to position [2042, 0]
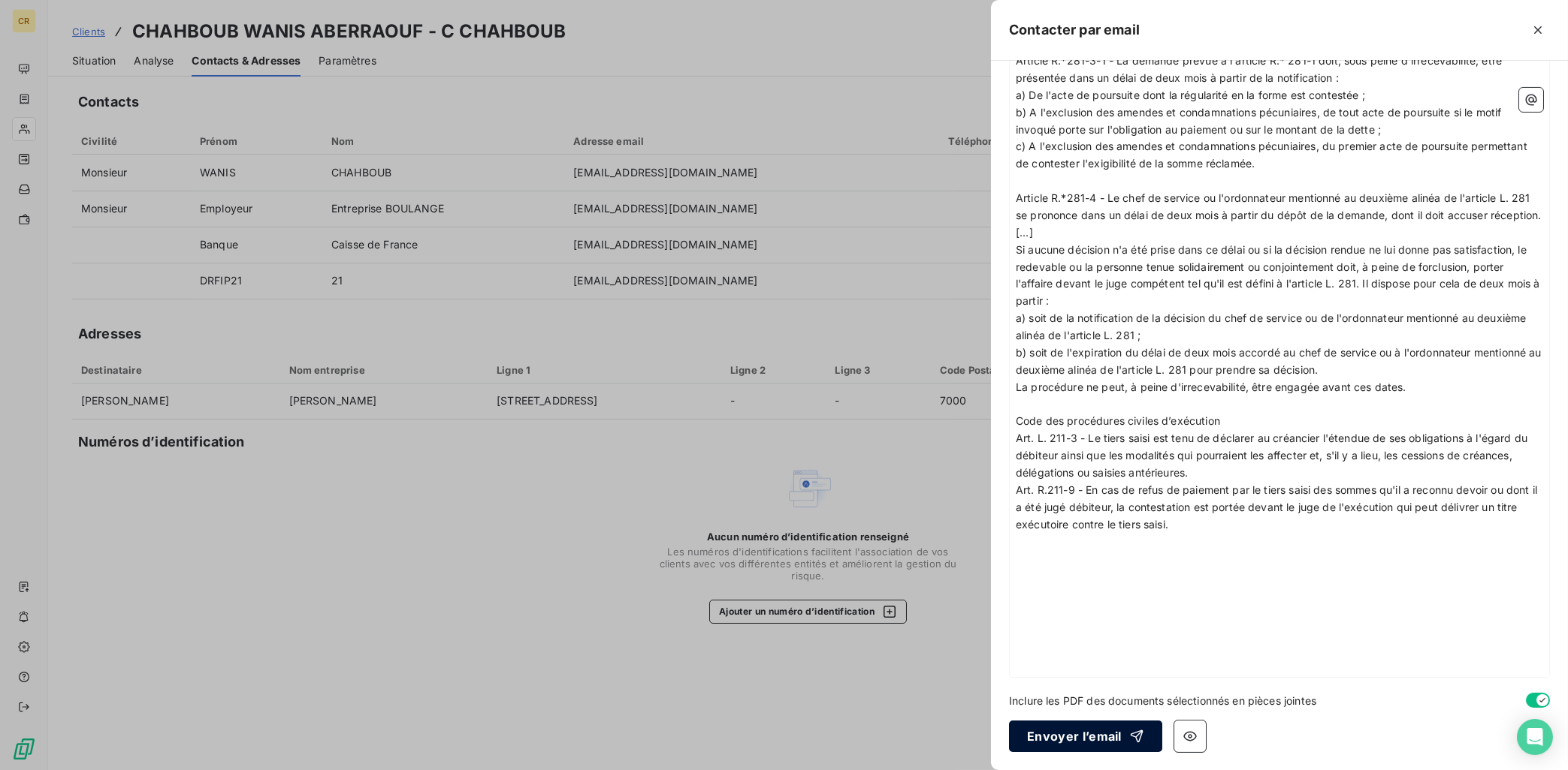
click at [1078, 732] on button "Envoyer l’email" at bounding box center [1085, 737] width 153 height 31
